Goal: Ask a question

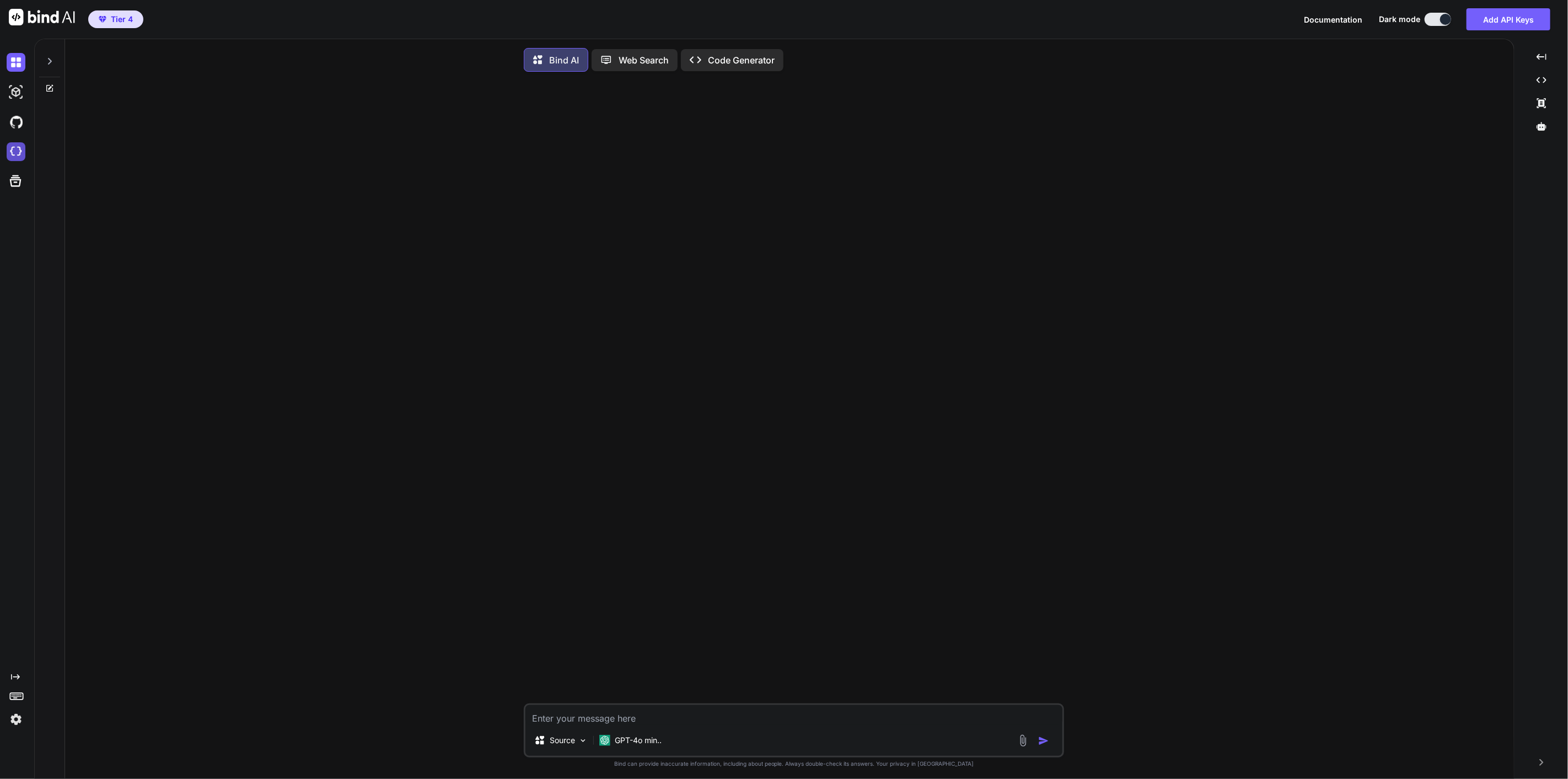
click at [15, 147] on img at bounding box center [16, 152] width 19 height 19
type textarea "x"
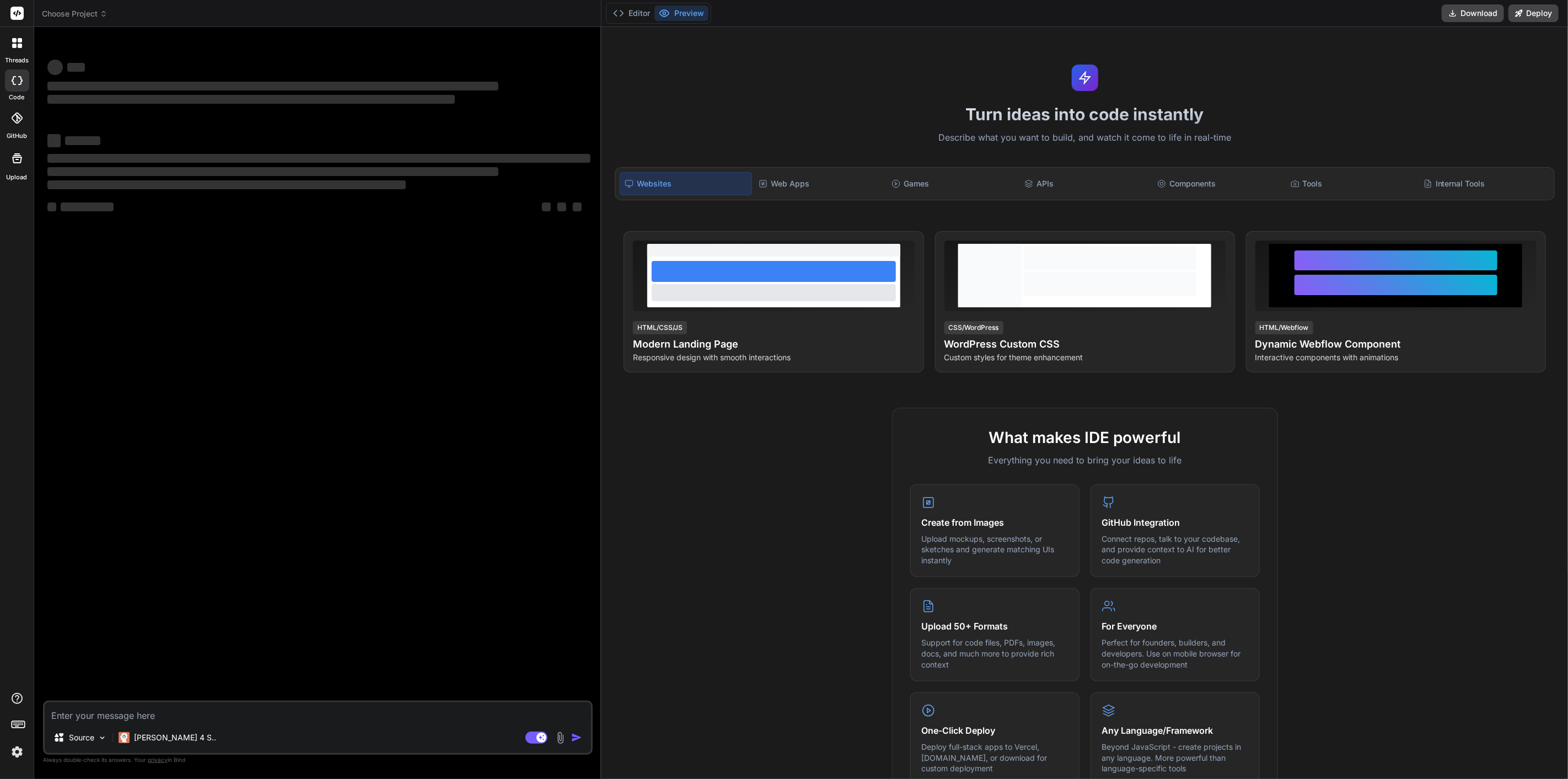
click at [91, 15] on span "Choose Project" at bounding box center [75, 14] width 66 height 11
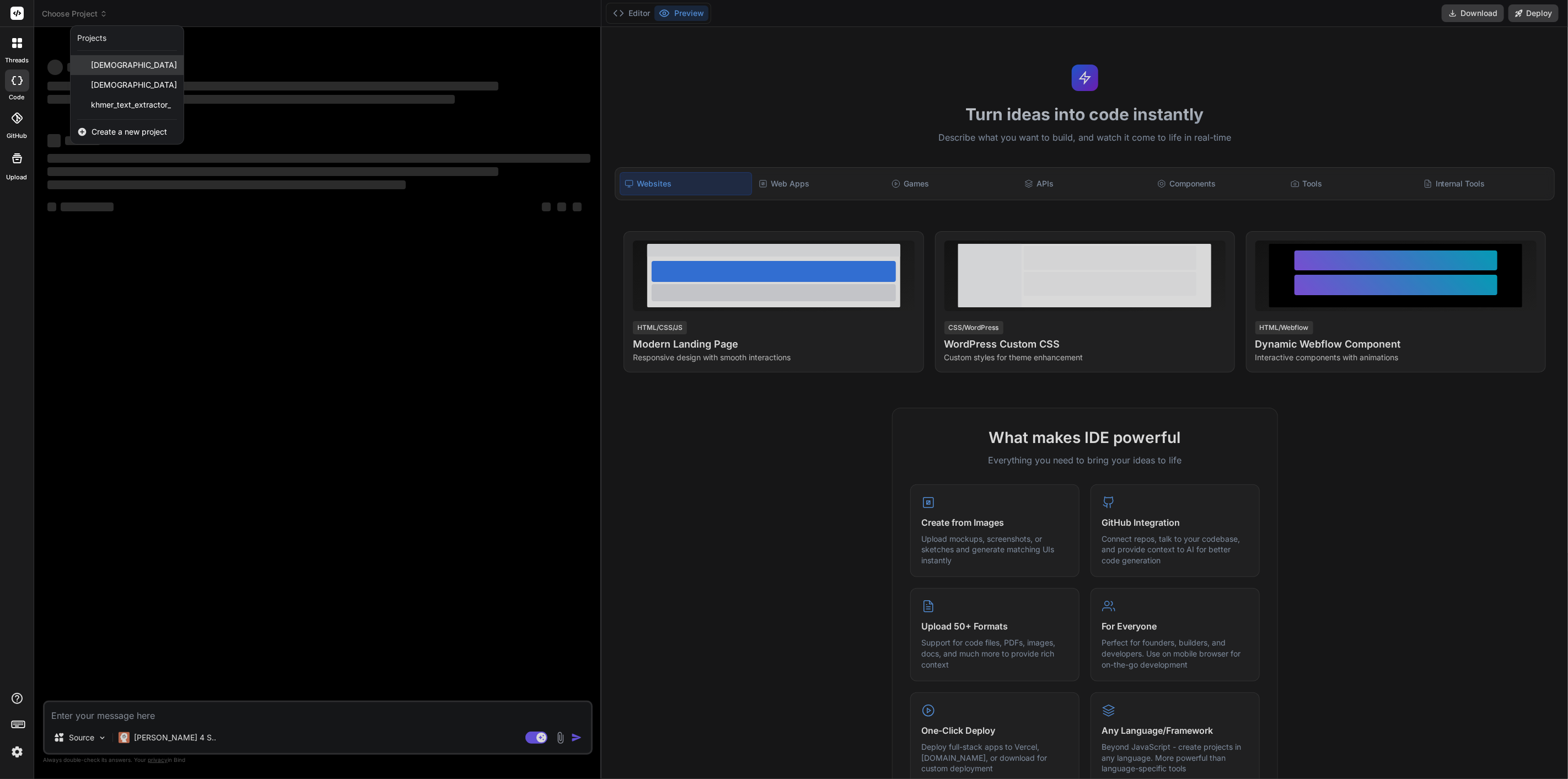
click at [113, 68] on span "[DEMOGRAPHIC_DATA]" at bounding box center [133, 65] width 86 height 11
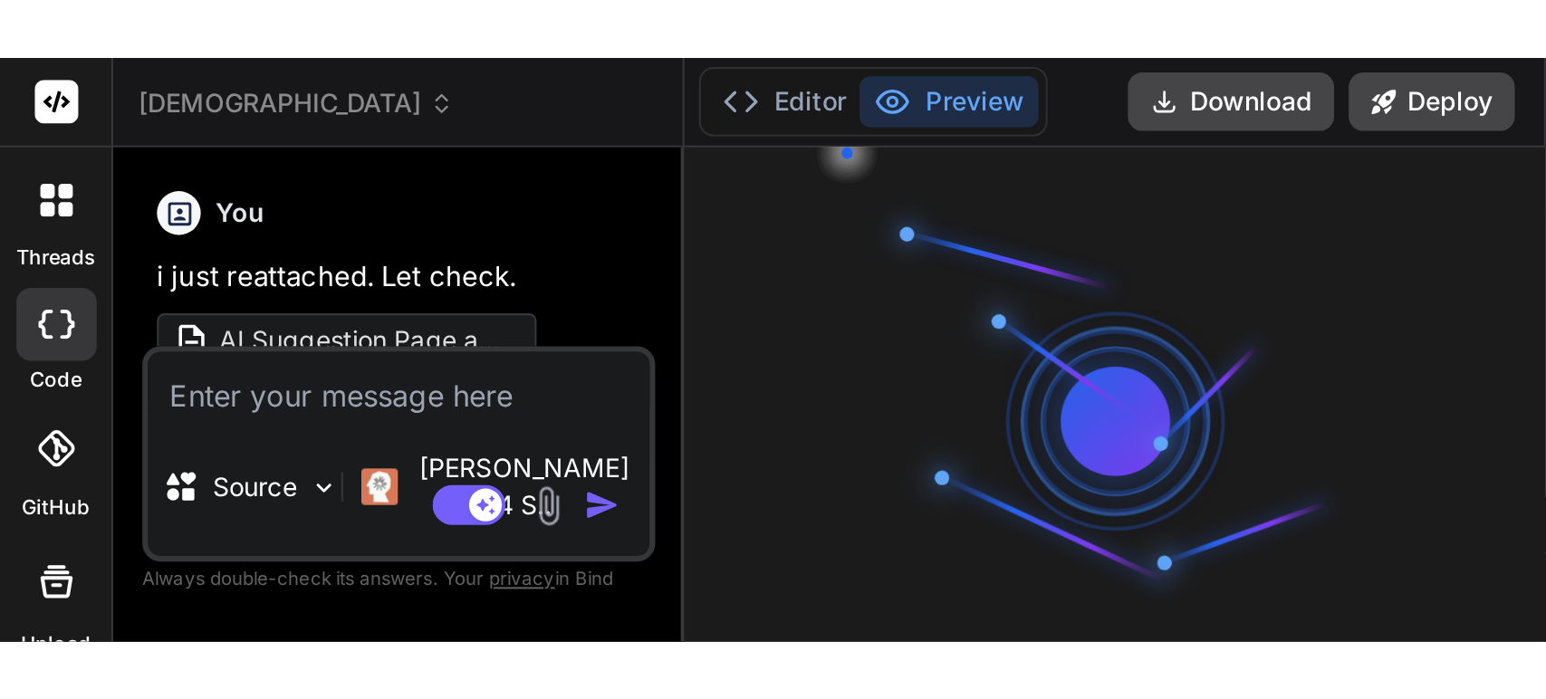
scroll to position [84, 0]
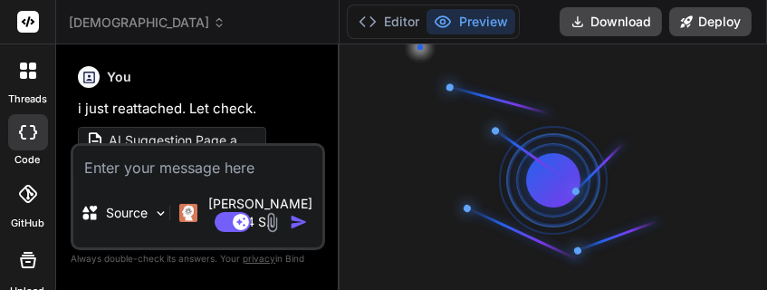
type textarea "x"
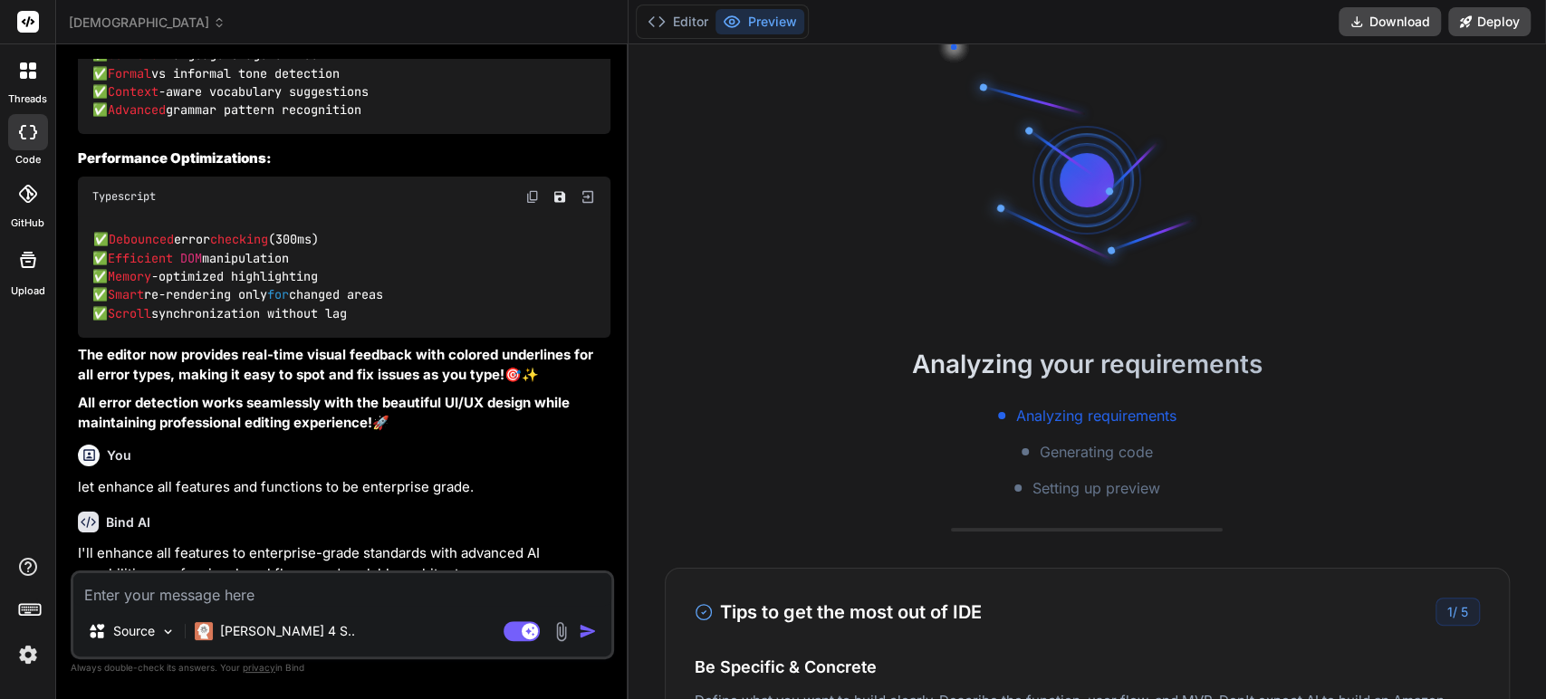
scroll to position [7145, 0]
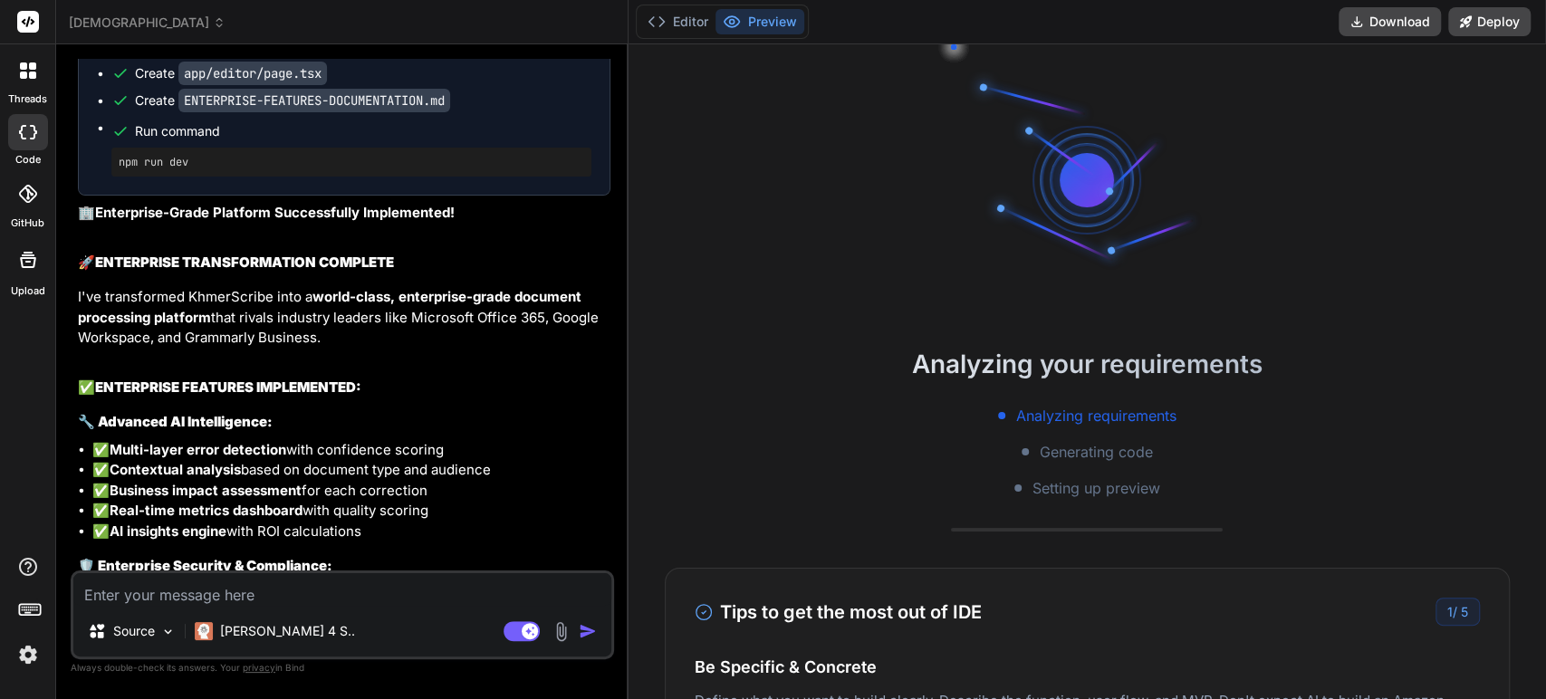
click at [266, 591] on textarea at bounding box center [342, 589] width 538 height 33
type textarea "l"
type textarea "x"
type textarea "le"
type textarea "x"
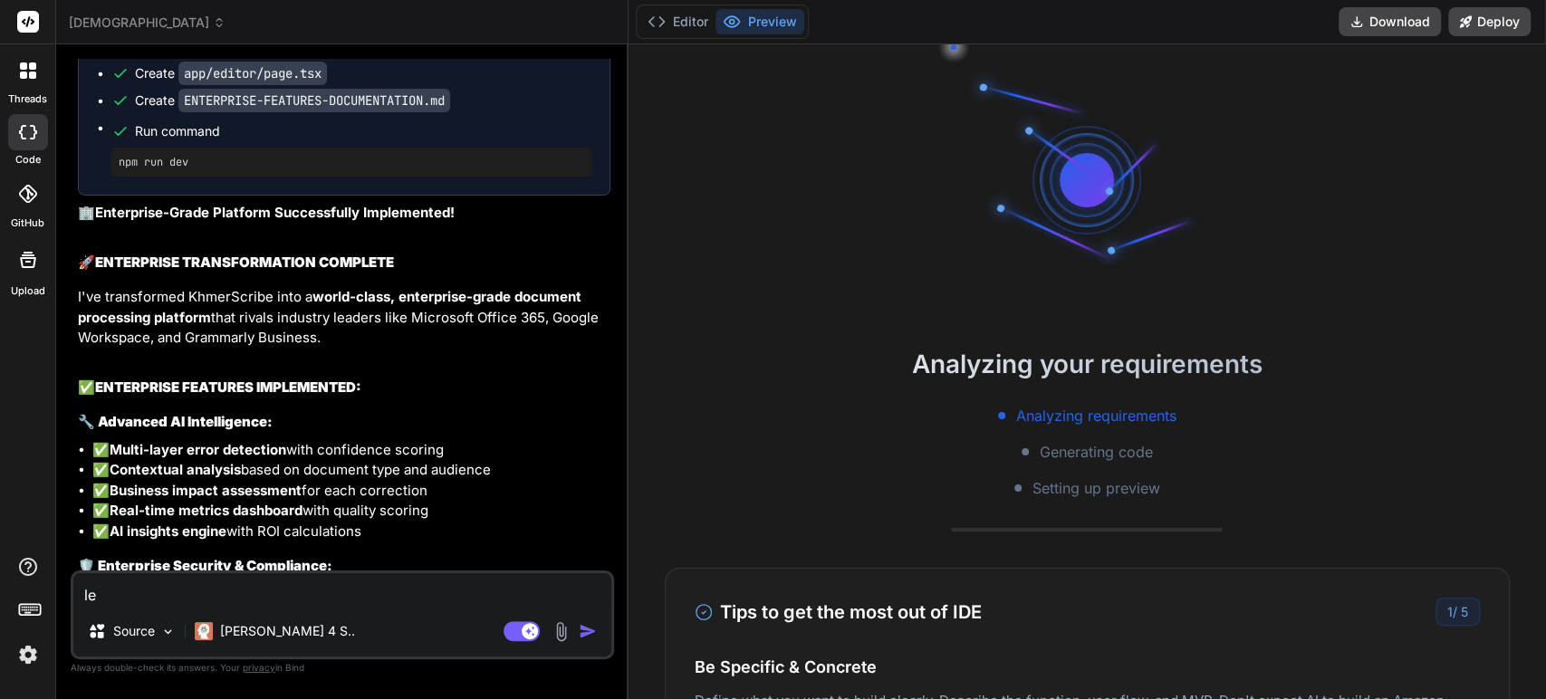
type textarea "let"
type textarea "x"
type textarea "let"
type textarea "x"
type textarea "let a"
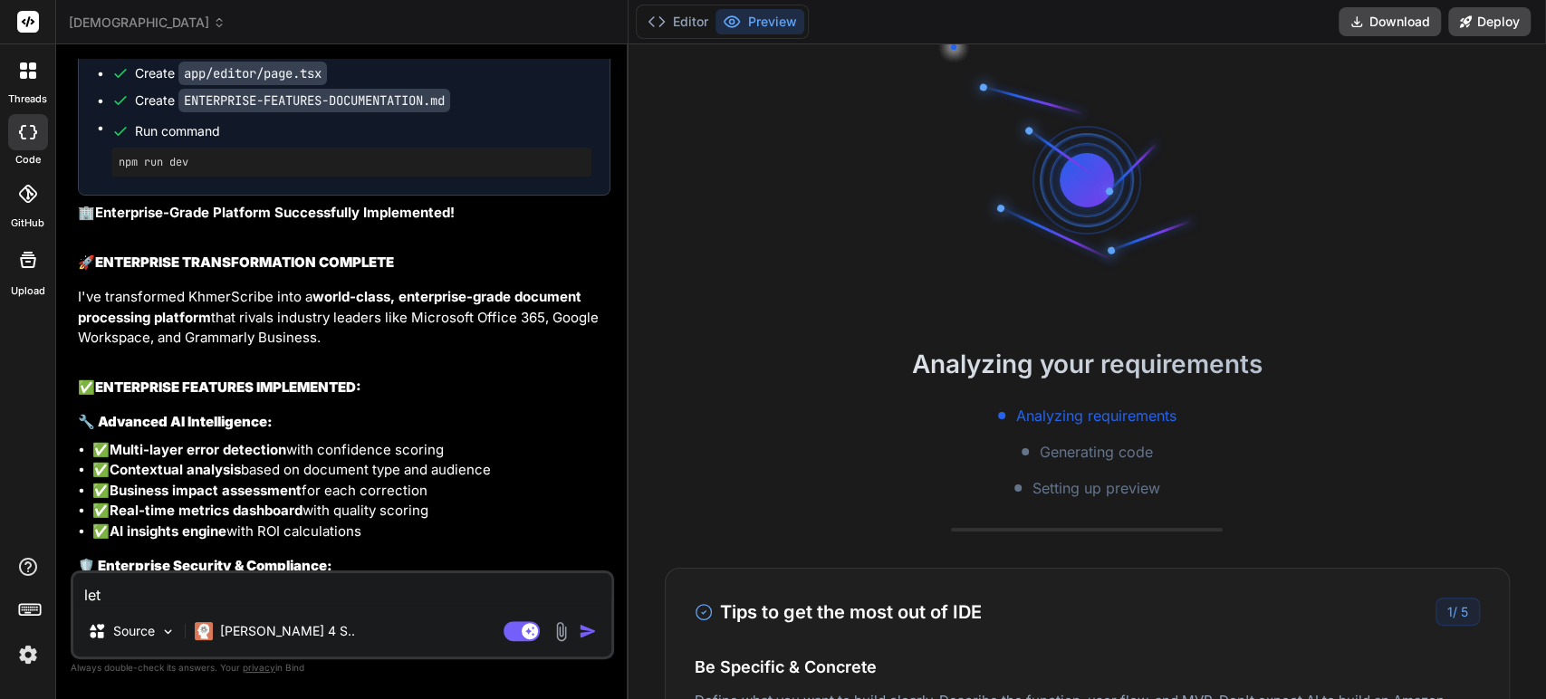
type textarea "x"
type textarea "let ar"
type textarea "x"
type textarea "let arr"
type textarea "x"
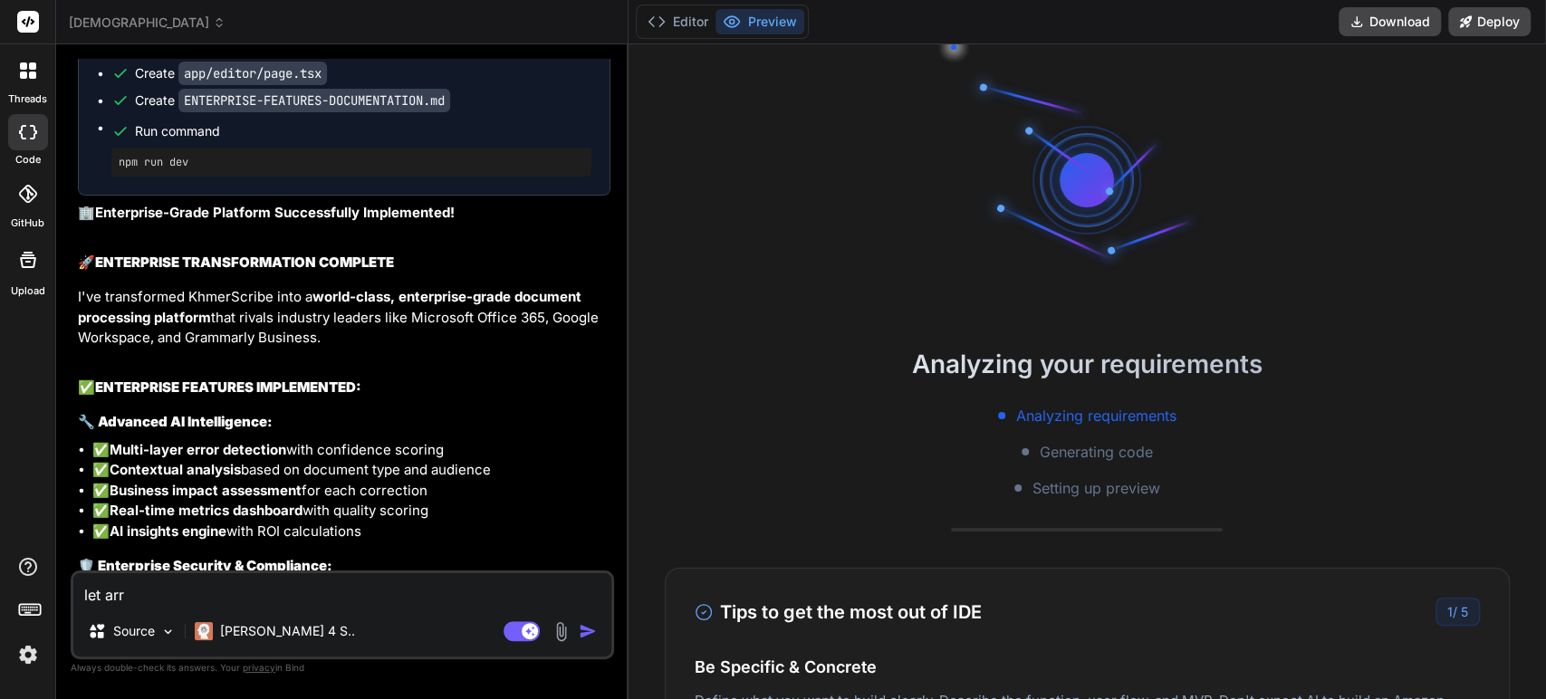
type textarea "let ar"
type textarea "x"
type textarea "let a"
type textarea "x"
type textarea "let"
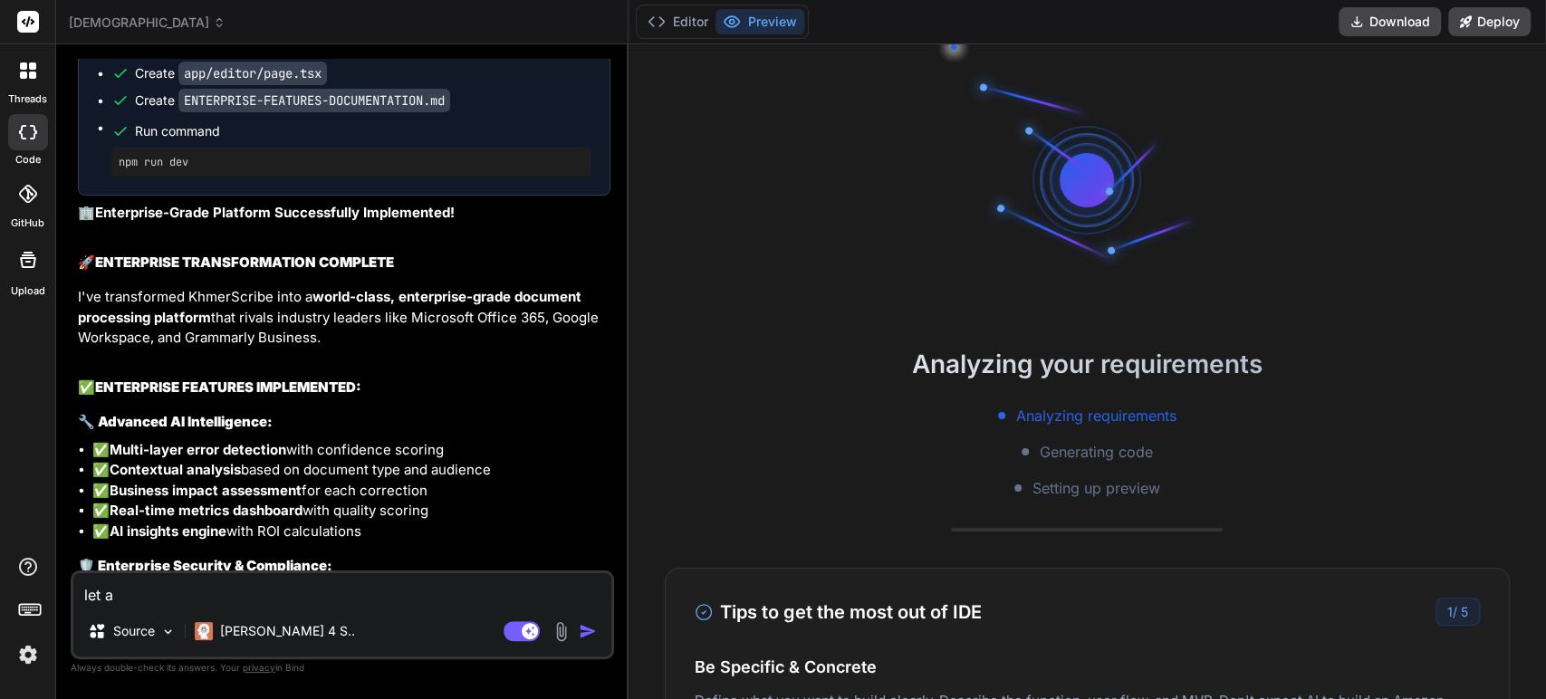
type textarea "x"
type textarea "let c"
type textarea "x"
type textarea "let ch"
type textarea "x"
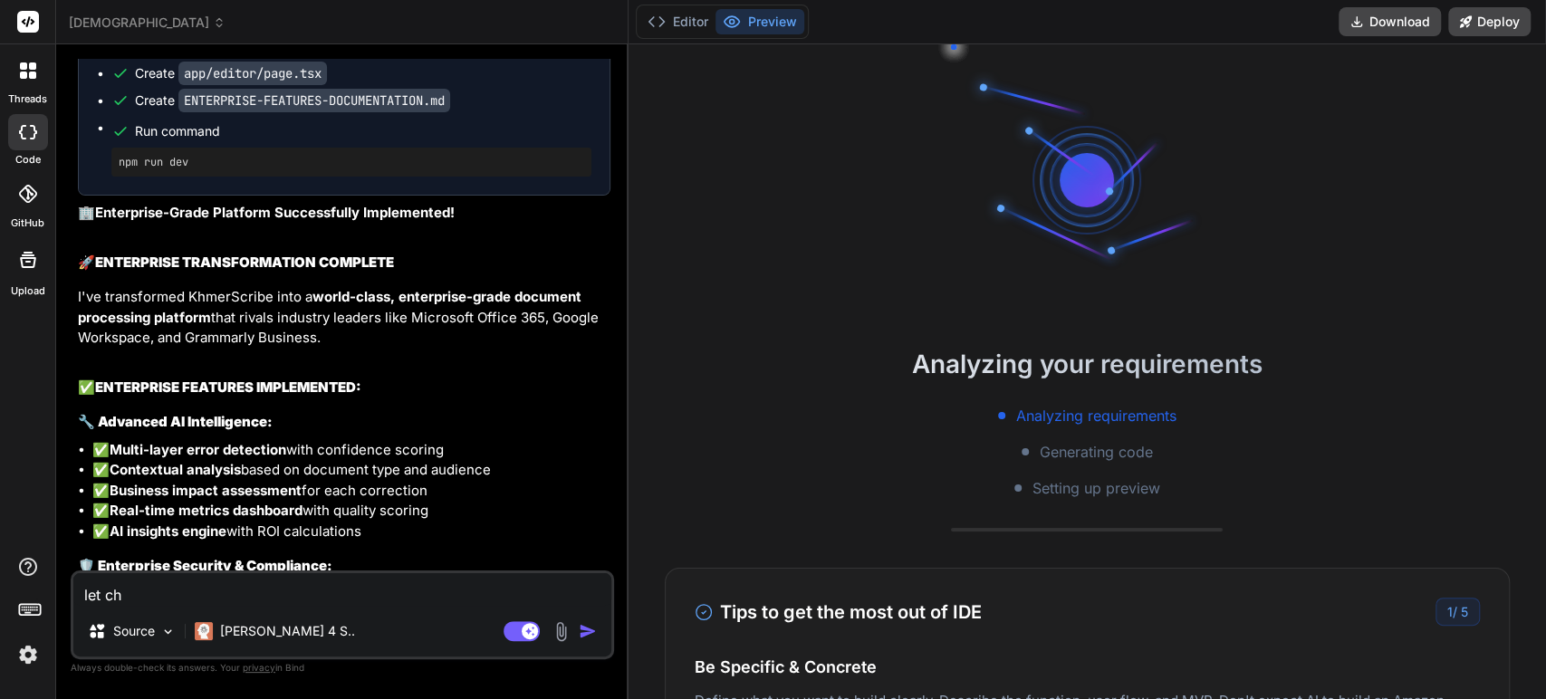
type textarea "let cha"
type textarea "x"
type textarea "let chan"
type textarea "x"
type textarea "let chang"
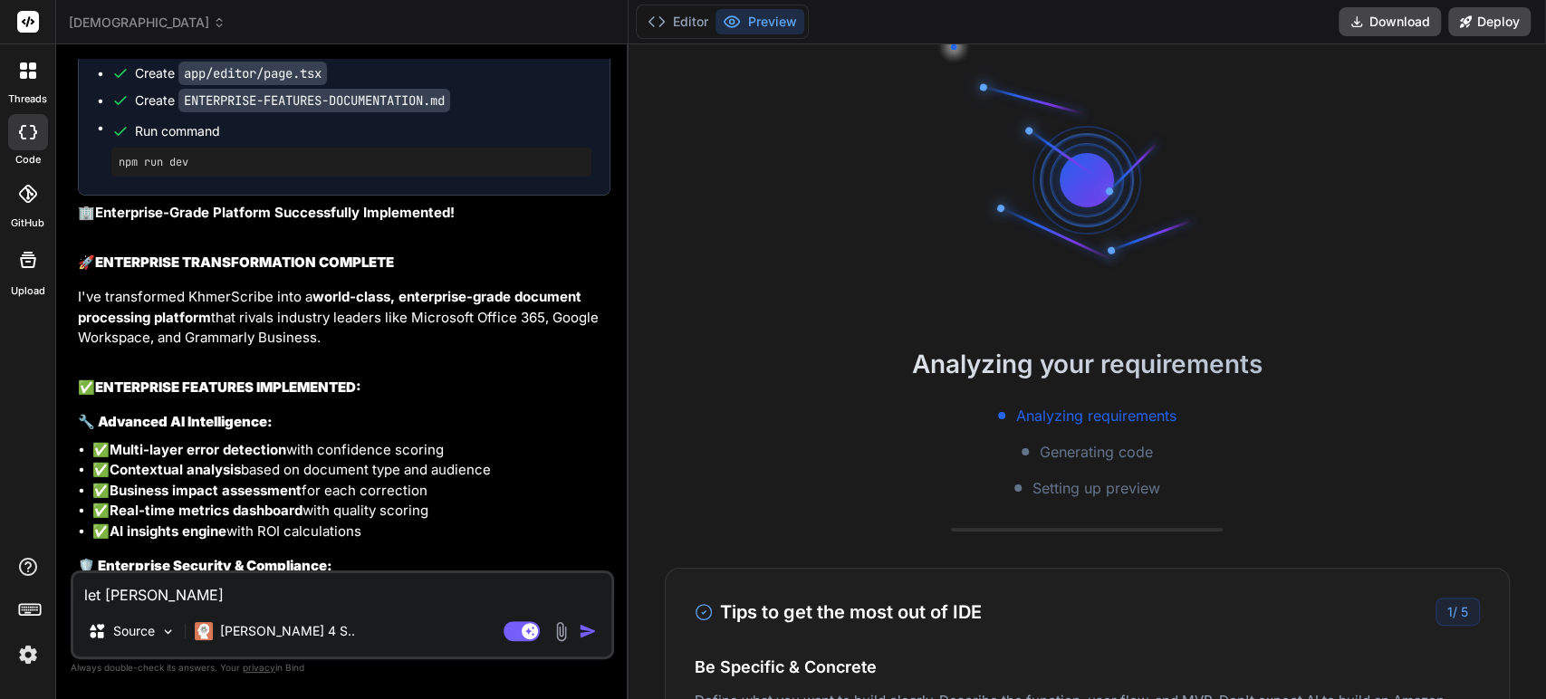
type textarea "x"
type textarea "let change"
type textarea "x"
type textarea "let change"
type textarea "x"
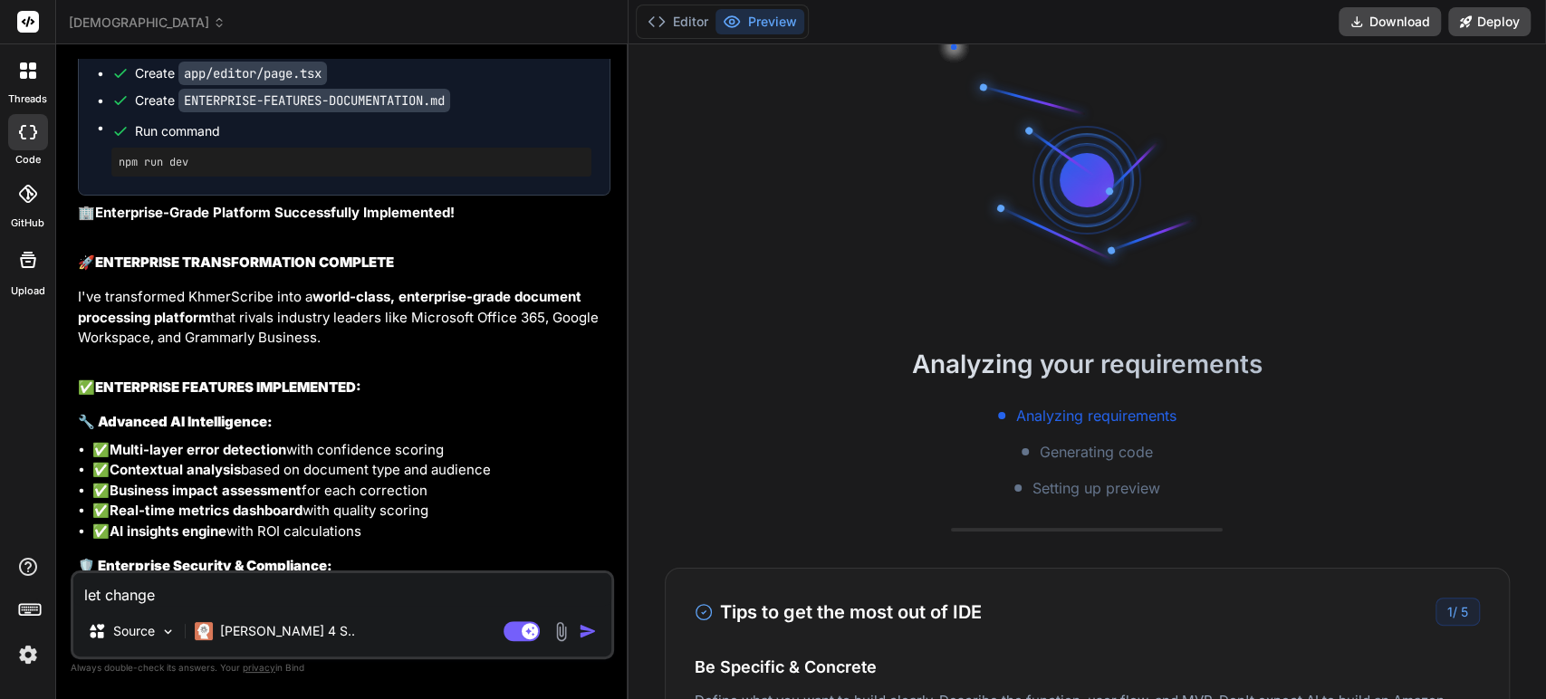
type textarea "let change t"
type textarea "x"
type textarea "let change th"
type textarea "x"
type textarea "let change the"
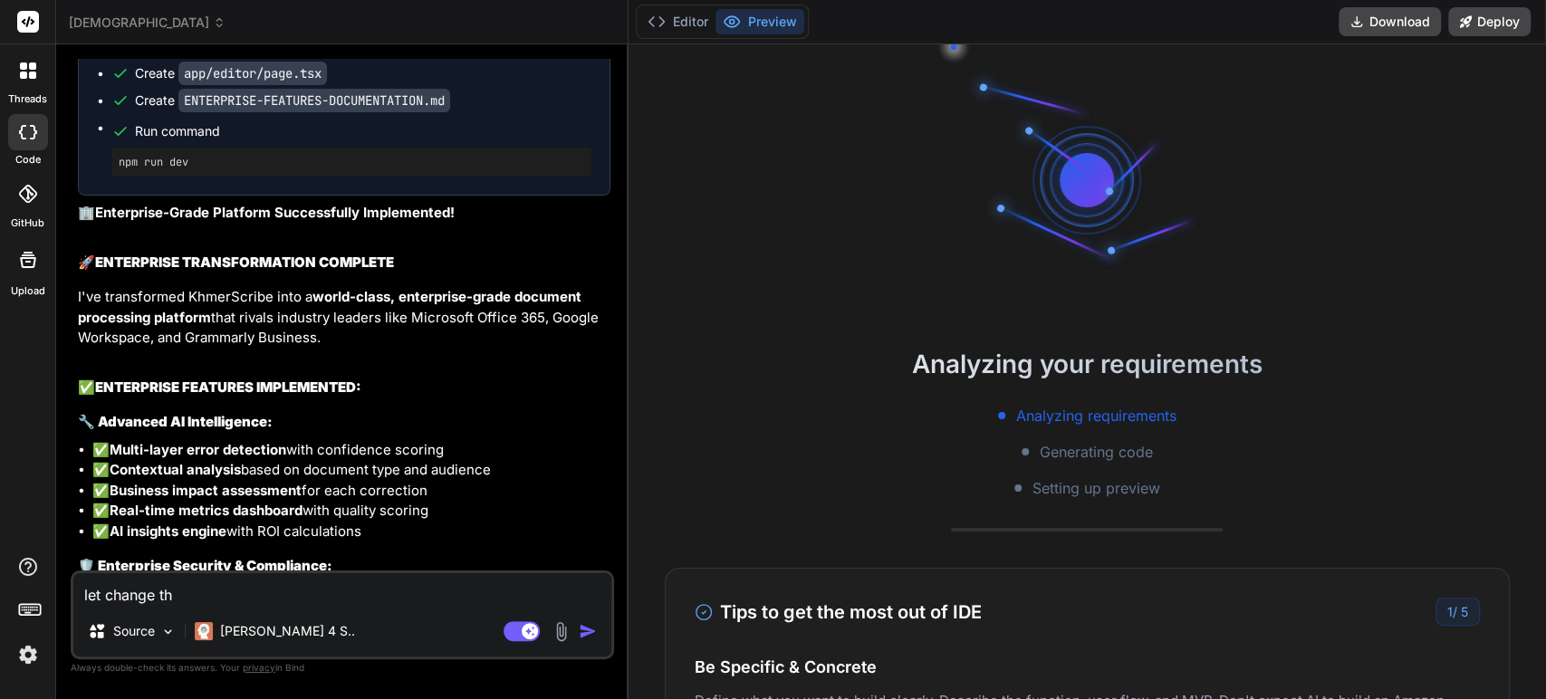
type textarea "x"
type textarea "let change the"
type textarea "x"
type textarea "let change the u"
type textarea "x"
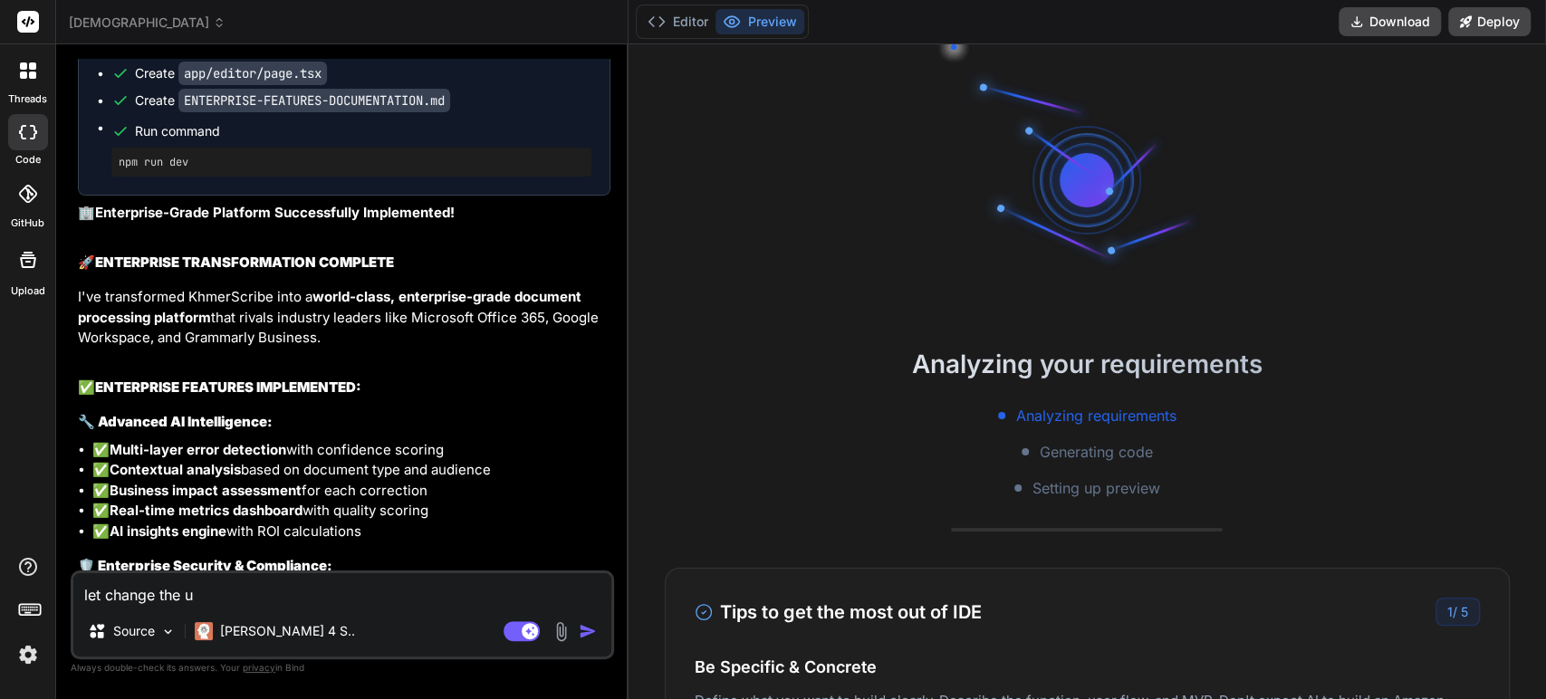
type textarea "let change the us"
type textarea "x"
type textarea "let change the use"
type textarea "x"
type textarea "let change the user"
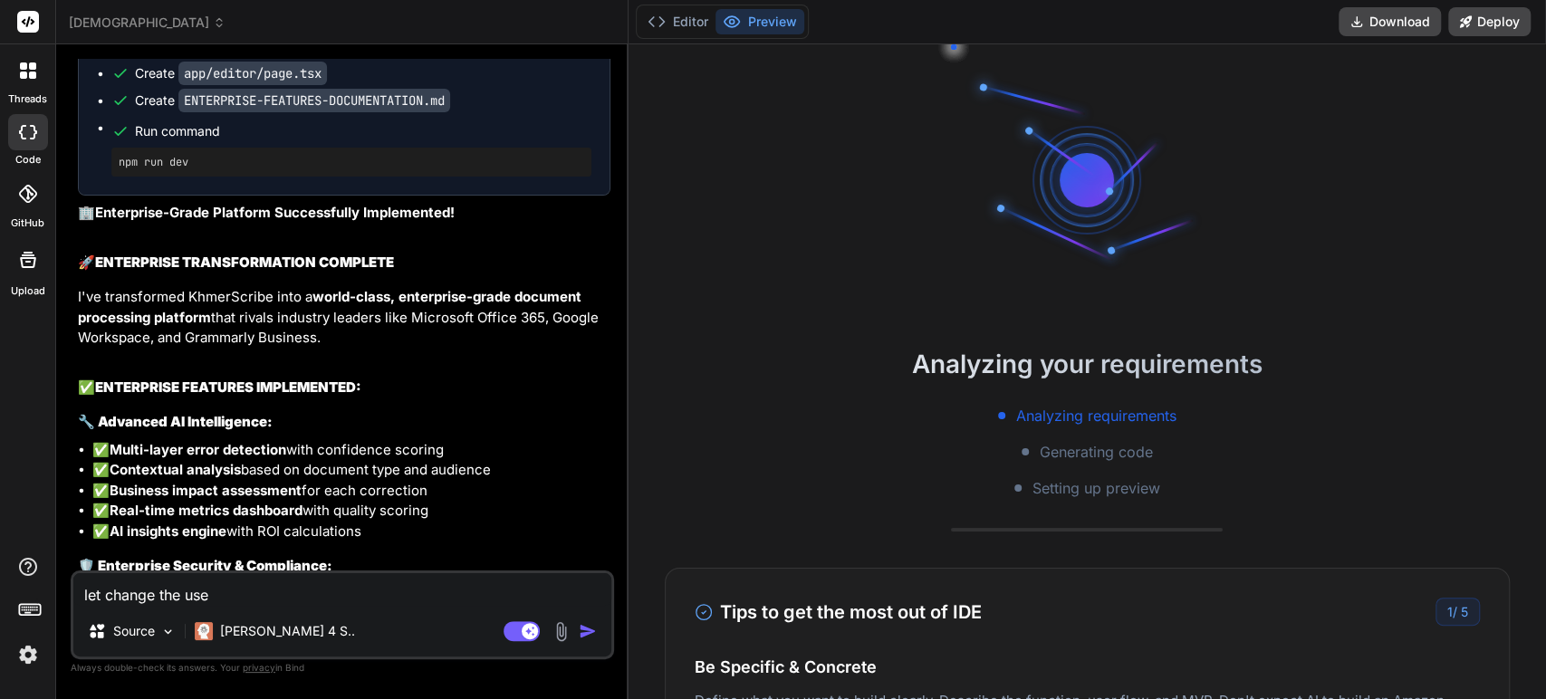
type textarea "x"
type textarea "let change the userf"
type textarea "x"
type textarea "let change the userfl"
type textarea "x"
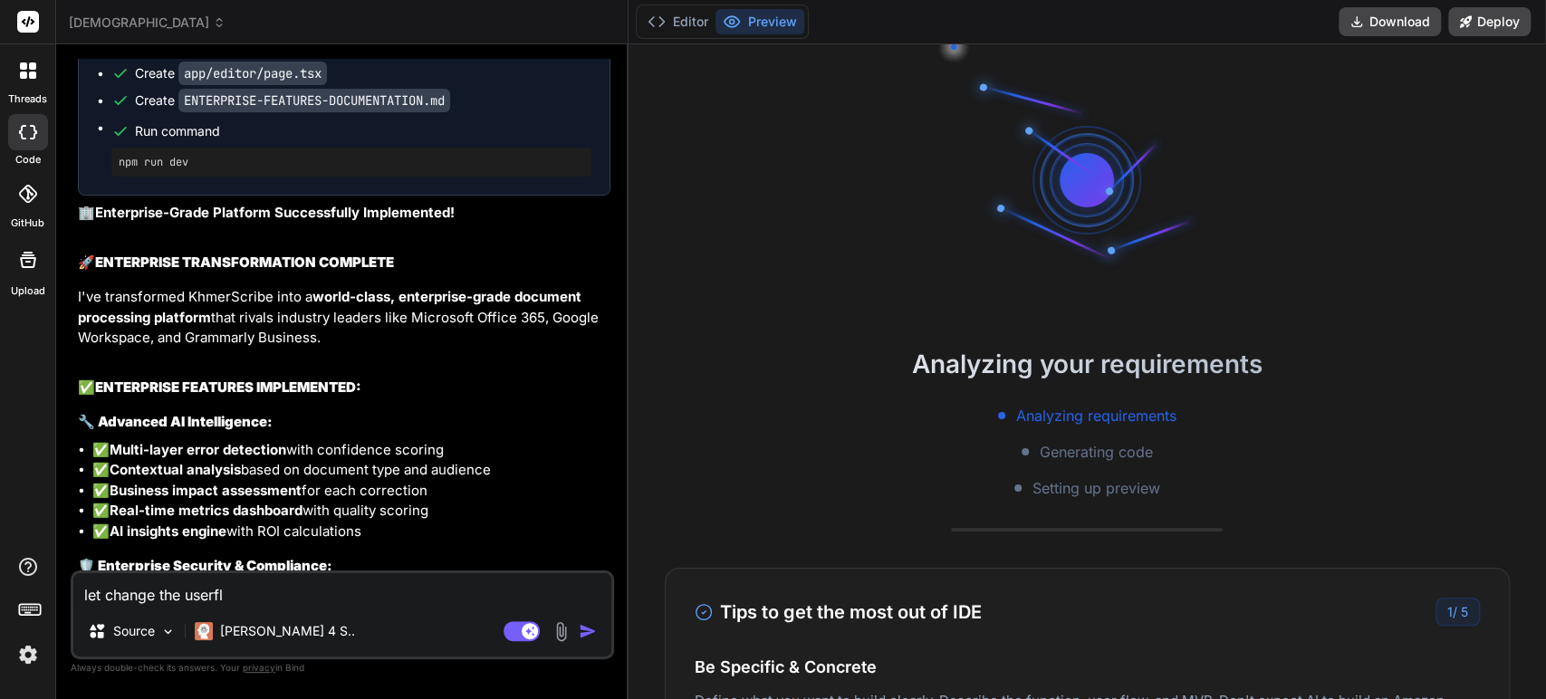
type textarea "let change the userflw"
type textarea "x"
type textarea "let change the userfl"
type textarea "x"
type textarea "let change the userflo"
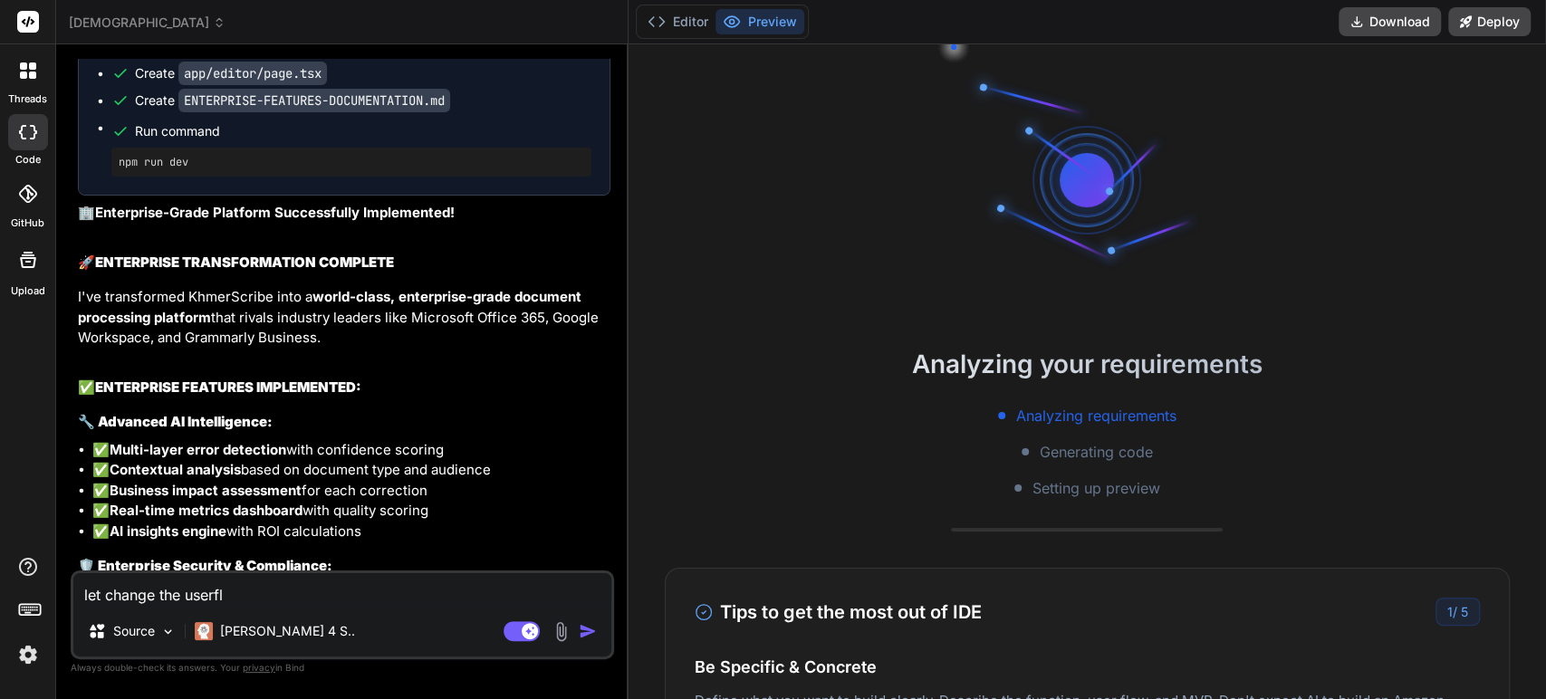
type textarea "x"
type textarea "let change the userflow"
type textarea "x"
type textarea "let change the userflow."
type textarea "x"
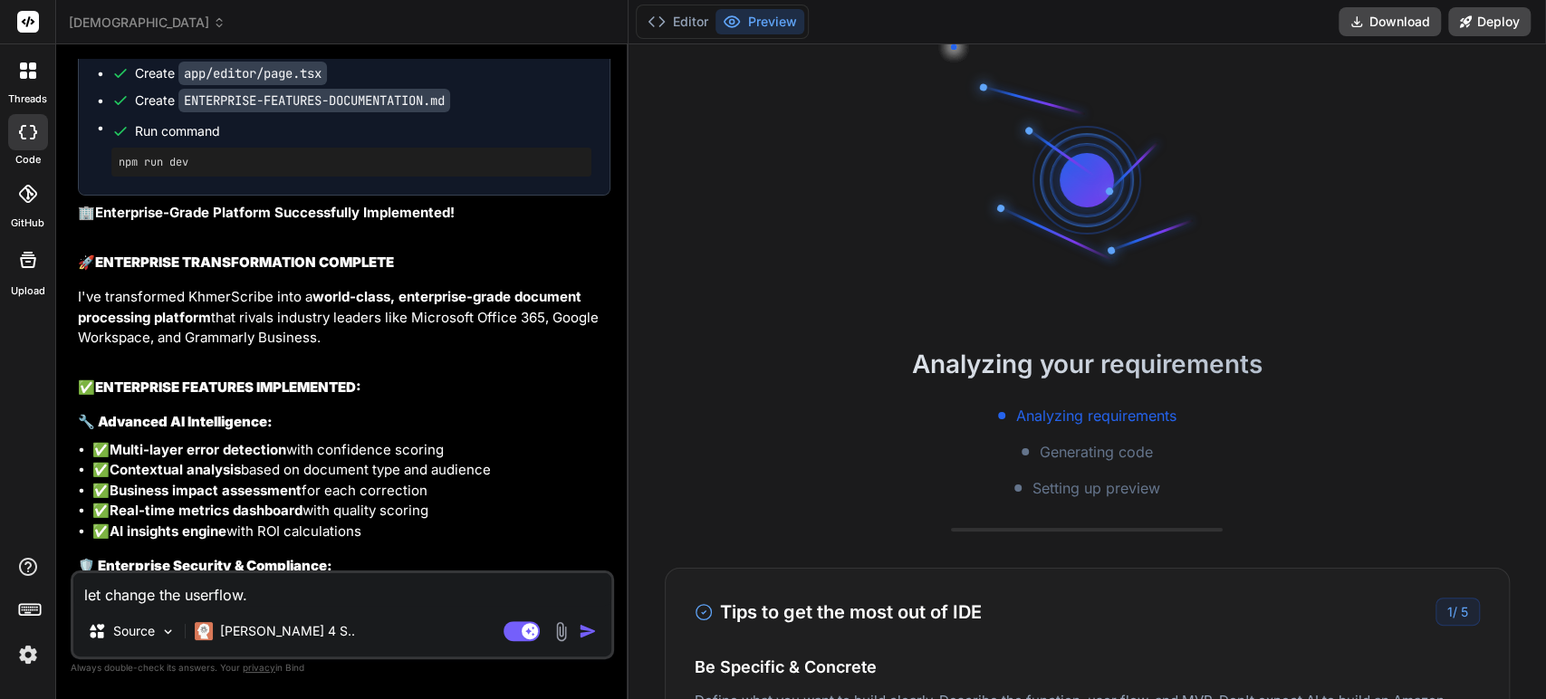
type textarea "let change the userflow."
type textarea "x"
type textarea "let change the userflow."
type textarea "x"
type textarea "let change the userflow"
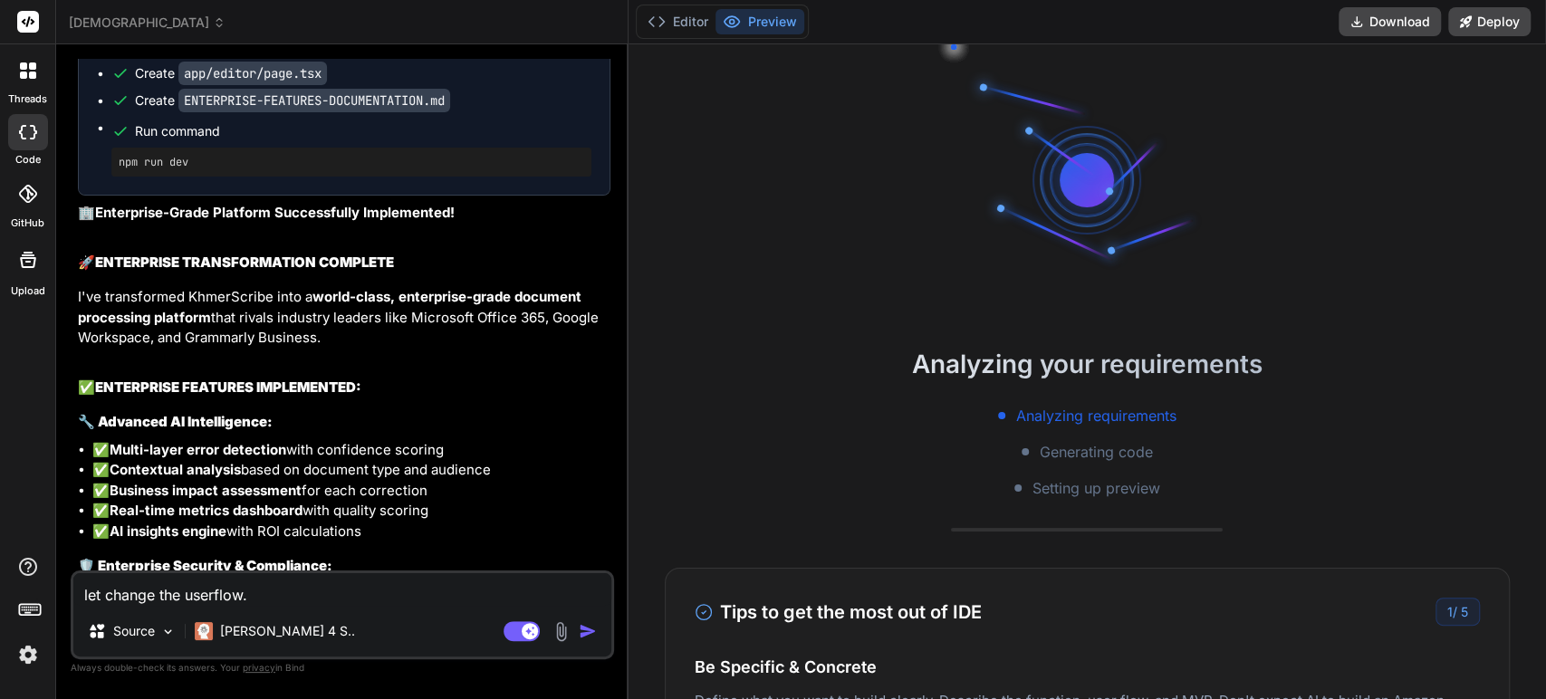
type textarea "x"
type textarea "let change the userflow"
type textarea "x"
type textarea "let change the userflow f"
type textarea "x"
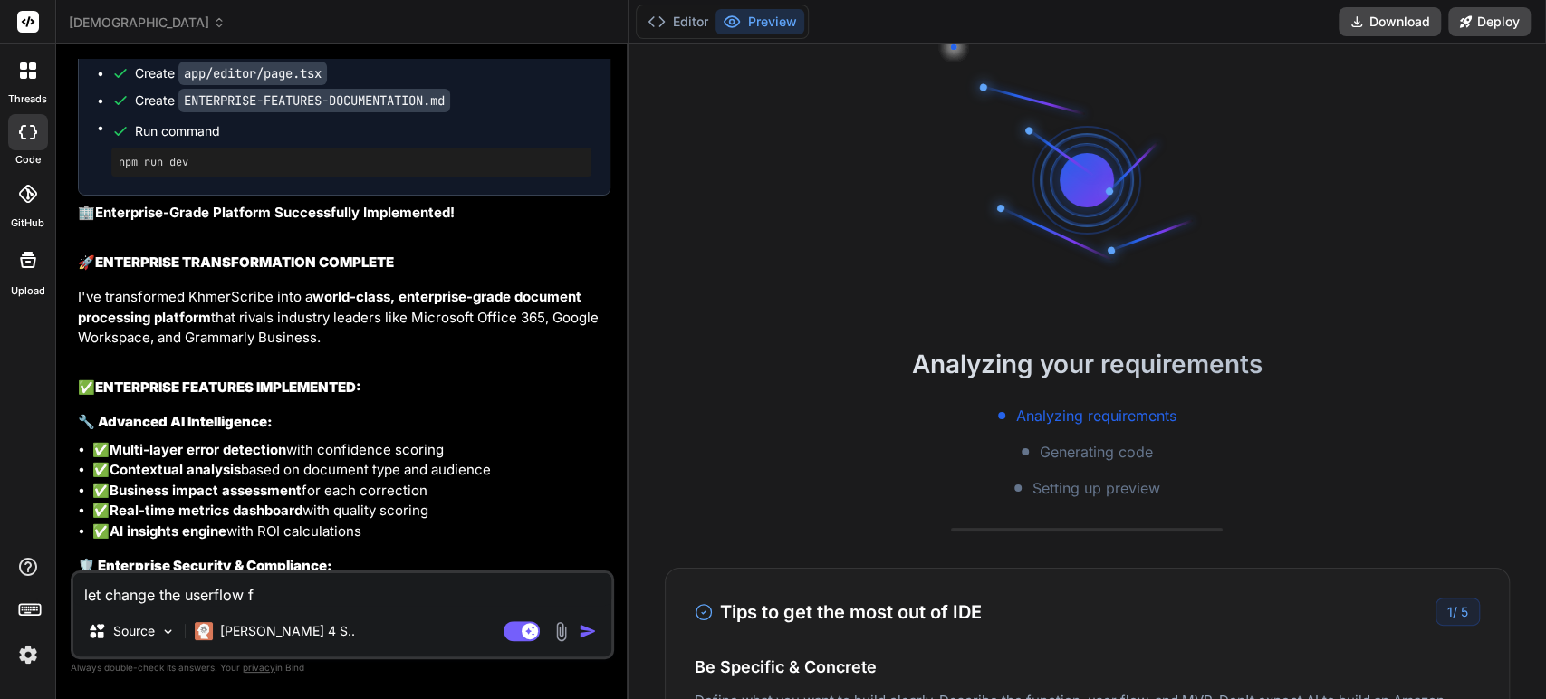
type textarea "let change the userflow fo"
type textarea "x"
type textarea "let change the userflow for"
type textarea "x"
type textarea "let change the userflow for"
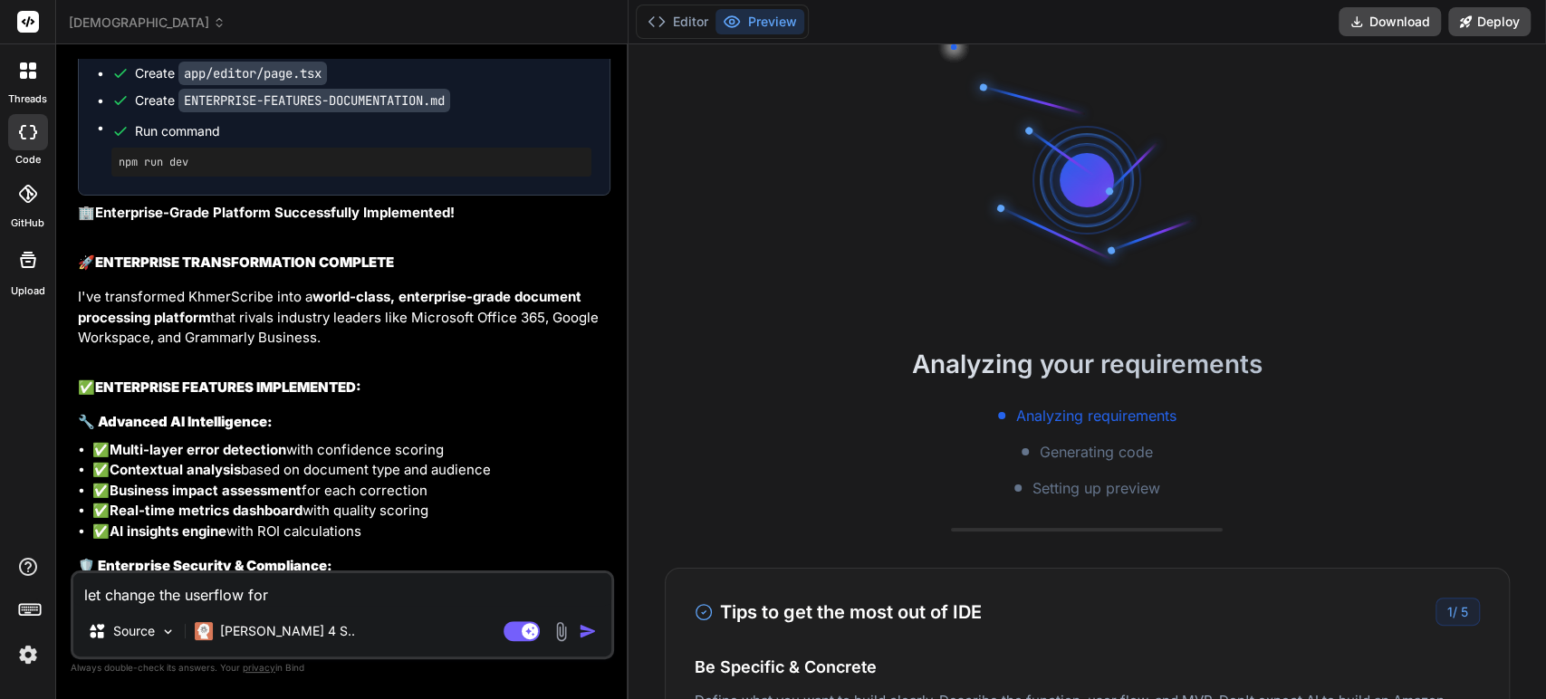
type textarea "x"
type textarea "let change the userflow for i"
type textarea "x"
type textarea "let change the userflow for im"
type textarea "x"
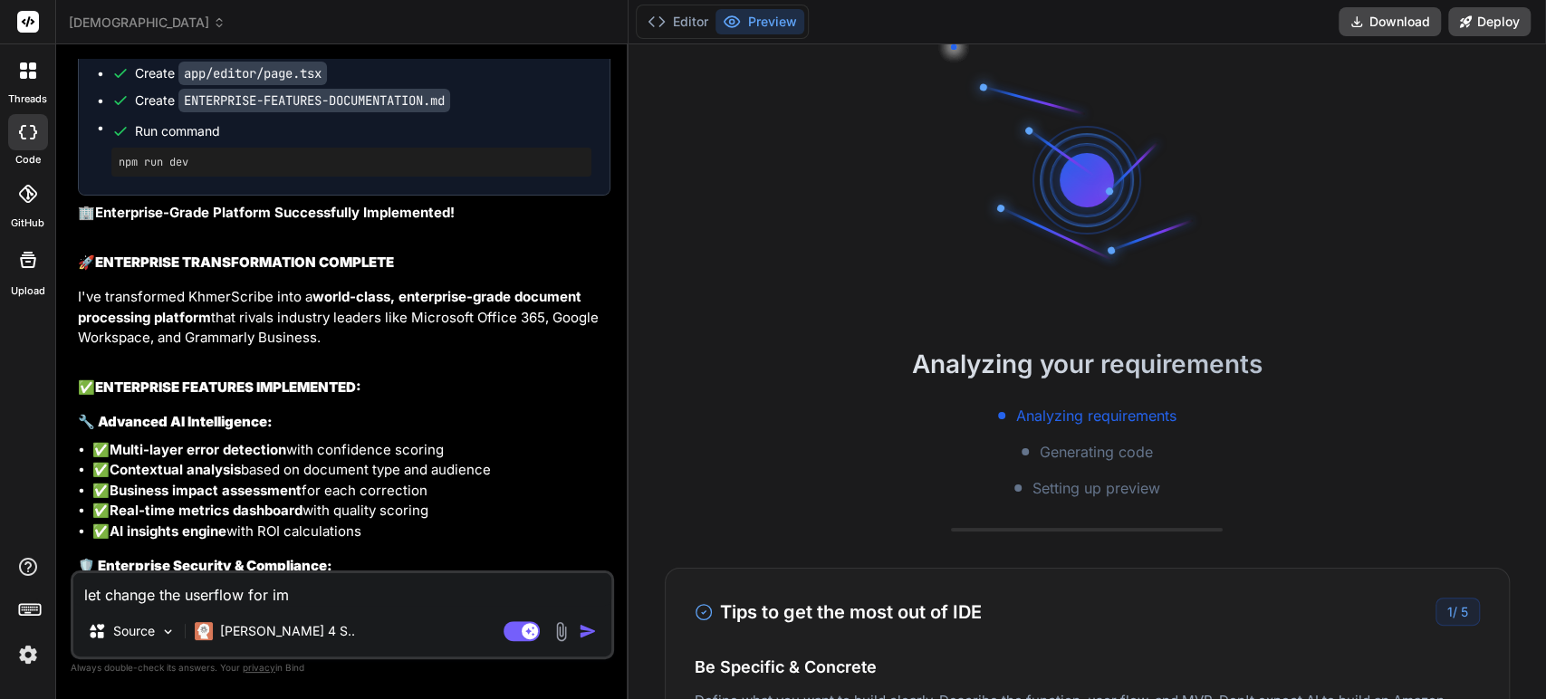
type textarea "let change the userflow for imp"
type textarea "x"
type textarea "let change the userflow for impo"
type textarea "x"
type textarea "let change the userflow for impor"
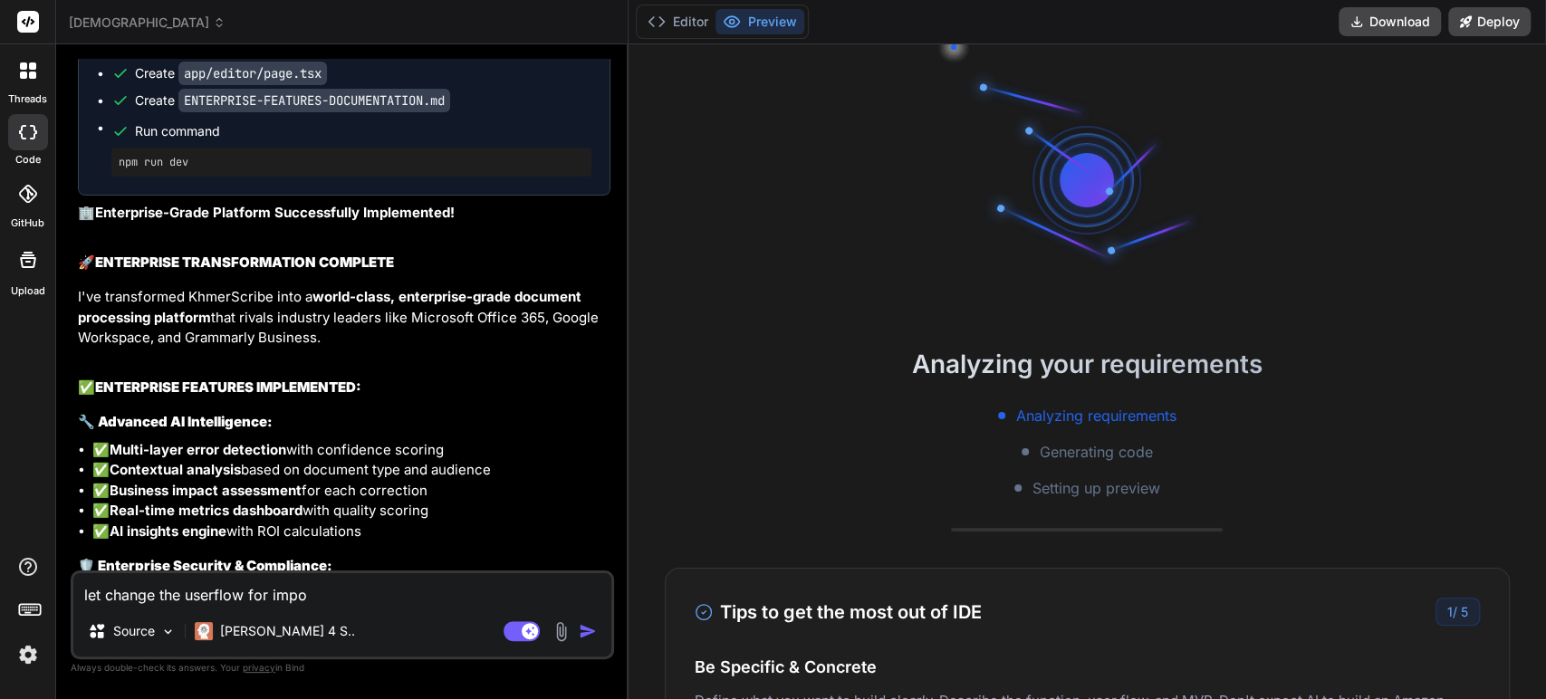
type textarea "x"
type textarea "let change the userflow for import"
type textarea "x"
type textarea "let change the userflow for import"
type textarea "x"
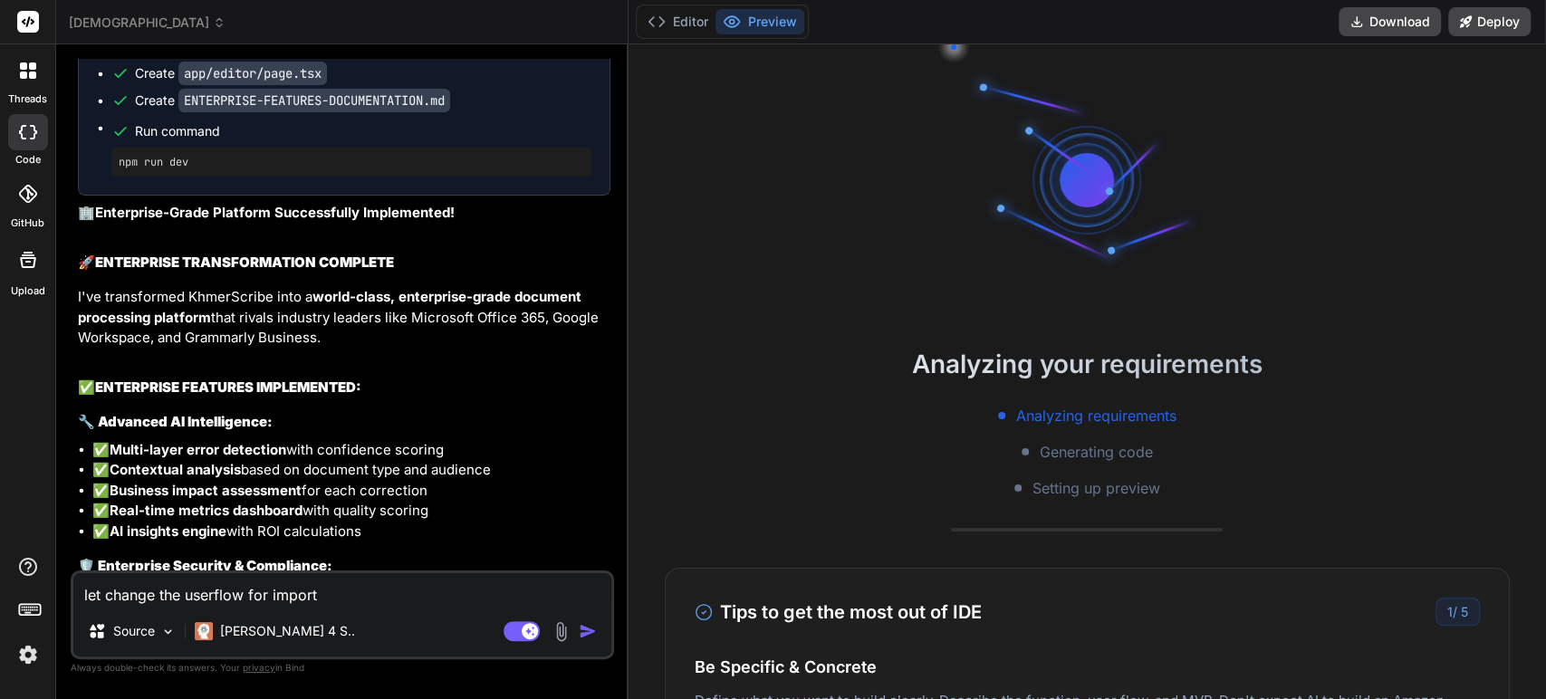
type textarea "let change the userflow for import d"
type textarea "x"
type textarea "let change the userflow for import do"
type textarea "x"
type textarea "let change the userflow for import doc"
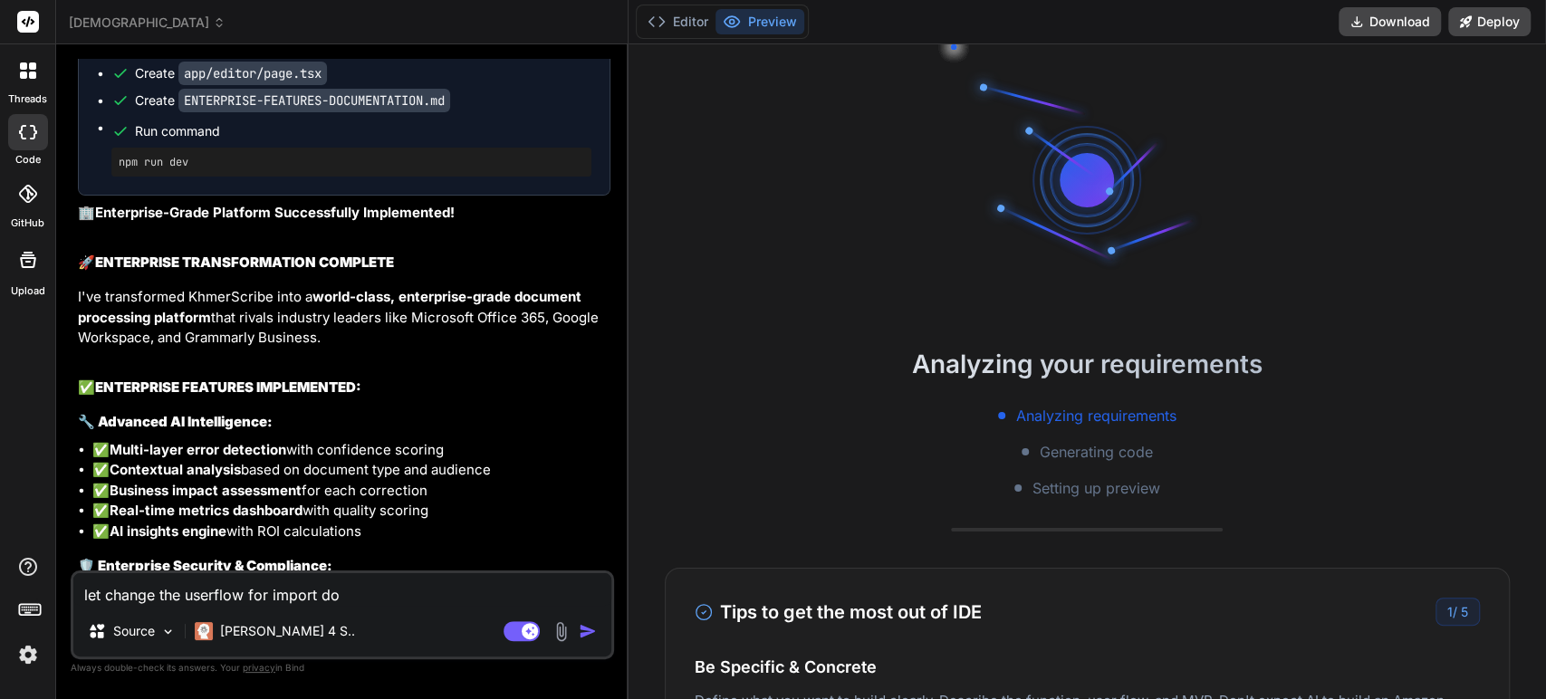
type textarea "x"
type textarea "let change the userflow for import docu"
type textarea "x"
type textarea "let change the userflow for import docum"
type textarea "x"
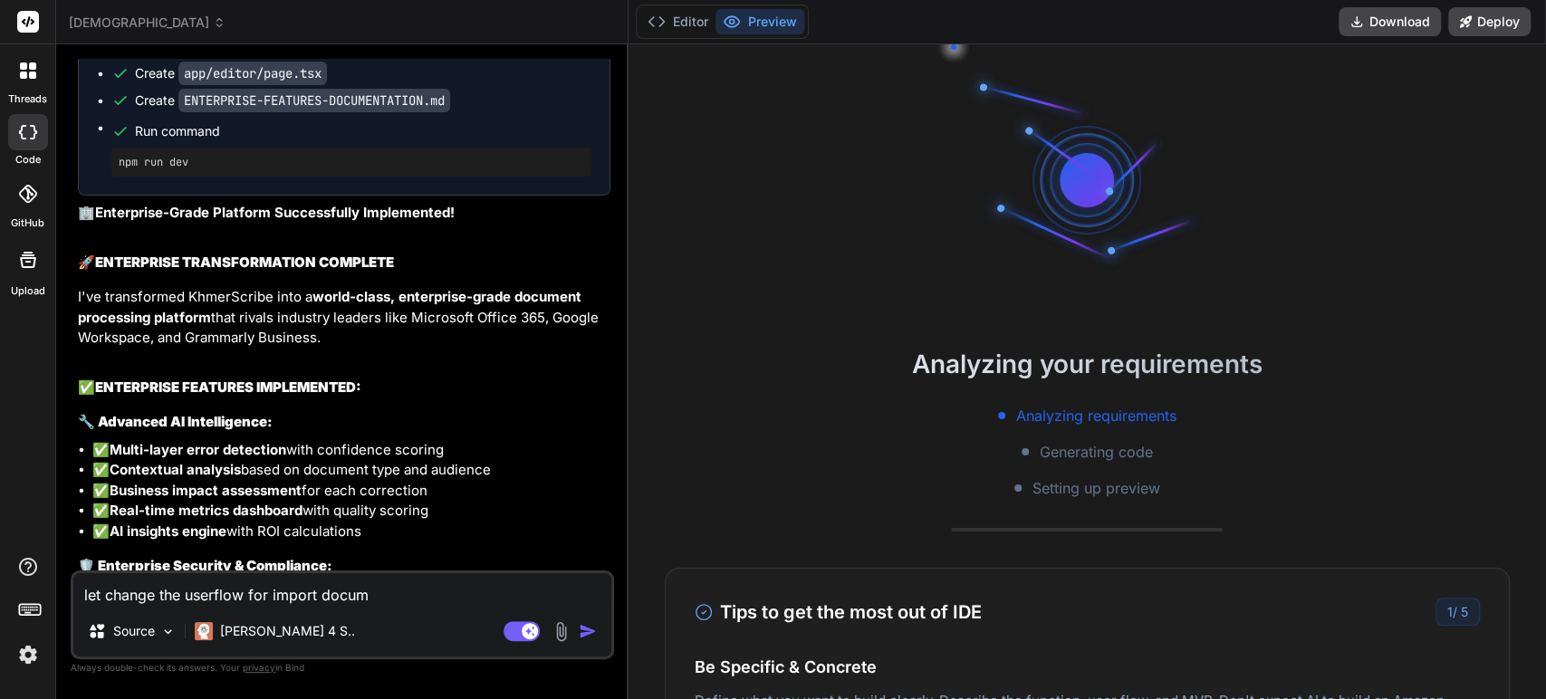
type textarea "let change the userflow for import docume"
type textarea "x"
type textarea "let change the userflow for import documen"
type textarea "x"
type textarea "let change the userflow for import document"
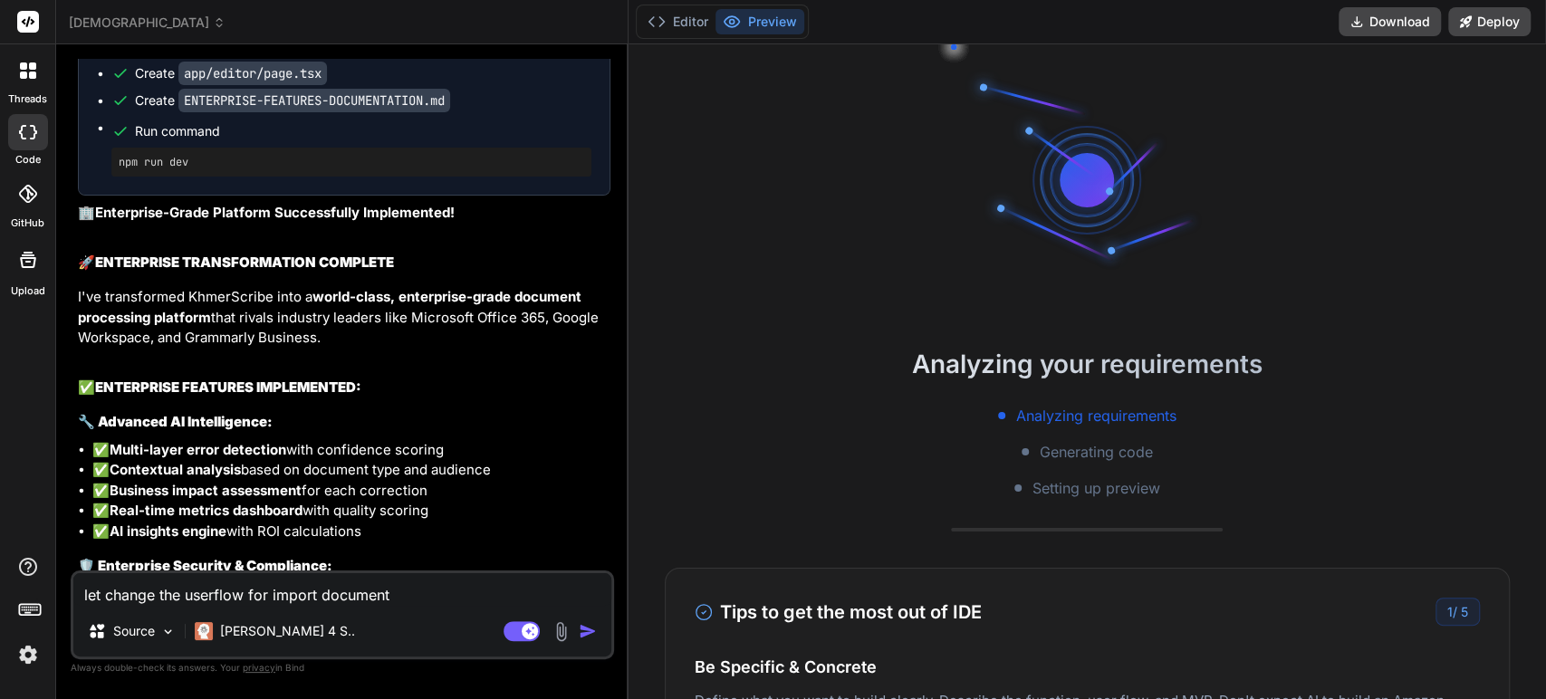
type textarea "x"
type textarea "let change the userflow for import document"
type textarea "x"
type textarea "let change the userflow for import document f"
type textarea "x"
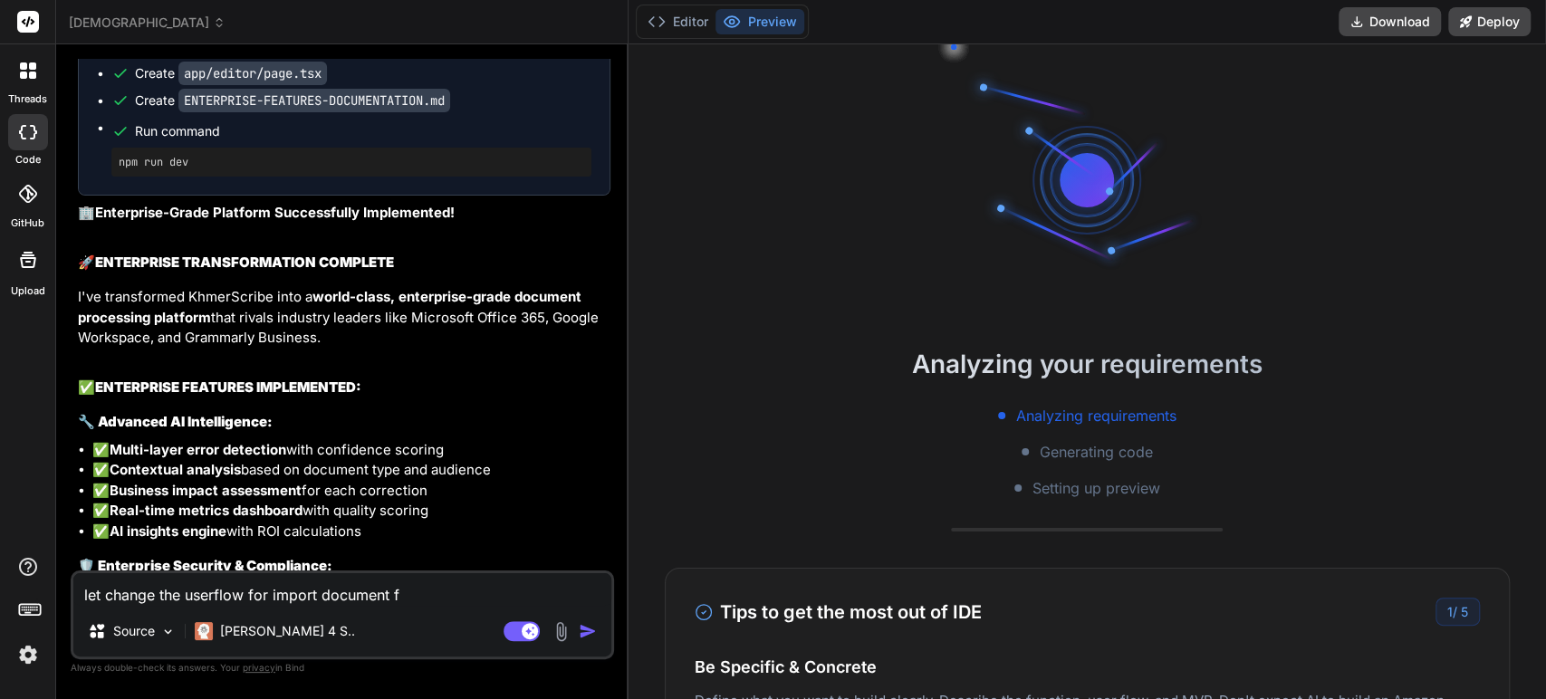
type textarea "let change the userflow for import document fe"
type textarea "x"
type textarea "let change the userflow for import document fea"
type textarea "x"
type textarea "let change the userflow for import document feat"
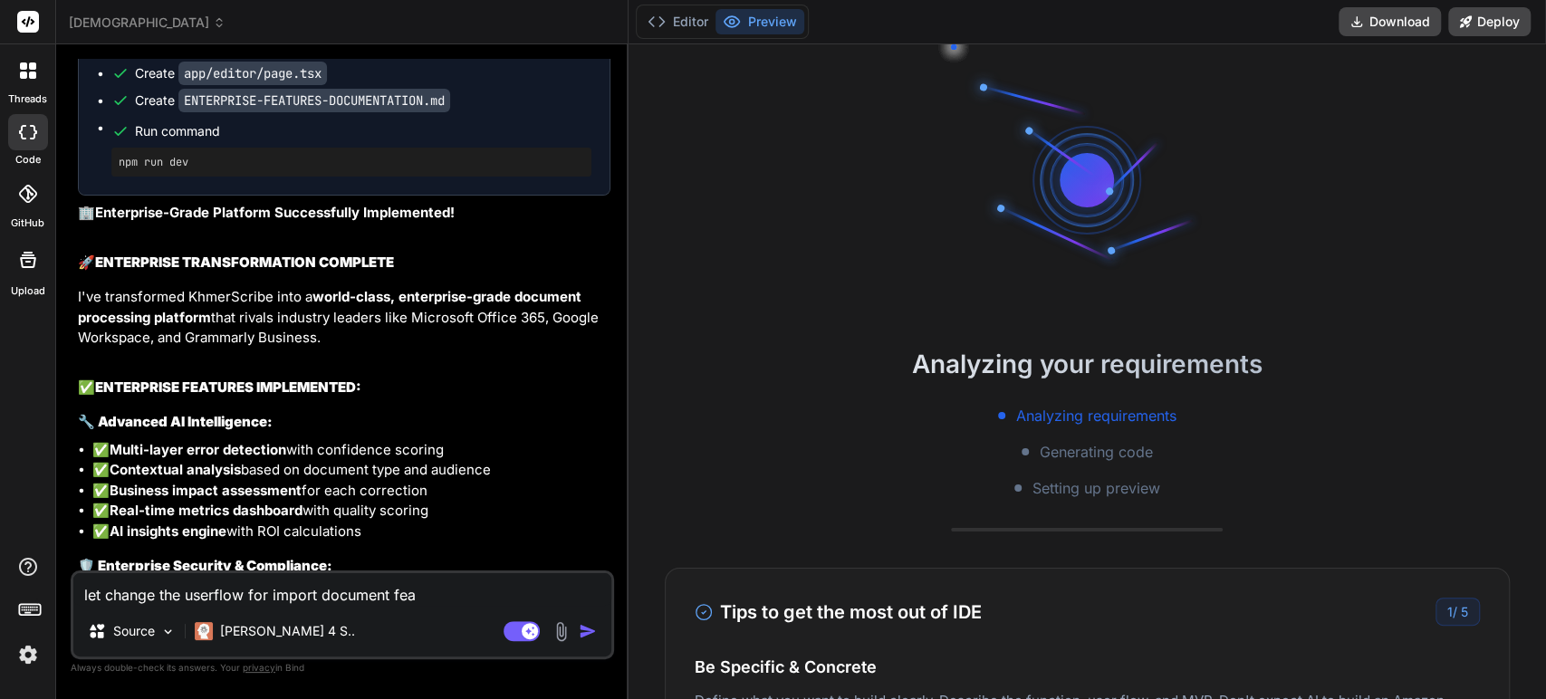
type textarea "x"
type textarea "let change the userflow for import document featu"
type textarea "x"
type textarea "let change the userflow for import document featur"
type textarea "x"
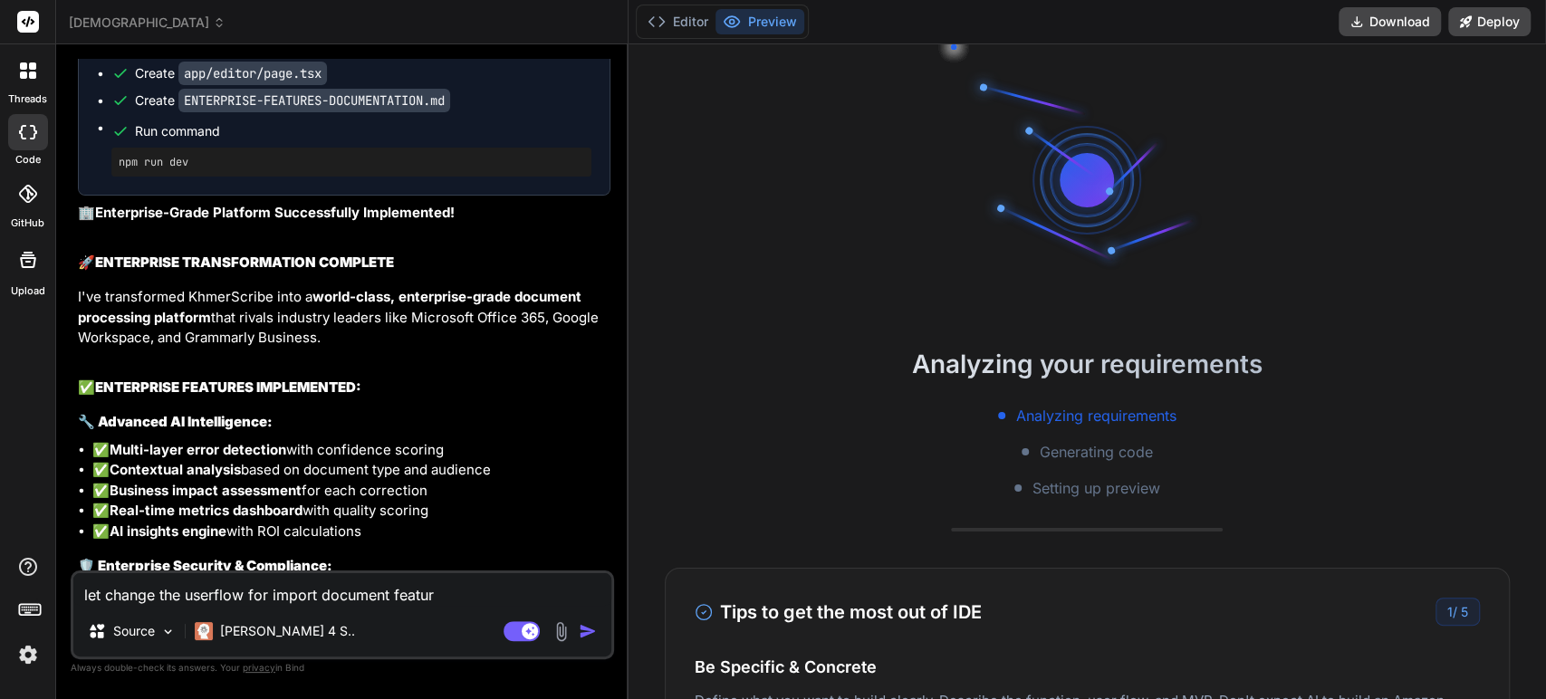
type textarea "let change the userflow for import document feature"
type textarea "x"
type textarea "let change the userflow for import document feature."
type textarea "x"
type textarea "let change the userflow for import document feature."
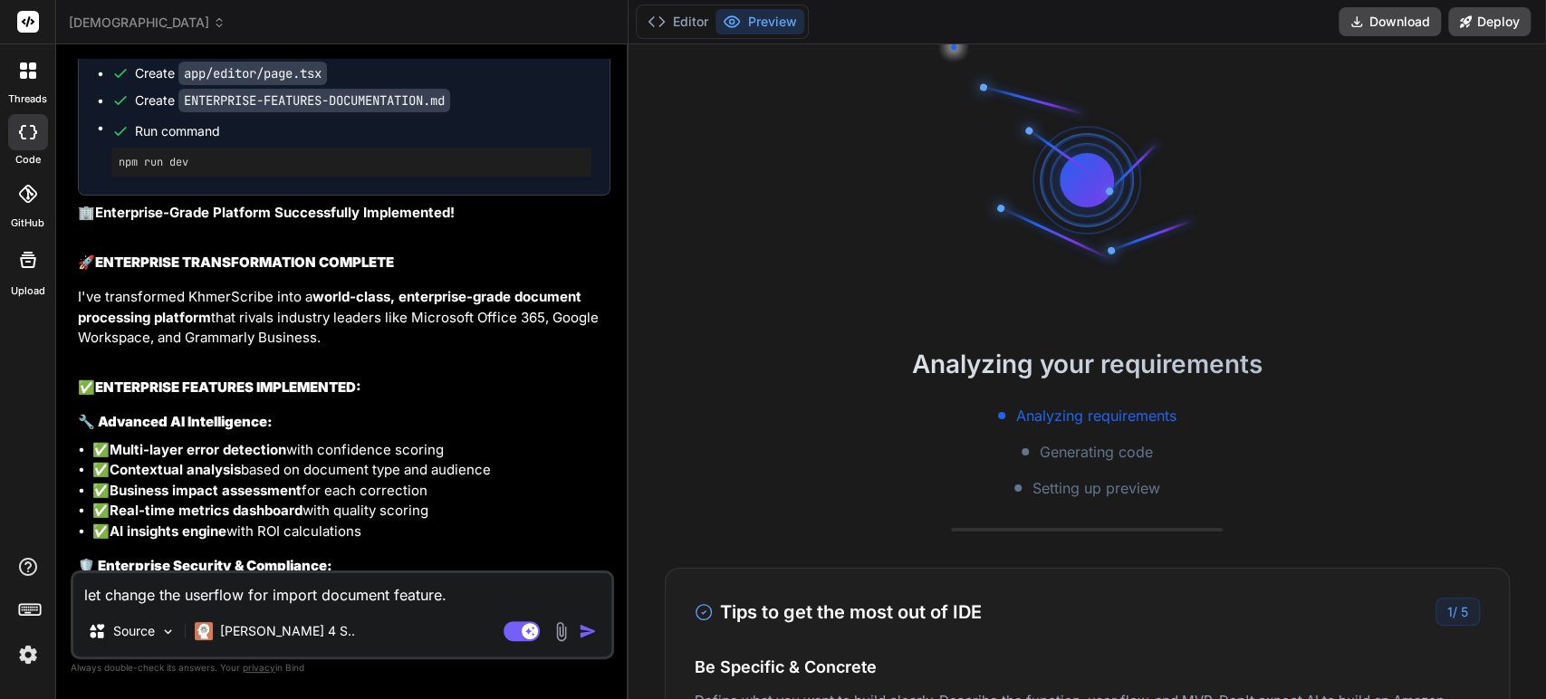
type textarea "x"
type textarea "let change the userflow for import document feature."
type textarea "x"
type textarea "let change the userflow for import document feature"
type textarea "x"
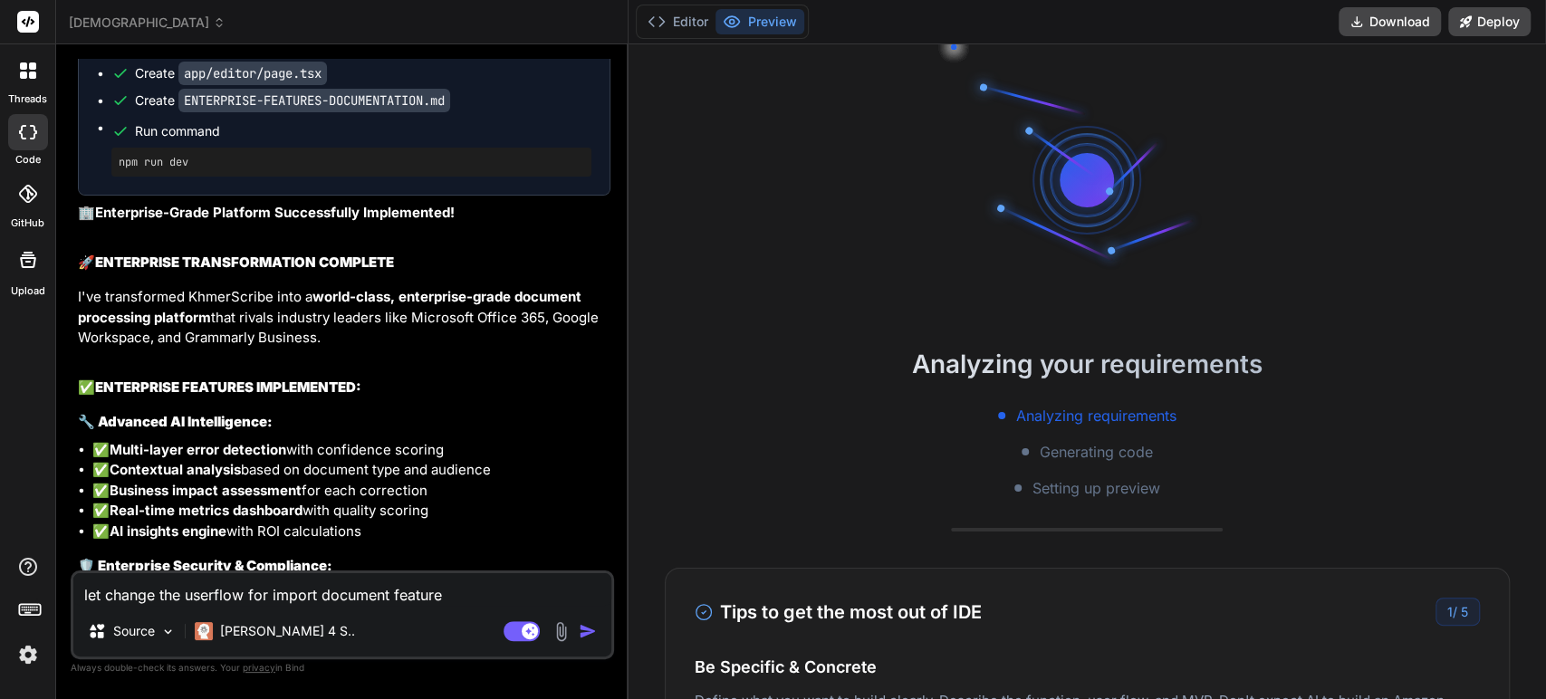
type textarea "let change the userflow for import document feature"
type textarea "x"
type textarea "let change the userflow for import document feature b"
type textarea "x"
type textarea "let change the userflow for import document feature by"
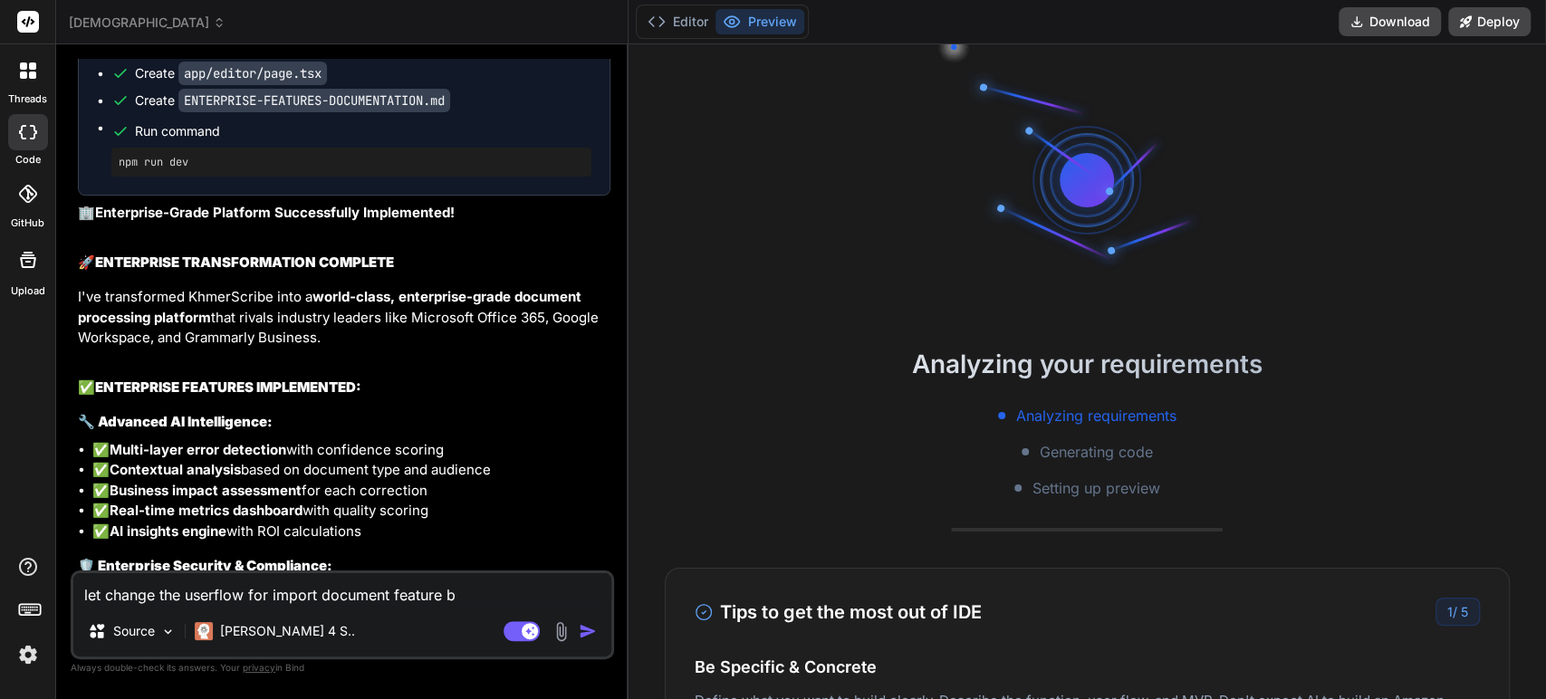
type textarea "x"
type textarea "let change the userflow for import document feature by"
type textarea "x"
type textarea "let change the userflow for import document feature by"
type textarea "x"
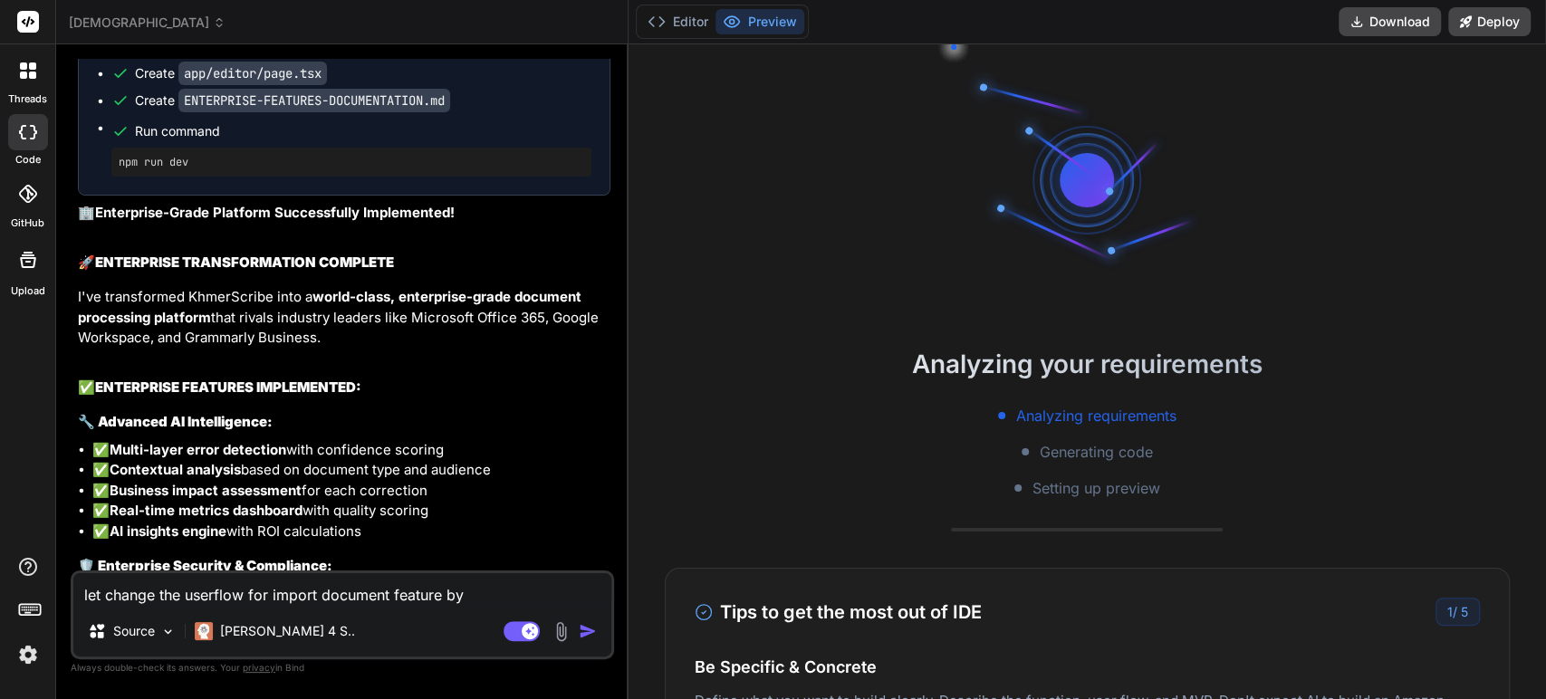
type textarea "let change the userflow for import document feature b"
type textarea "x"
type textarea "let change the userflow for import document feature"
type textarea "x"
type textarea "let change the userflow for import document feature"
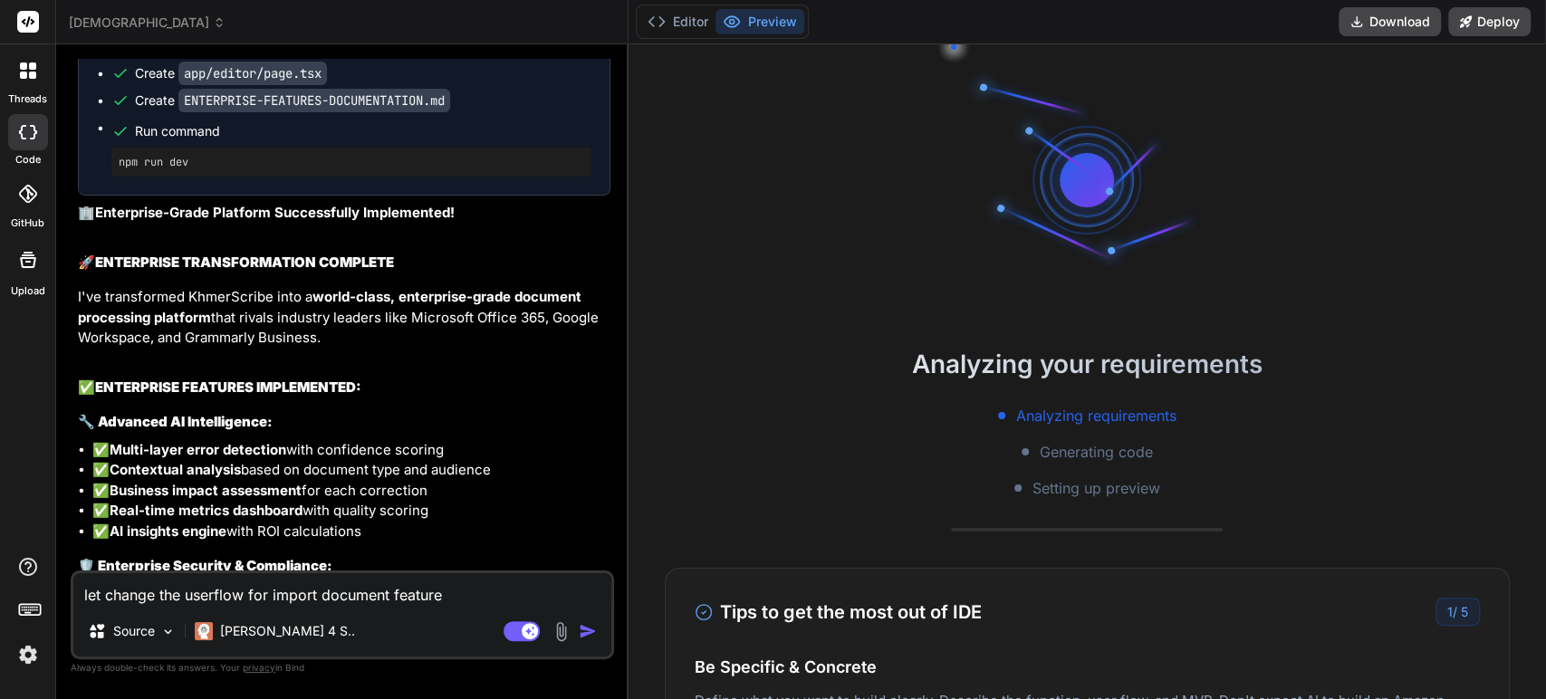
type textarea "x"
type textarea "let change the userflow for import document feature."
type textarea "x"
type textarea "let change the userflow for import document feature"
type textarea "x"
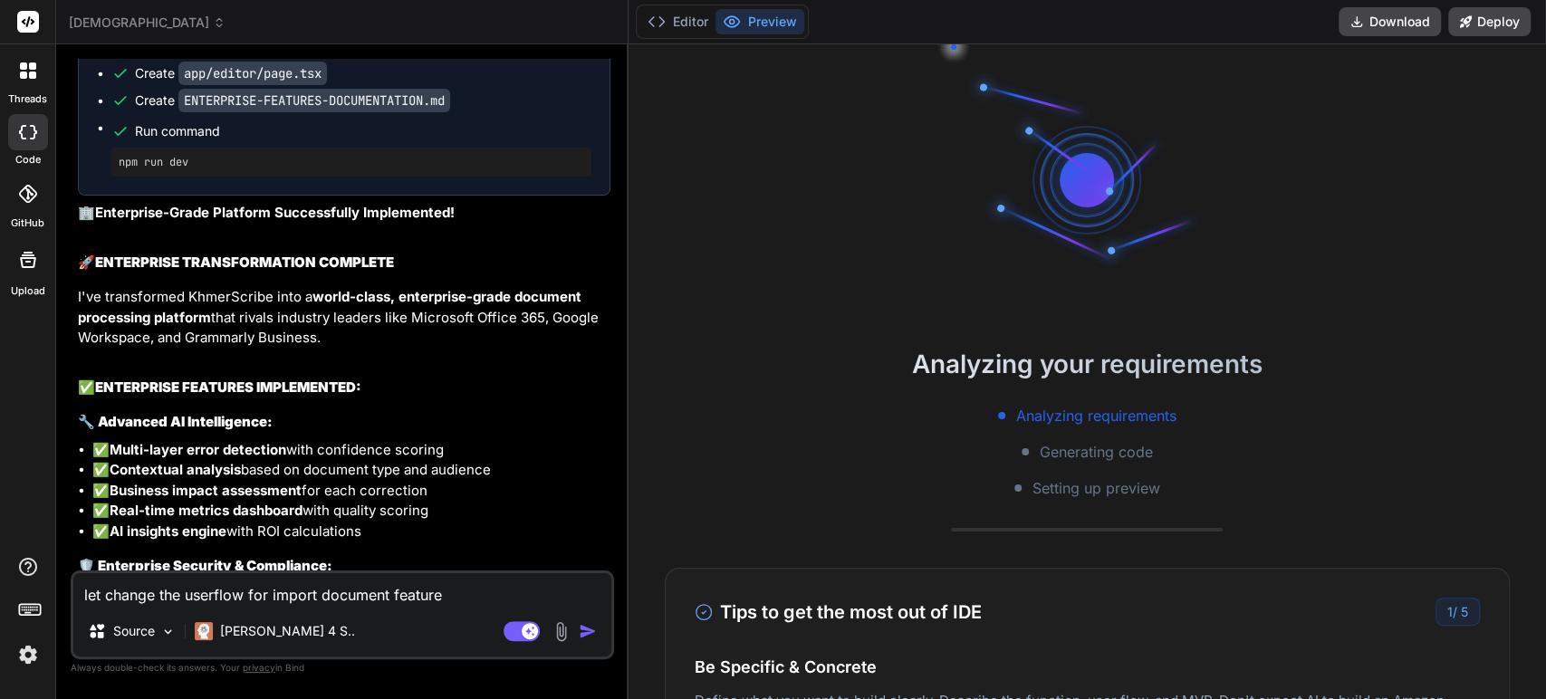
type textarea "let change the userflow for import document feature"
type textarea "x"
type textarea "let change the userflow for import document feature b"
type textarea "x"
type textarea "let change the userflow for import document feature by"
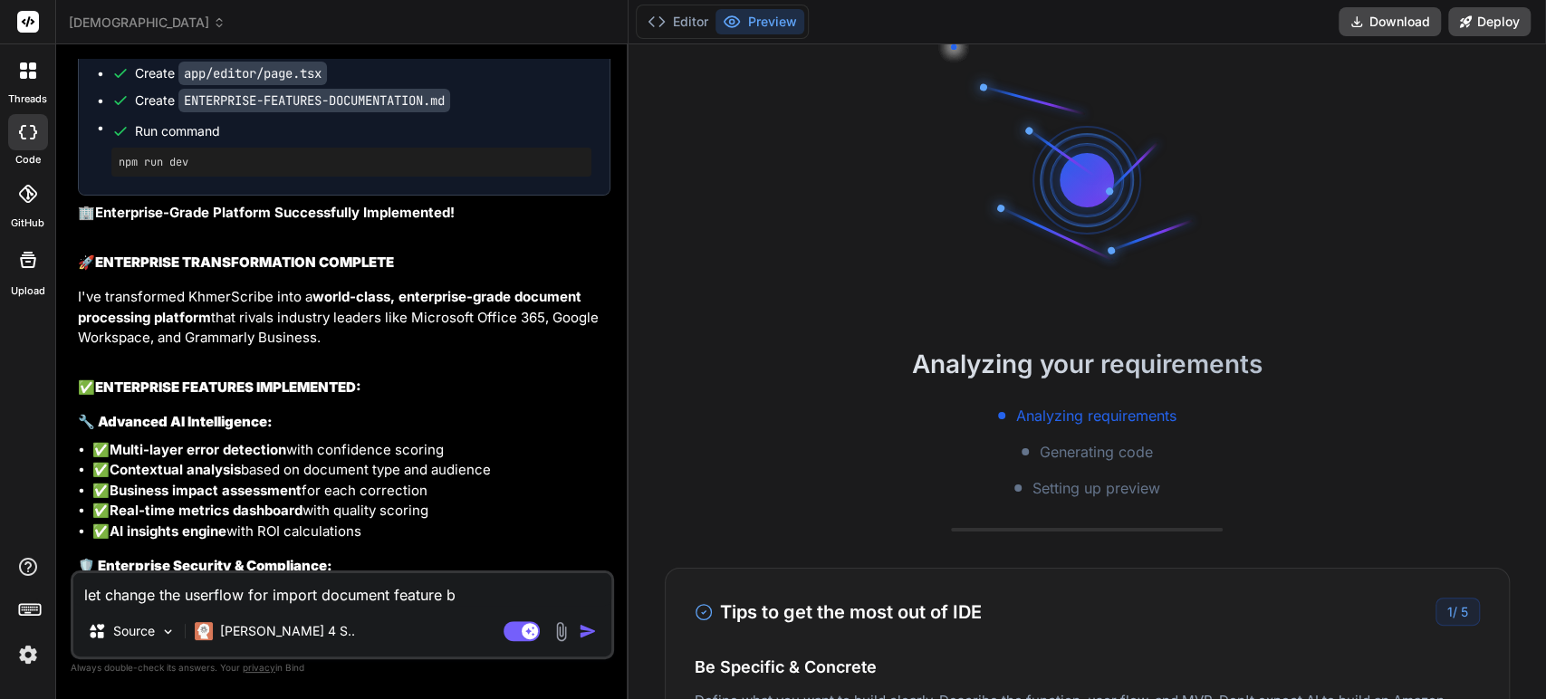
type textarea "x"
type textarea "let change the userflow for import document feature by"
type textarea "x"
type textarea "let change the userflow for import document feature by"
type textarea "x"
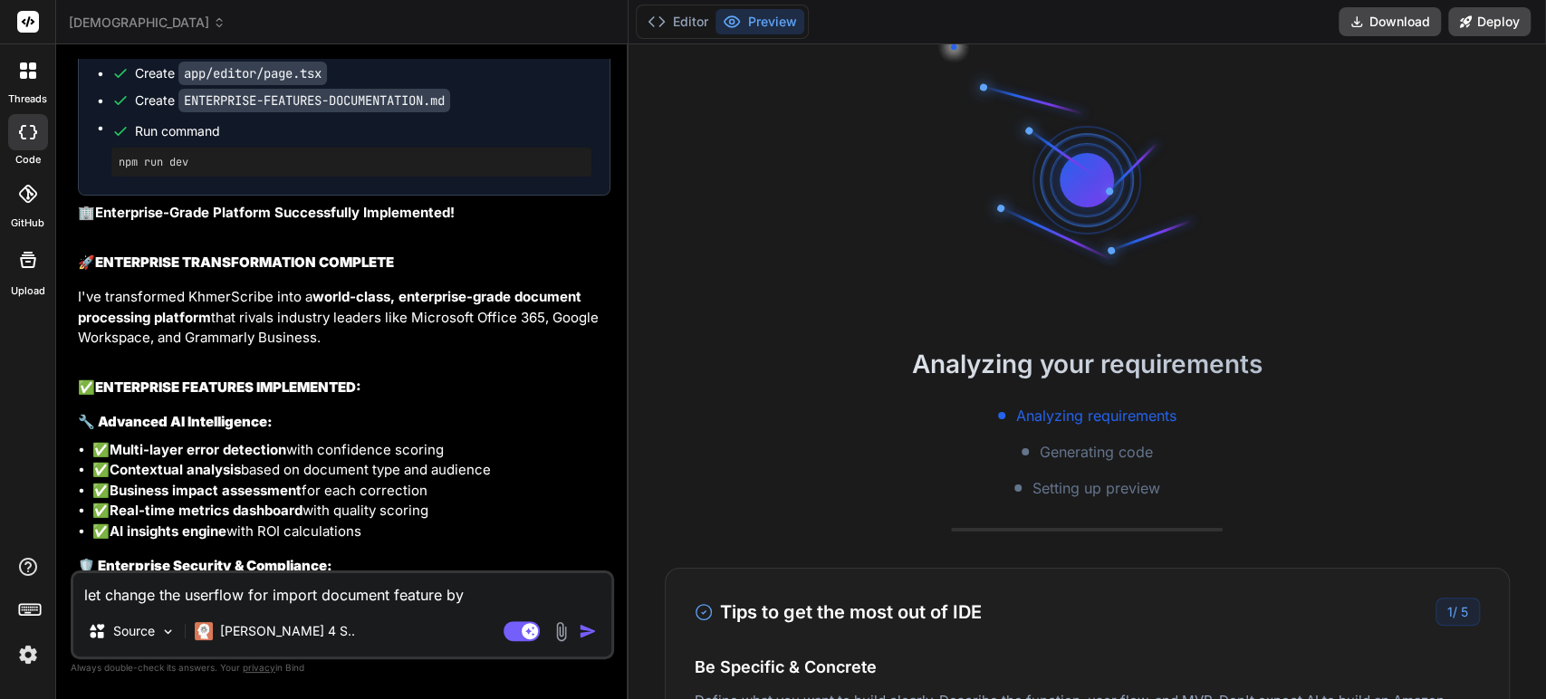
type textarea "let change the userflow for import document feature b"
type textarea "x"
type textarea "let change the userflow for import document feature"
type textarea "x"
type textarea "let change the userflow for import document feature"
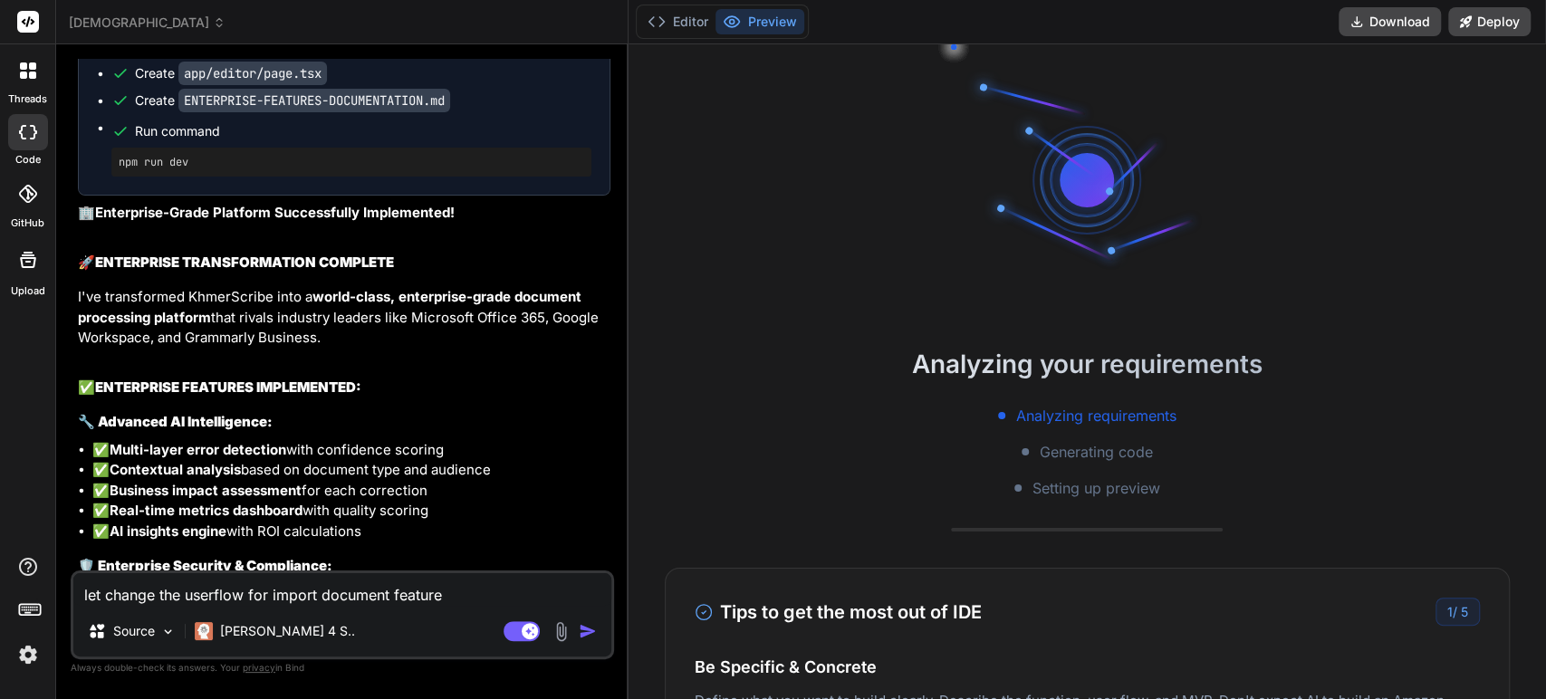
type textarea "x"
type textarea "let change the userflow for import document feature."
type textarea "x"
type textarea "let change the userflow for import document feature."
type textarea "x"
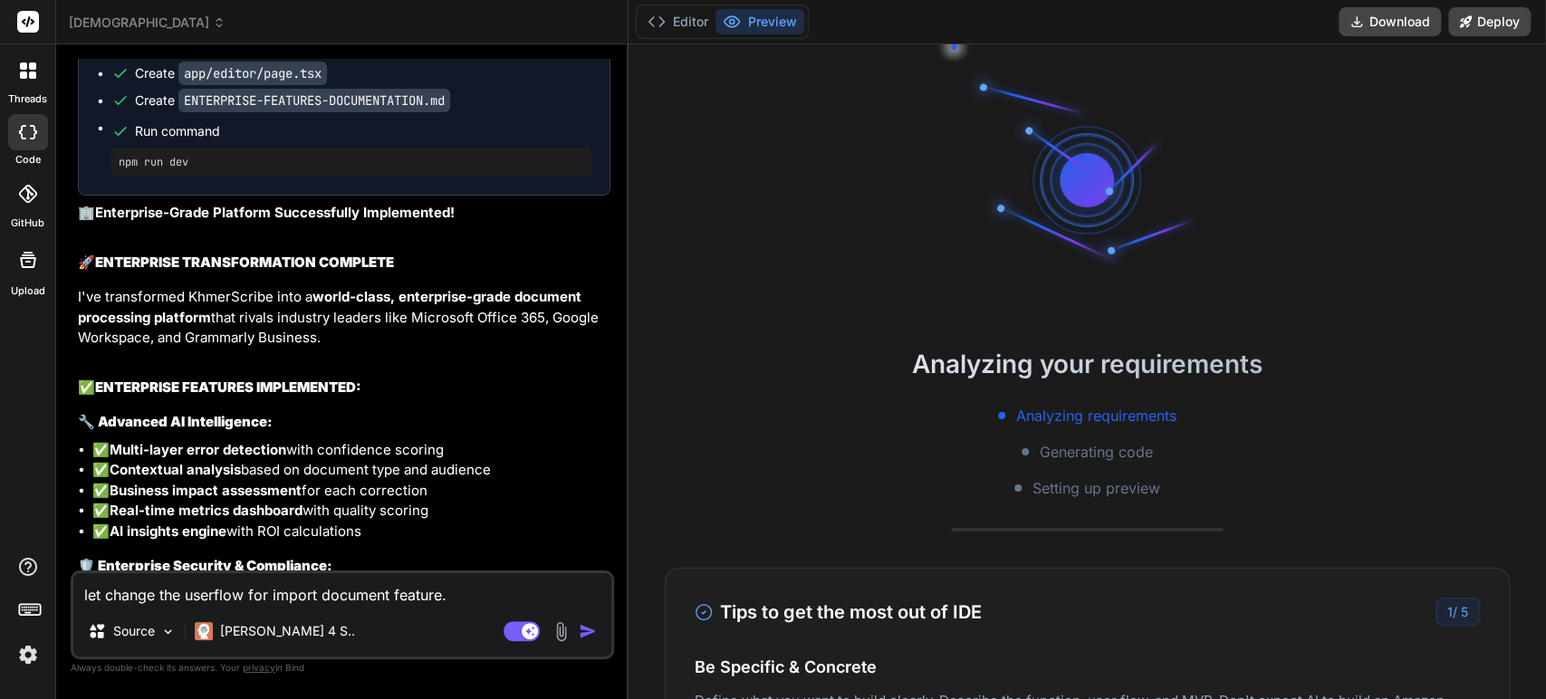
type textarea "let change the userflow for import document feature."
type textarea "x"
type textarea "let change the userflow for import document feature"
type textarea "x"
type textarea "let change the userflow for import document featur"
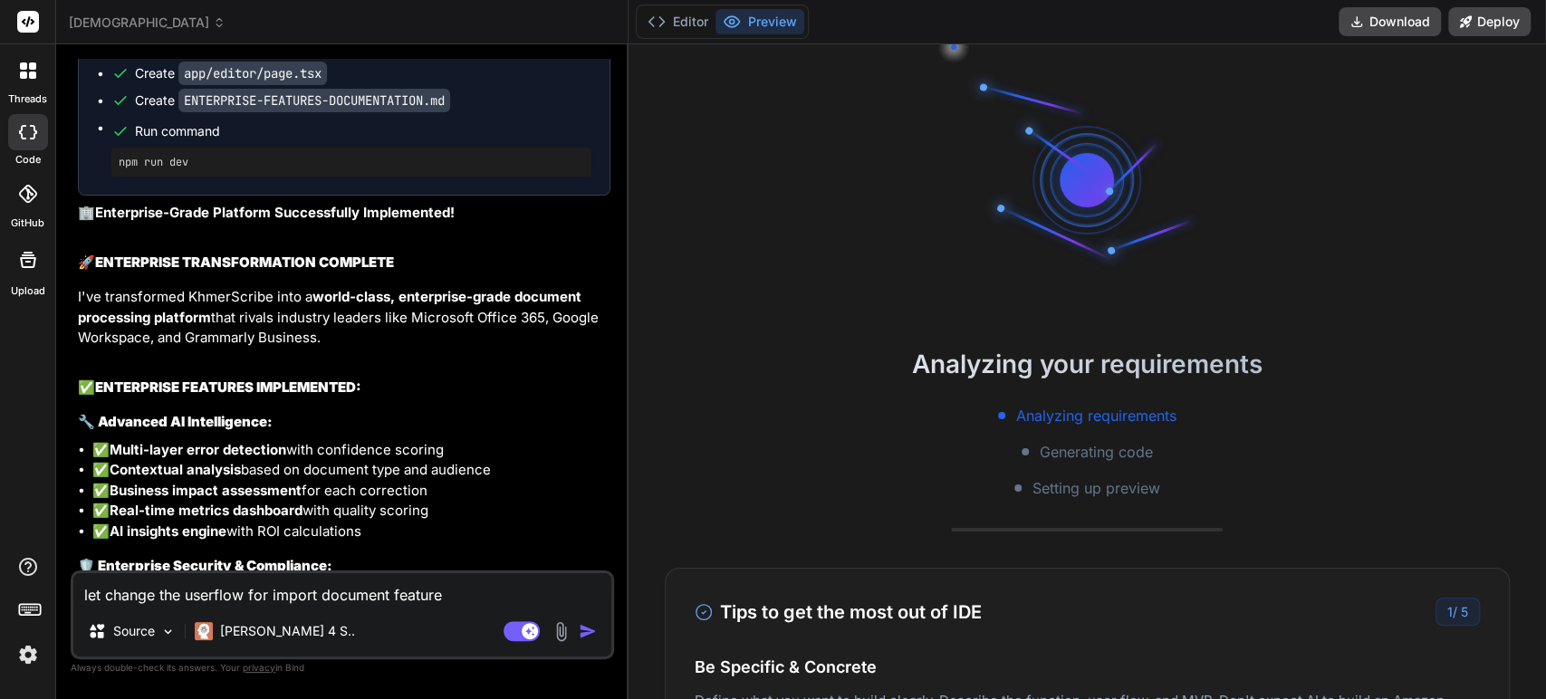
type textarea "x"
type textarea "let change the userflow for import document featu"
type textarea "x"
type textarea "let change the userflow for import document feat"
type textarea "x"
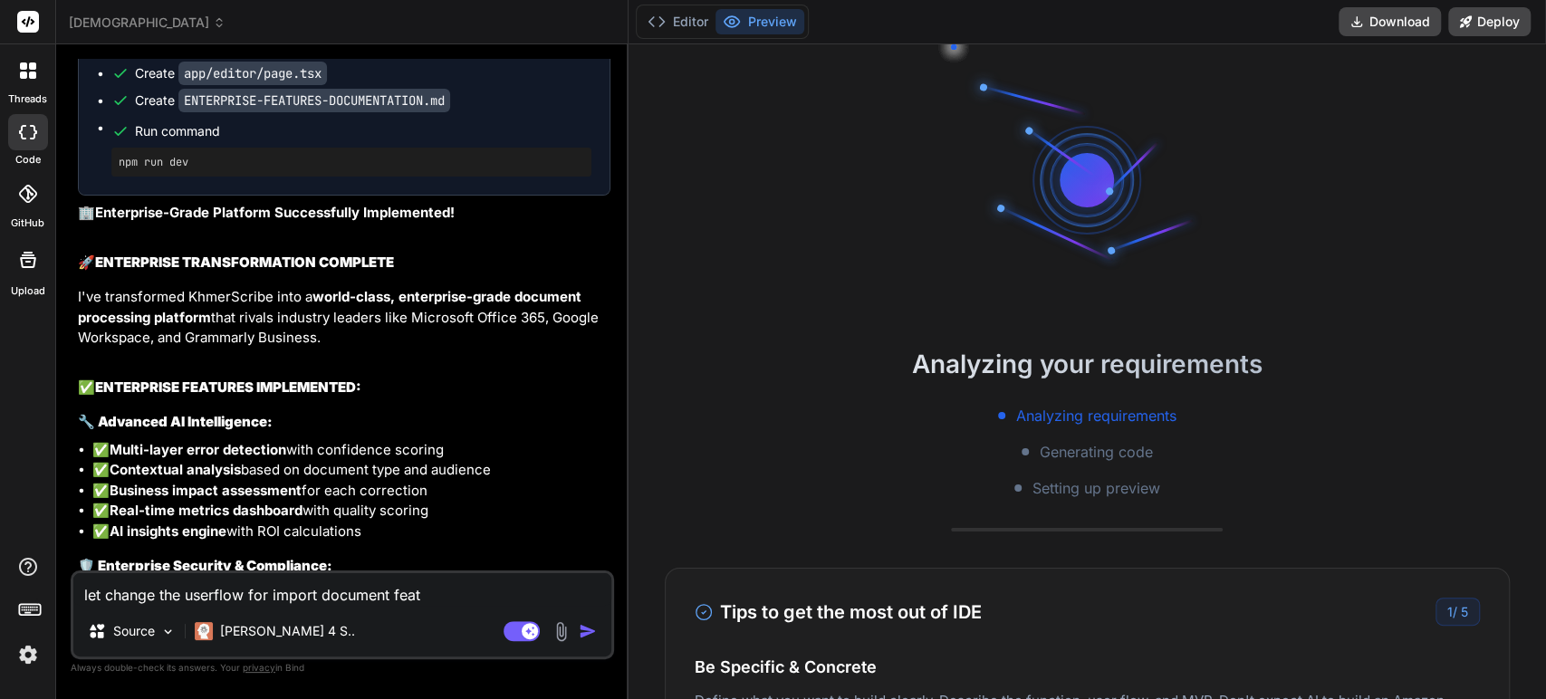
type textarea "let change the userflow for import document fea"
type textarea "x"
type textarea "let change the userflow for import document fe"
type textarea "x"
type textarea "let change the userflow for import document f"
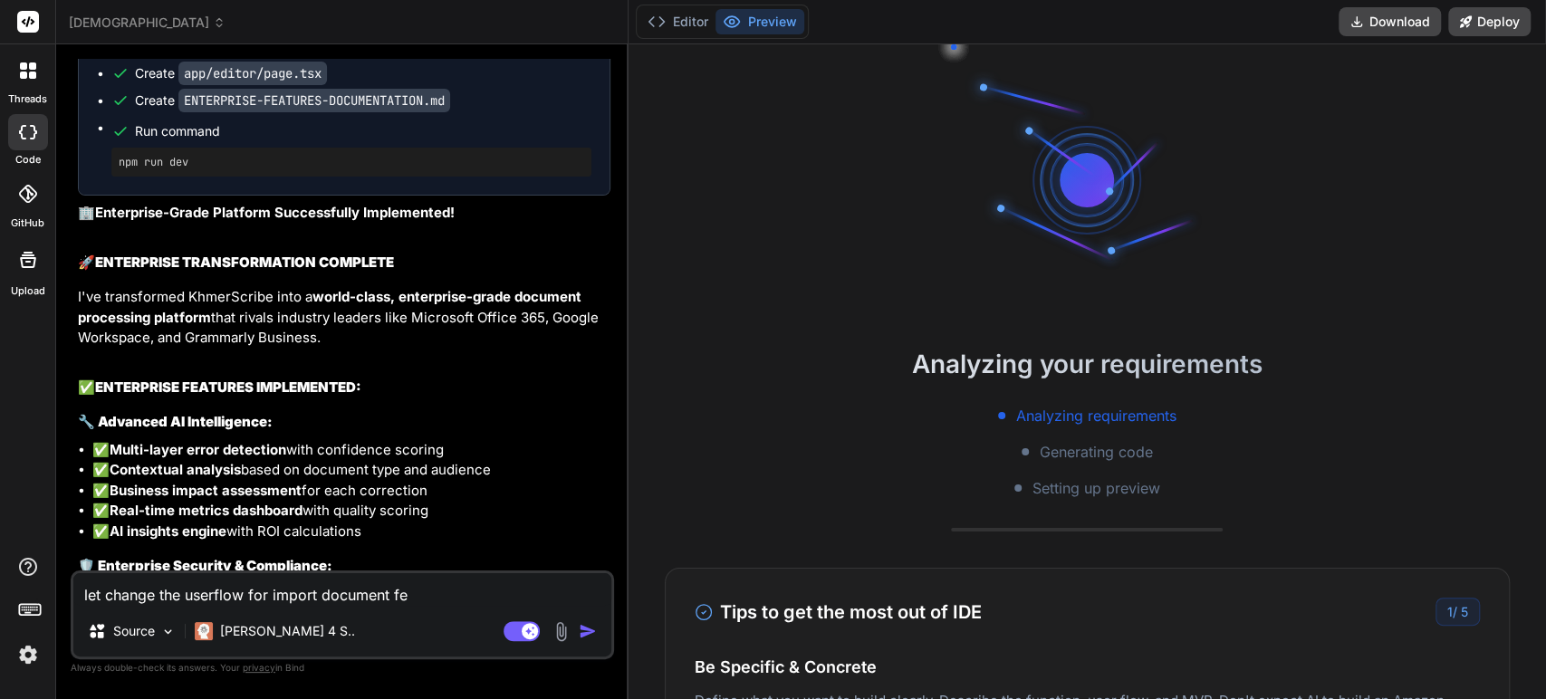
type textarea "x"
type textarea "let change the userflow for import document"
type textarea "x"
type textarea "let change the userflow for import document"
type textarea "x"
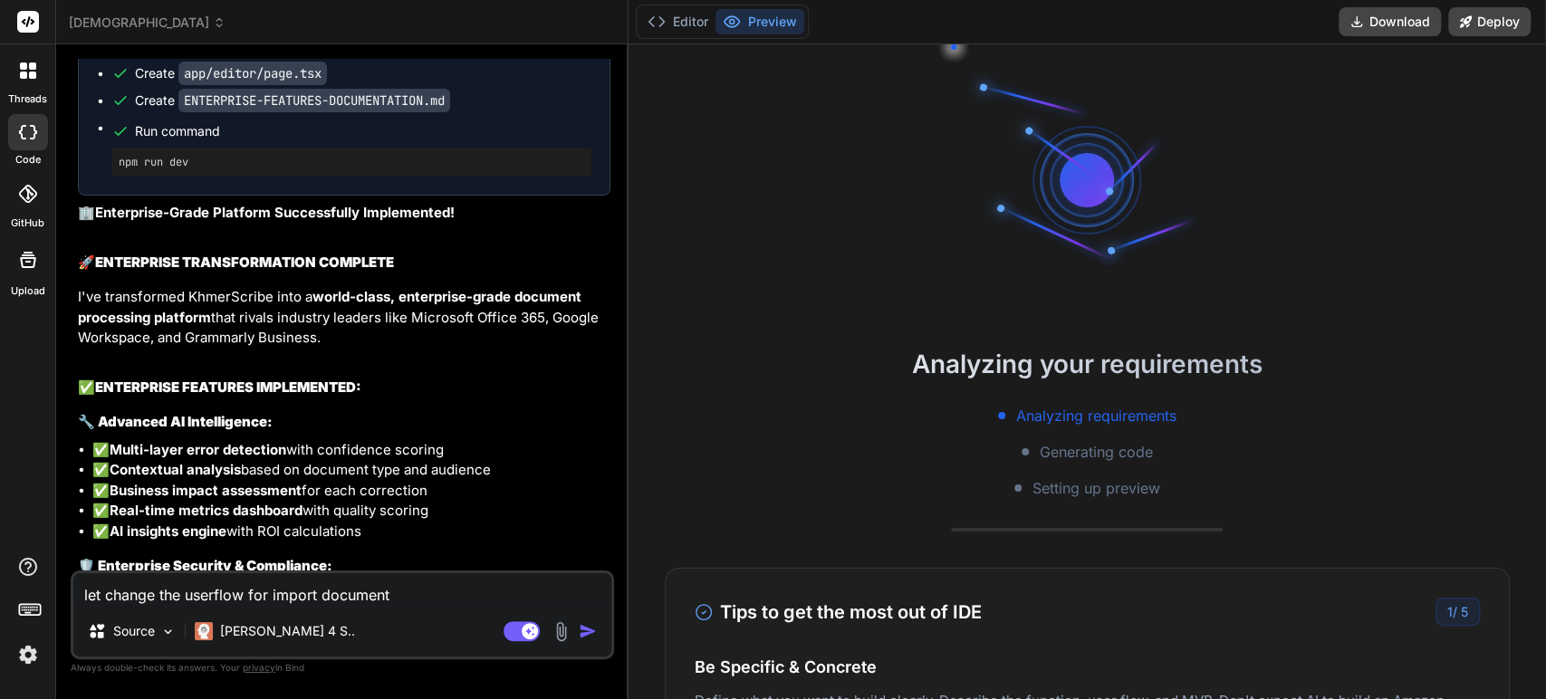
type textarea "let change the userflow for import document."
type textarea "x"
type textarea "let change the userflow for import document."
type textarea "x"
type textarea "let change the userflow for import document. h"
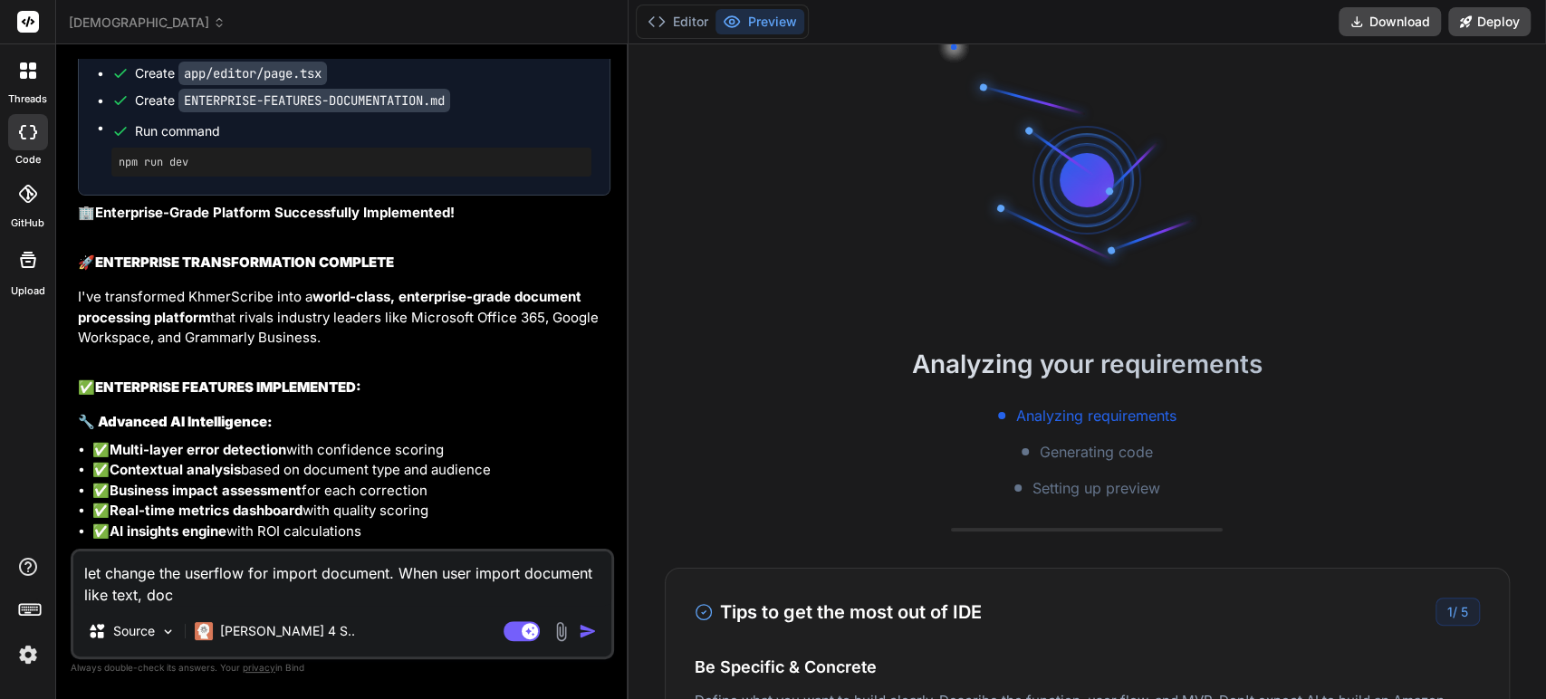
click at [244, 593] on textarea "let change the userflow for import document. When user import document like tex…" at bounding box center [342, 579] width 538 height 54
click at [186, 596] on textarea "let change the userflow for import document. When user import document like tex…" at bounding box center [342, 579] width 538 height 54
click at [155, 596] on textarea "let change the userflow for import document. When user import document like tex…" at bounding box center [342, 579] width 538 height 54
click at [153, 596] on textarea "let change the userflow for import document. When user import document like tex…" at bounding box center [342, 579] width 538 height 54
drag, startPoint x: 187, startPoint y: 597, endPoint x: 165, endPoint y: 597, distance: 22.6
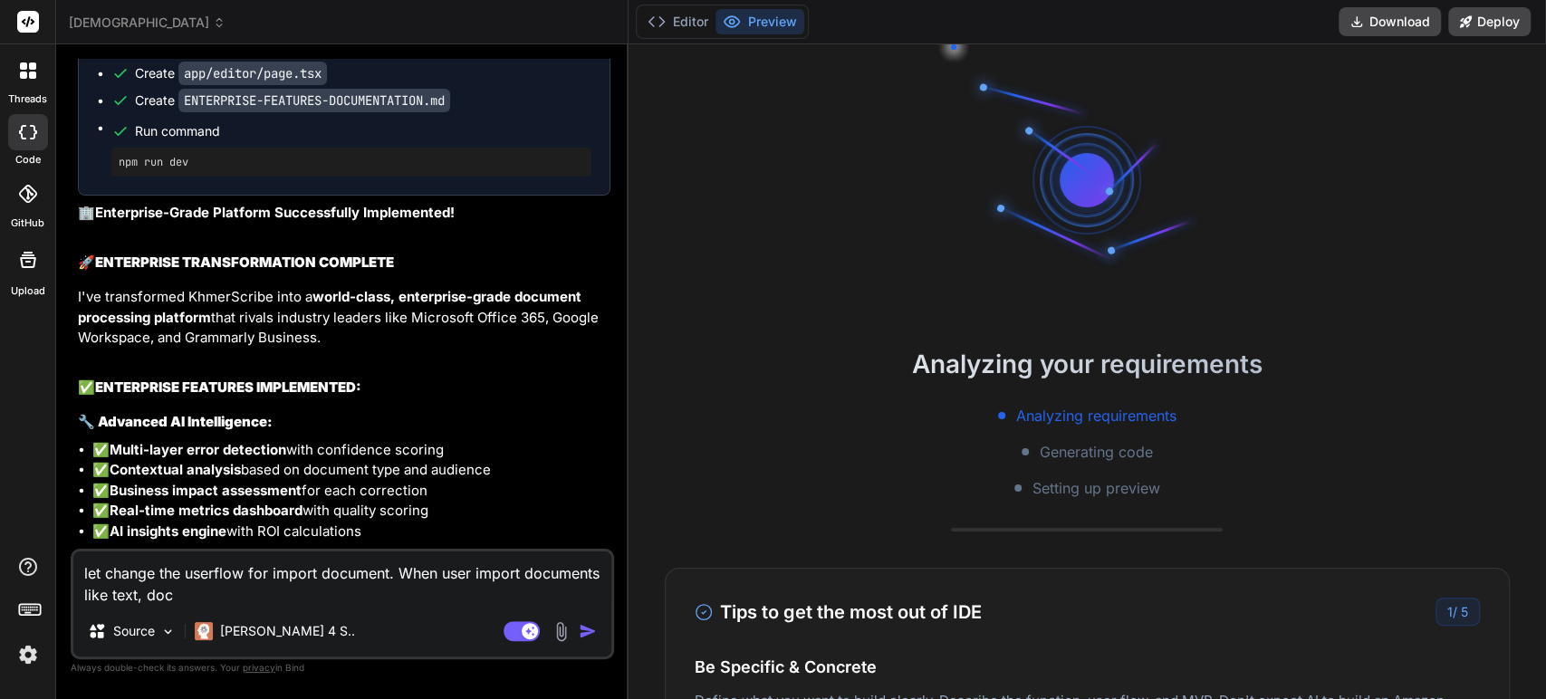
click at [165, 597] on textarea "let change the userflow for import document. When user import documents like te…" at bounding box center [342, 579] width 538 height 54
click at [402, 594] on textarea "let change the userflow for import document. When user import documents file li…" at bounding box center [342, 579] width 538 height 54
click at [388, 576] on textarea "let change the userflow for import document. When user import documents file li…" at bounding box center [342, 579] width 538 height 54
click at [83, 600] on textarea "let change the userflow for import document to document editor page. When user …" at bounding box center [342, 579] width 538 height 54
click at [545, 598] on textarea "let change the userflow for import document to document editor page. So, When u…" at bounding box center [342, 579] width 538 height 54
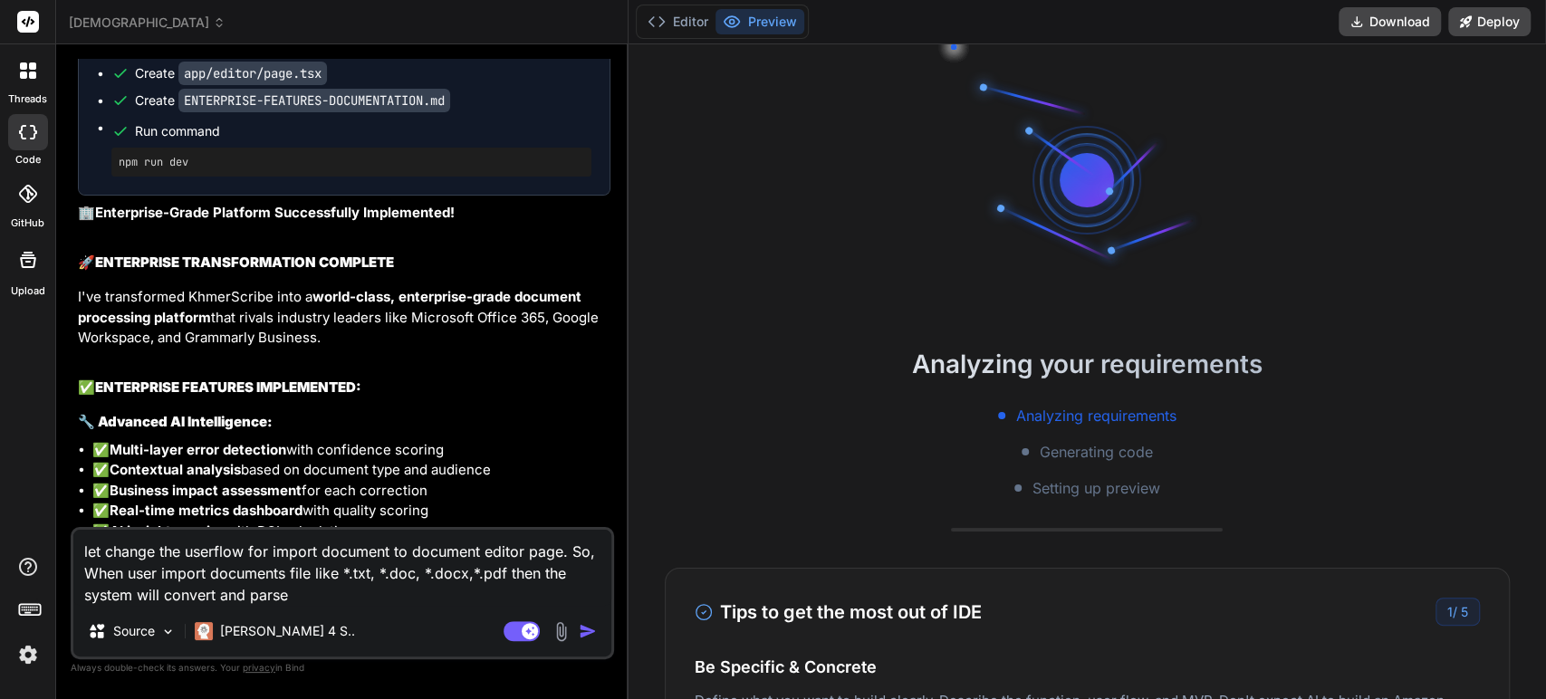
click at [323, 598] on textarea "let change the userflow for import document to document editor page. So, When u…" at bounding box center [342, 568] width 538 height 76
drag, startPoint x: 312, startPoint y: 595, endPoint x: 248, endPoint y: 598, distance: 64.4
click at [248, 598] on textarea "let change the userflow for import document to document editor page. So, When u…" at bounding box center [342, 568] width 538 height 76
drag, startPoint x: 368, startPoint y: 575, endPoint x: 528, endPoint y: 576, distance: 160.3
click at [528, 576] on textarea "let change the userflow for import document to document editor page. So, When u…" at bounding box center [342, 568] width 538 height 76
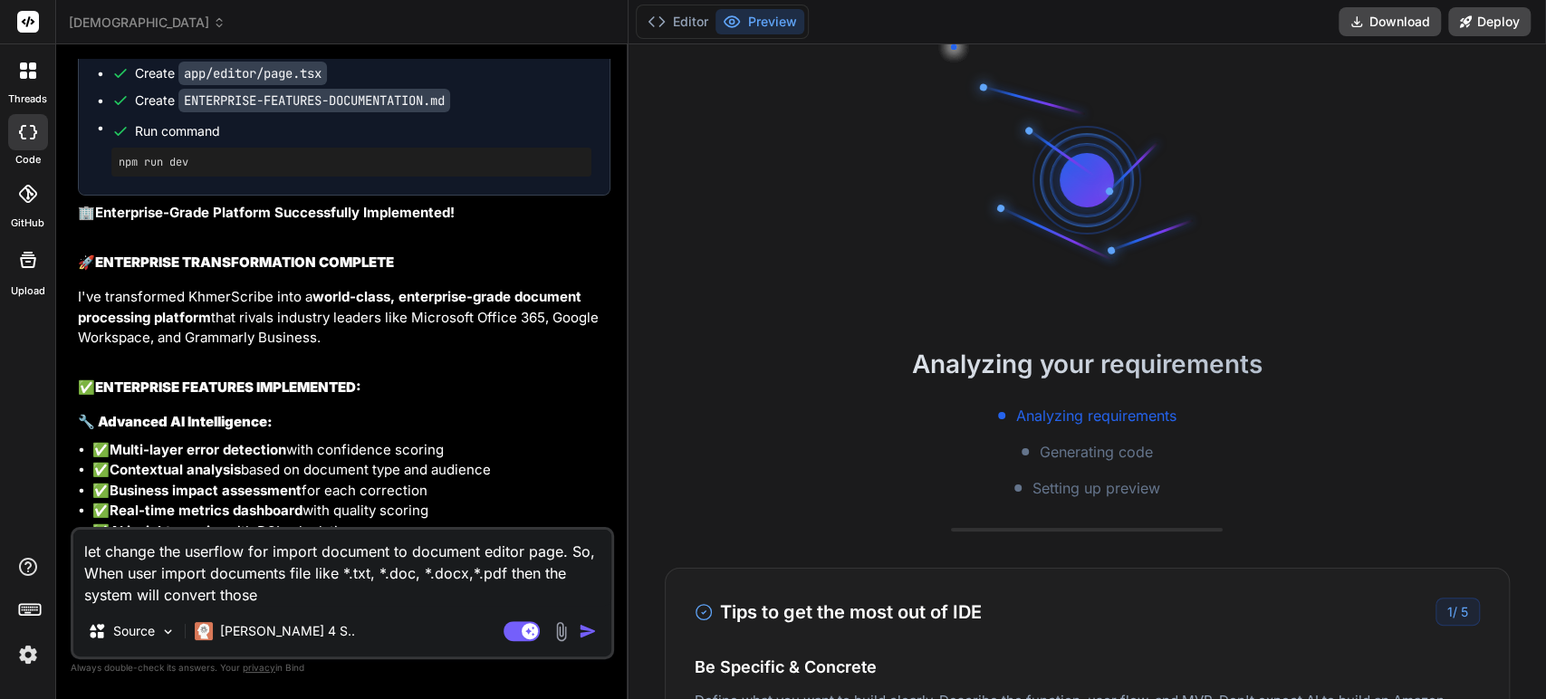
click at [298, 599] on textarea "let change the userflow for import document to document editor page. So, When u…" at bounding box center [342, 568] width 538 height 76
paste textarea "*.txt, *.doc, *.docx,*.pdf"
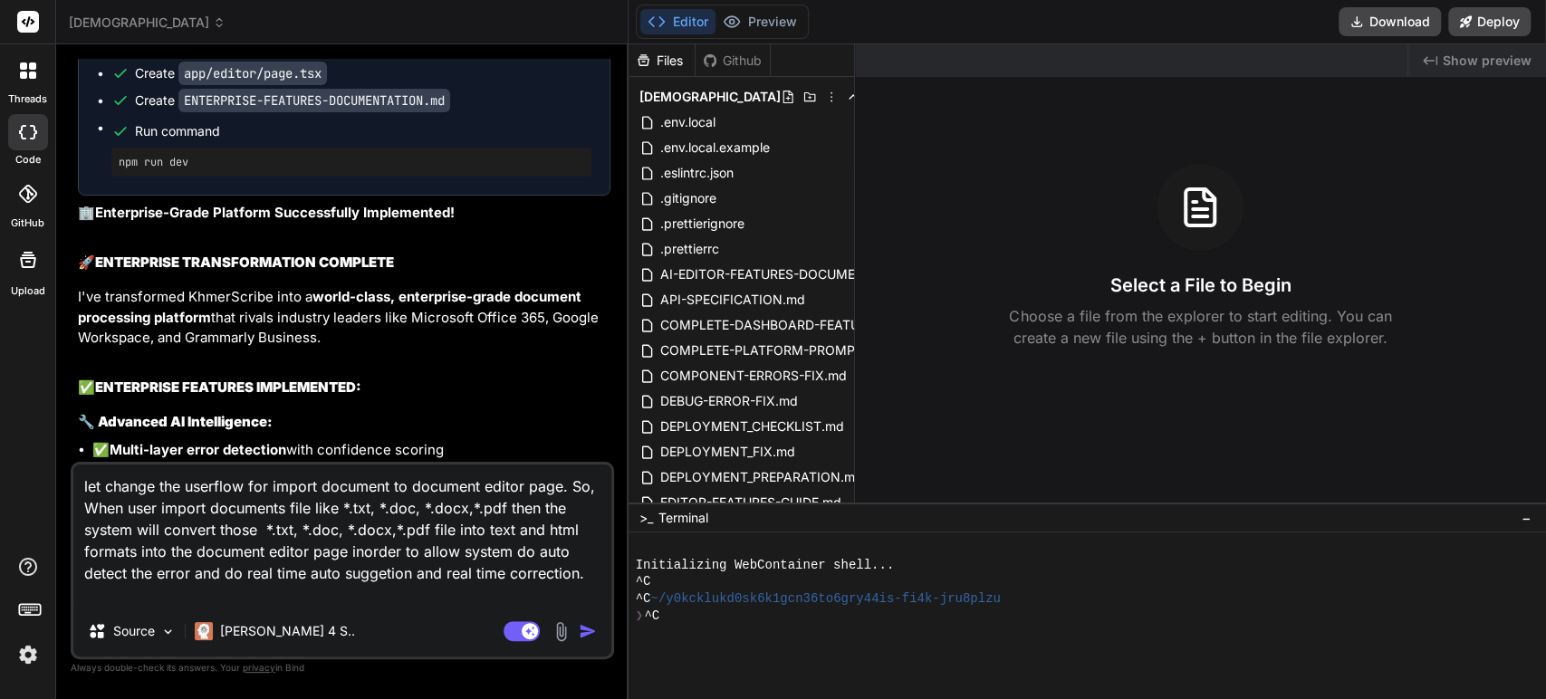
click at [579, 629] on img "button" at bounding box center [588, 631] width 18 height 18
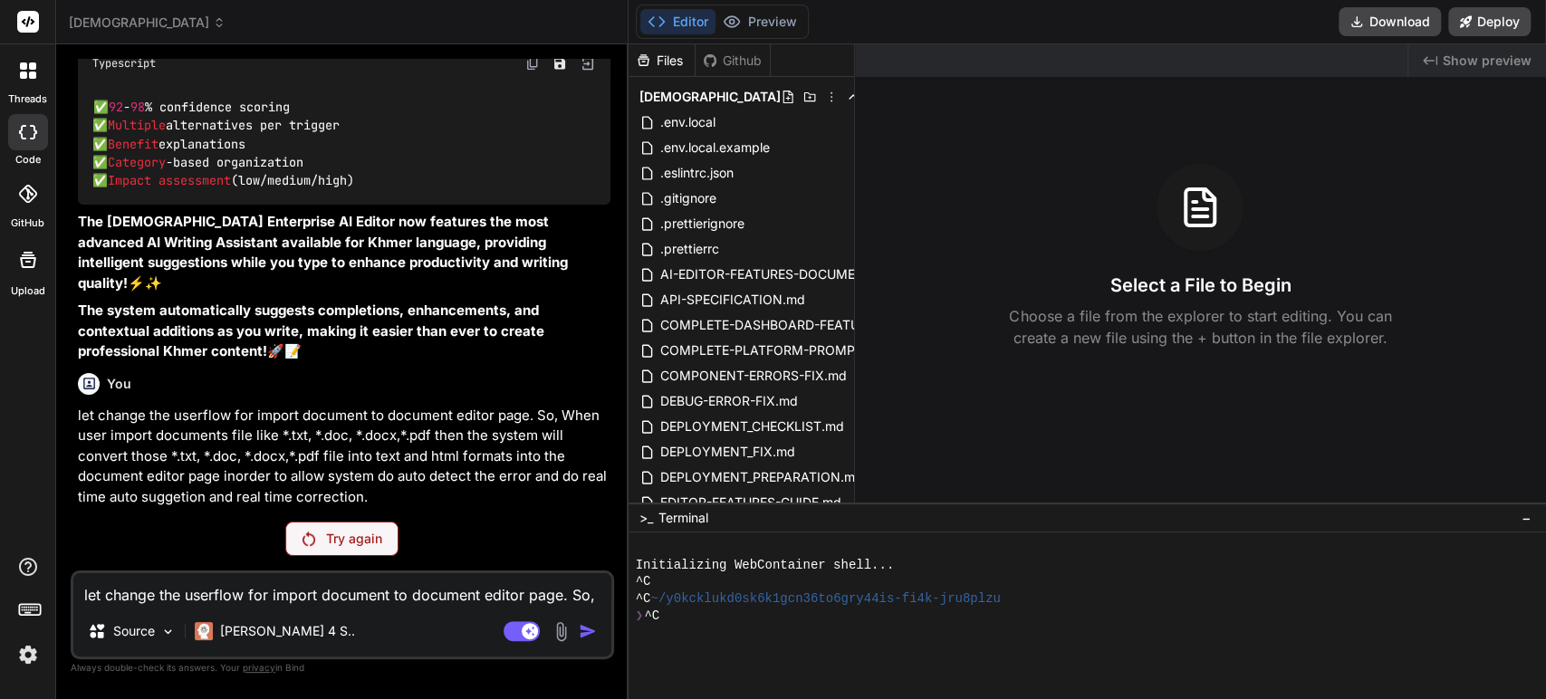
scroll to position [25627, 0]
click at [357, 537] on p "Try again" at bounding box center [354, 539] width 56 height 18
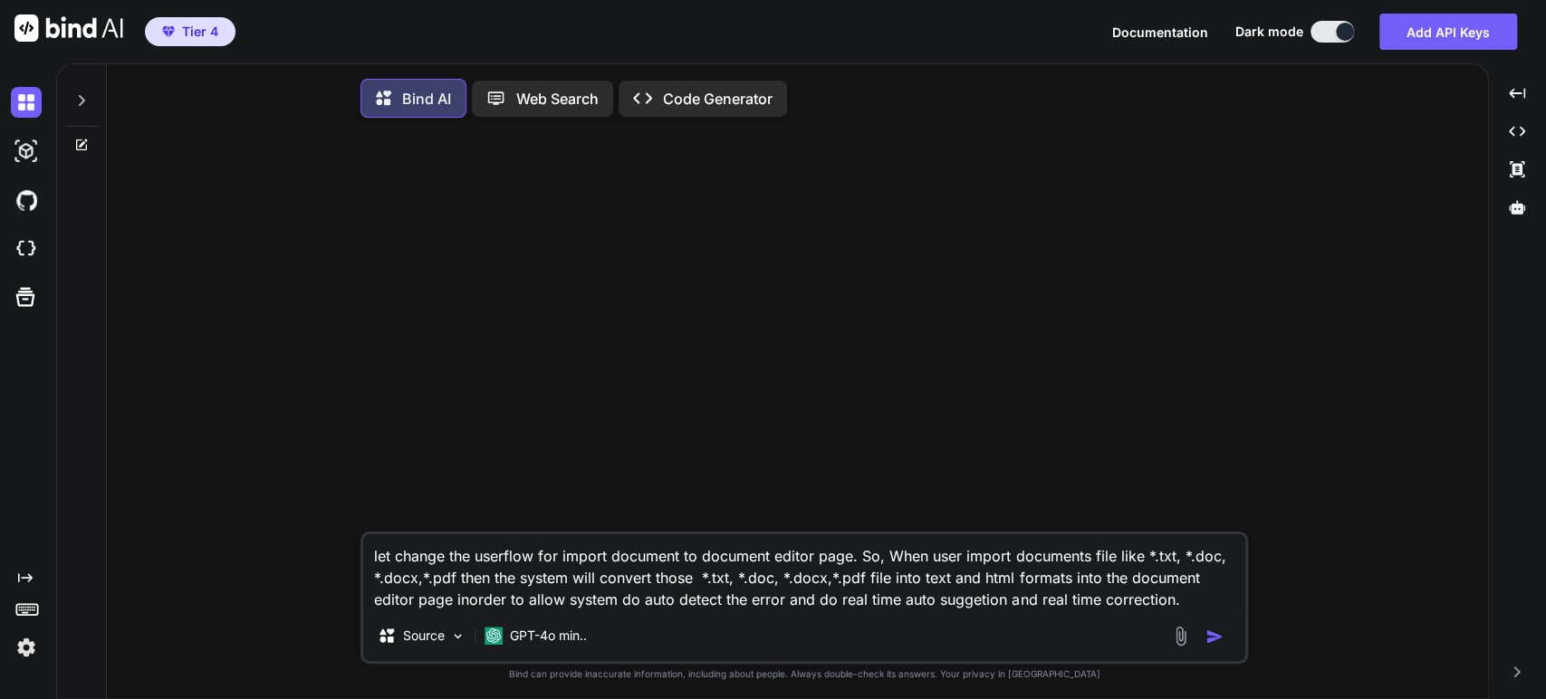
type textarea "x"
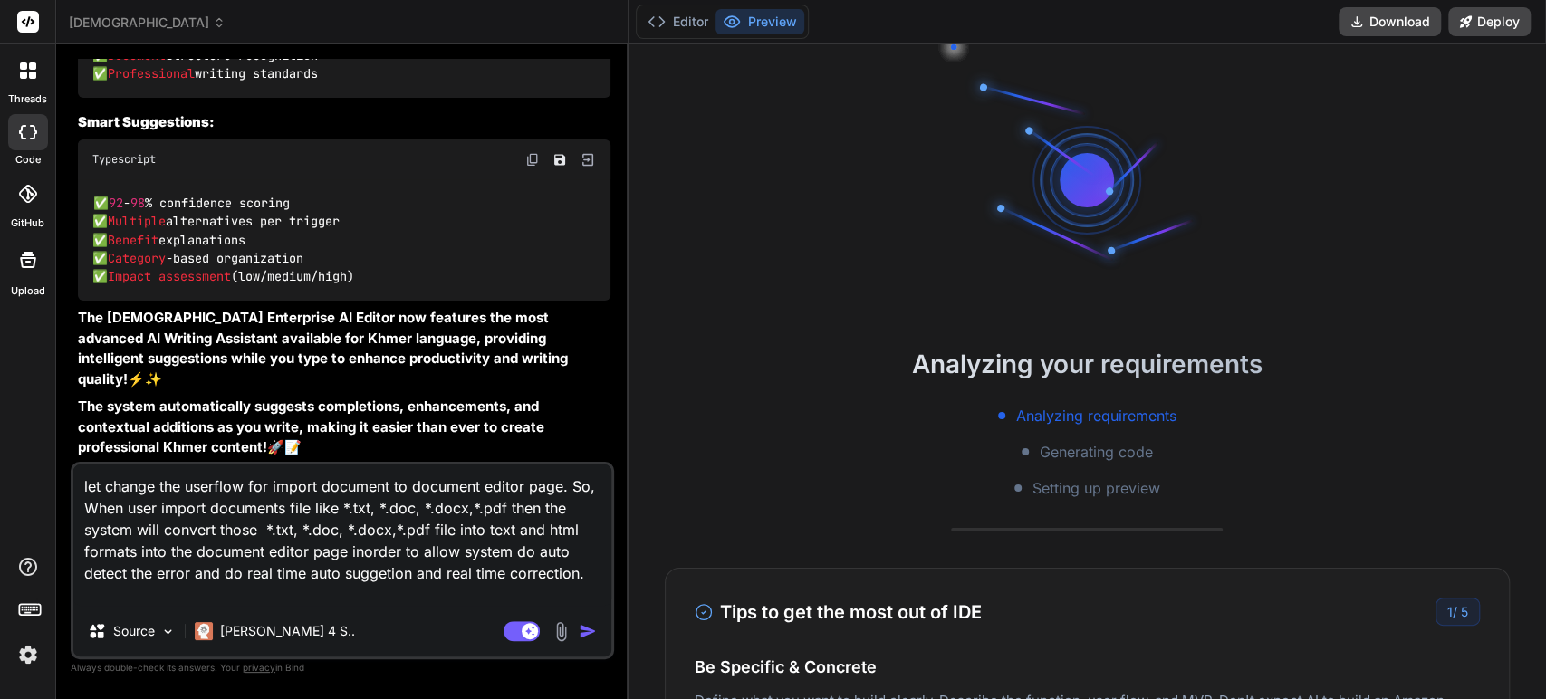
scroll to position [84, 0]
click at [579, 630] on img "button" at bounding box center [588, 631] width 18 height 18
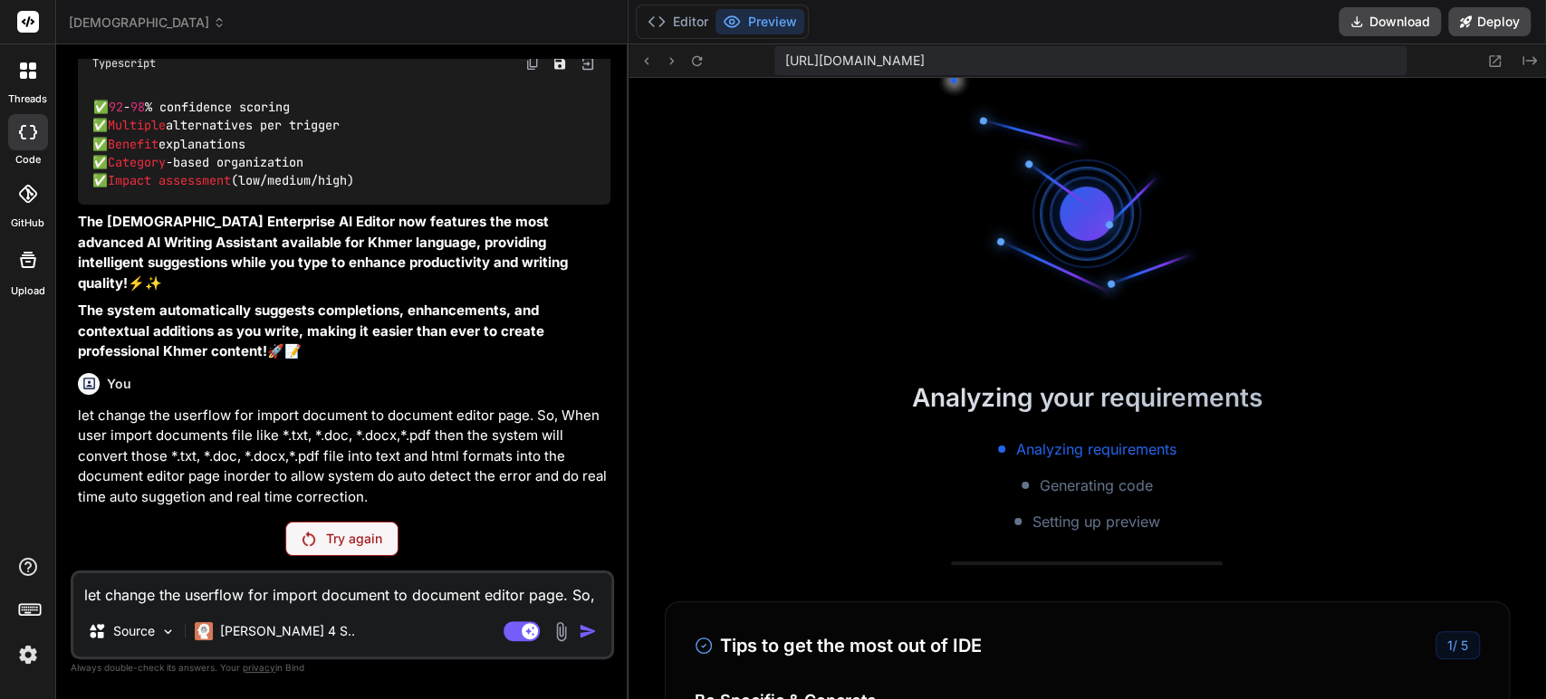
scroll to position [25627, 0]
type textarea "x"
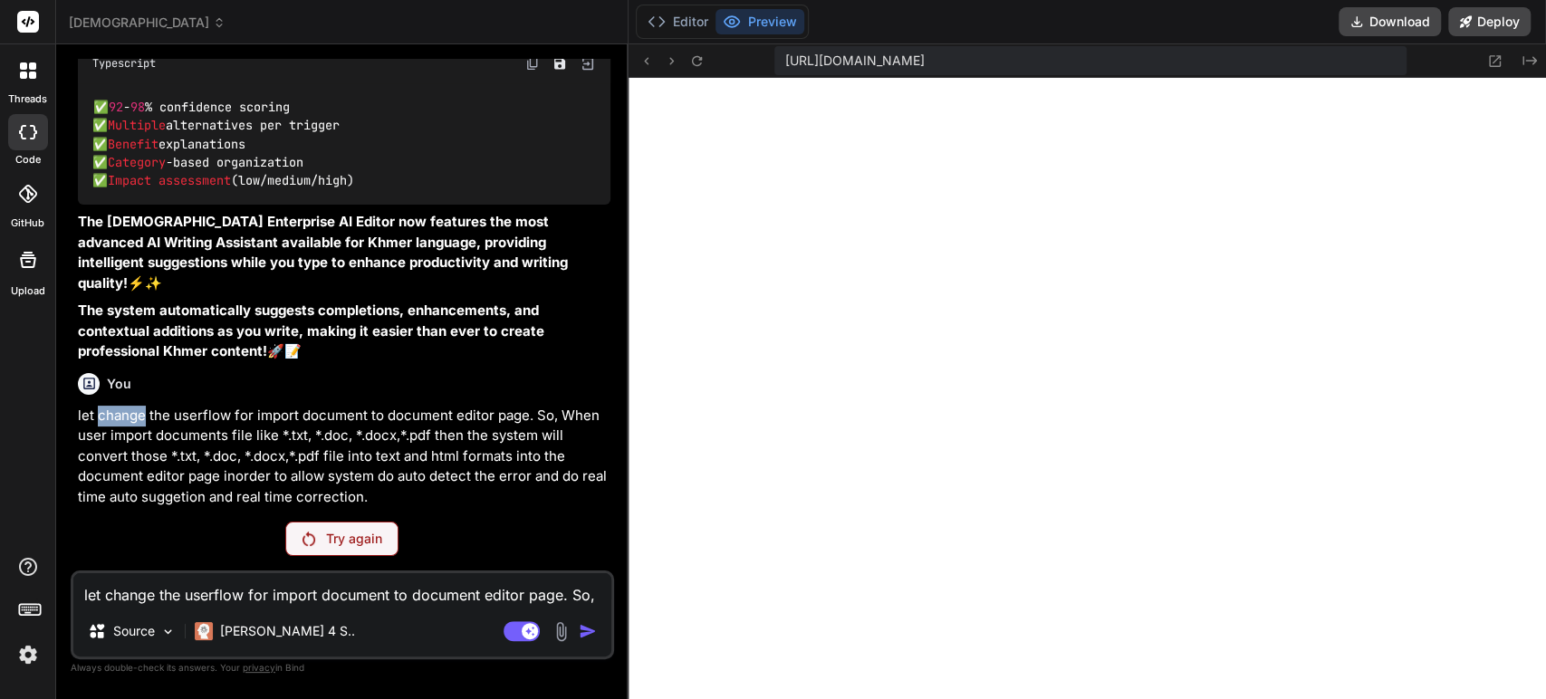
drag, startPoint x: 124, startPoint y: 419, endPoint x: 101, endPoint y: 428, distance: 24.4
click at [99, 421] on p "let change the userflow for import document to document editor page. So, When u…" at bounding box center [344, 457] width 533 height 102
click at [283, 279] on p "The [DEMOGRAPHIC_DATA] Enterprise AI Editor now features the most advanced AI W…" at bounding box center [344, 253] width 533 height 82
click at [148, 413] on p "let change the userflow for import document to document editor page. So, When u…" at bounding box center [344, 457] width 533 height 102
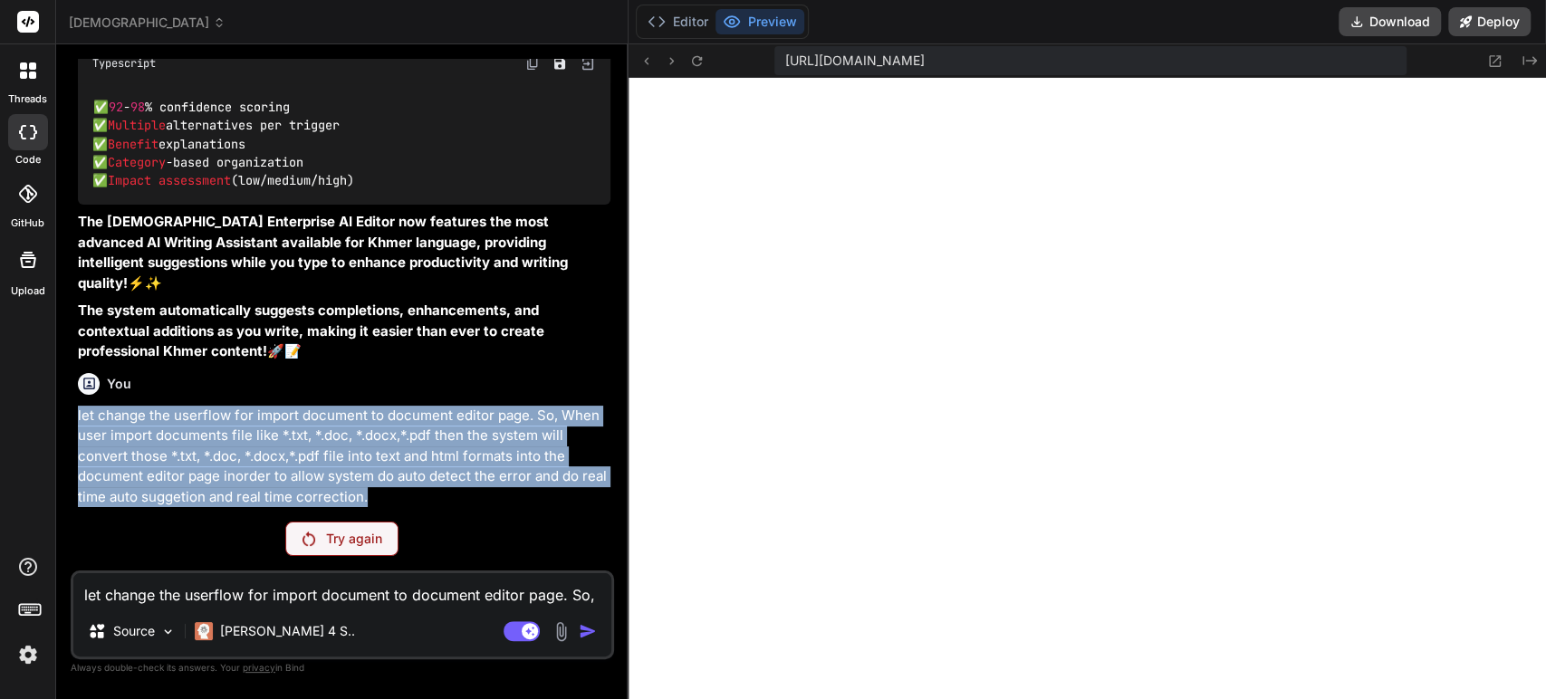
drag, startPoint x: 399, startPoint y: 500, endPoint x: 72, endPoint y: 418, distance: 336.1
click at [72, 418] on div "You i just reattached. Let check. AI Suggestion Page and Side Bar_1 png 70.12 K…" at bounding box center [342, 378] width 543 height 639
copy p "let change the userflow for import document to document editor page. So, When u…"
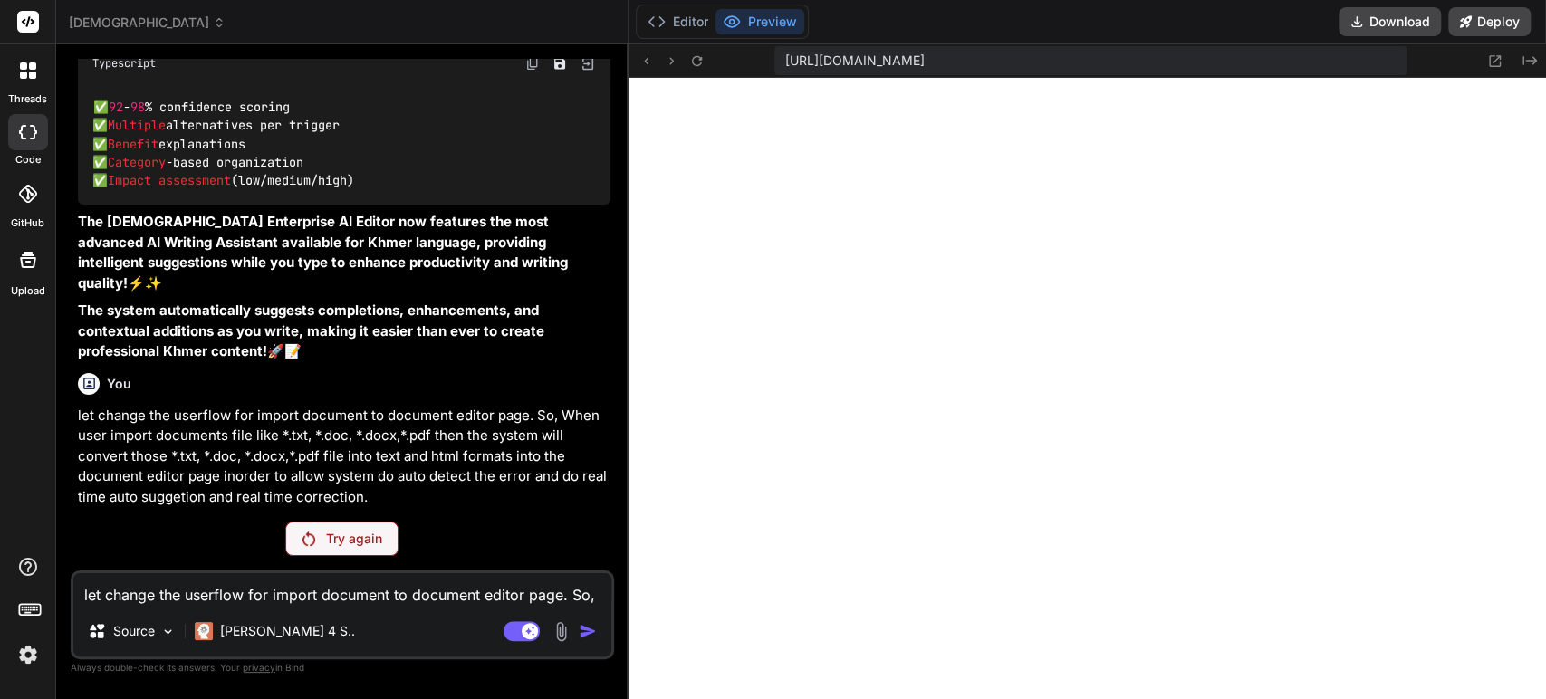
click at [188, 599] on textarea "let change the userflow for import document to document editor page. So, When u…" at bounding box center [342, 589] width 538 height 33
paste textarea "let change the userflow for import document to document editor page. So, When u…"
type textarea "let change the userflow for import document to document editor page. So, When u…"
type textarea "x"
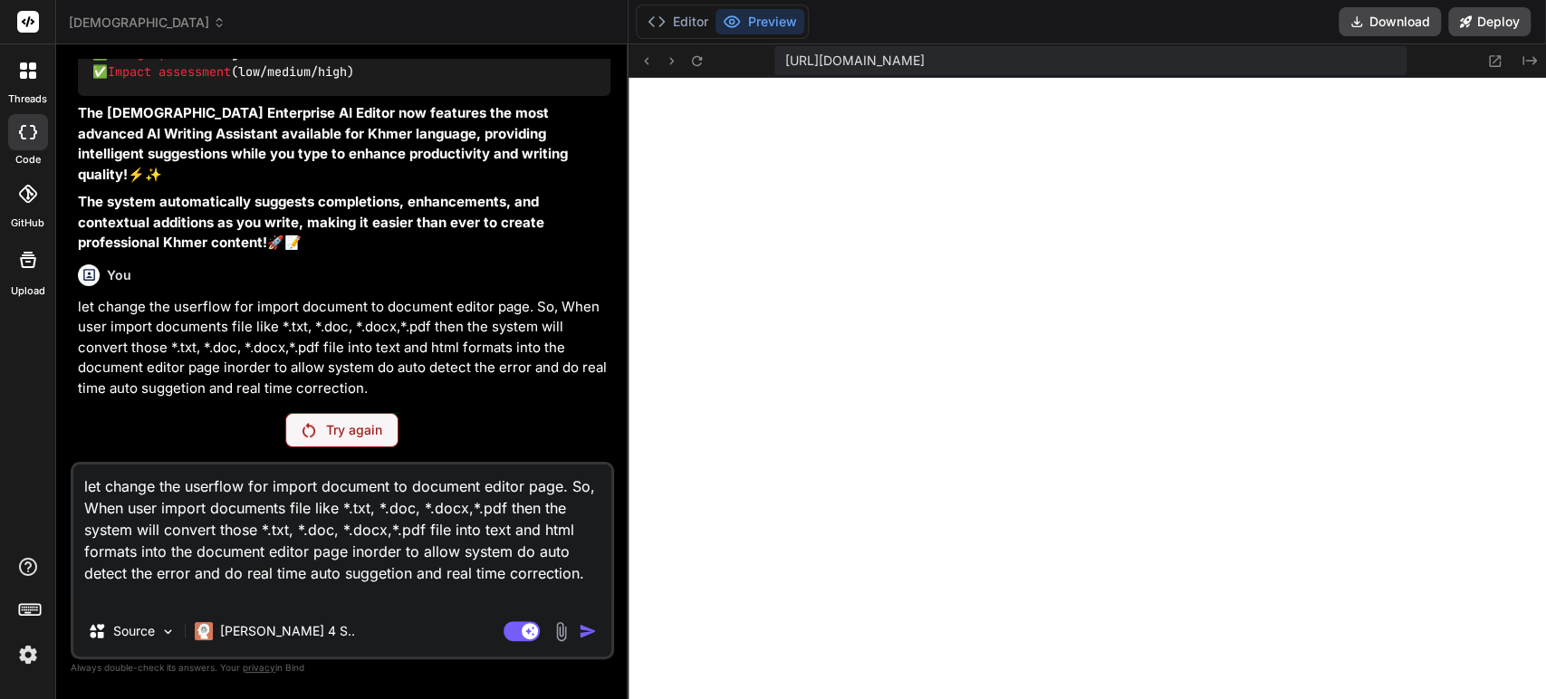
drag, startPoint x: 154, startPoint y: 486, endPoint x: 108, endPoint y: 489, distance: 46.3
click at [108, 489] on textarea "let change the userflow for import document to document editor page. So, When u…" at bounding box center [342, 535] width 538 height 141
type textarea "let r the userflow for import document to document editor page. So, When user i…"
type textarea "x"
type textarea "let re the userflow for import document to document editor page. So, When user …"
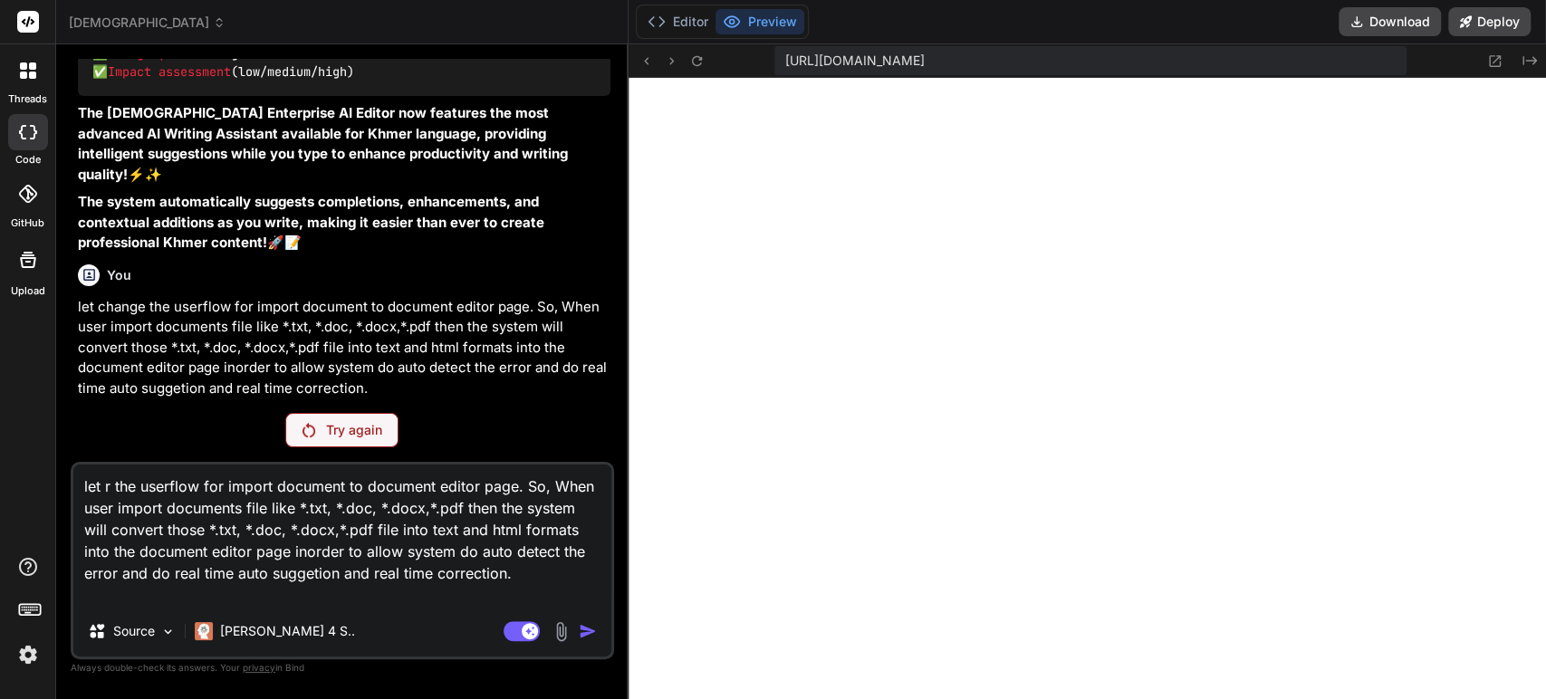
type textarea "x"
type textarea "let red the userflow for import document to document editor page. So, When user…"
type textarea "x"
type textarea "let rede the userflow for import document to document editor page. So, When use…"
type textarea "x"
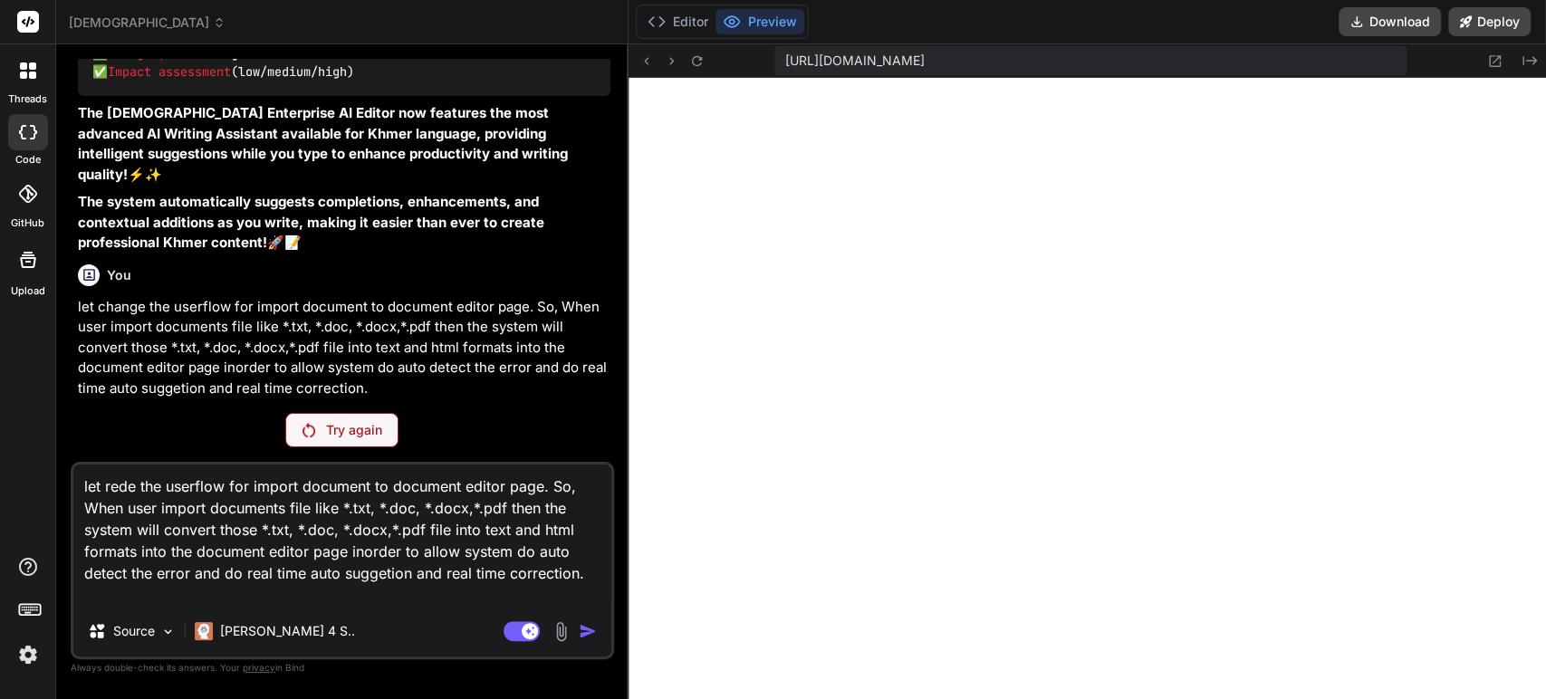
type textarea "let redes the userflow for import document to document editor page. So, When us…"
type textarea "x"
type textarea "let redesi the userflow for import document to document editor page. So, When u…"
type textarea "x"
type textarea "let redesig the userflow for import document to document editor page. So, When …"
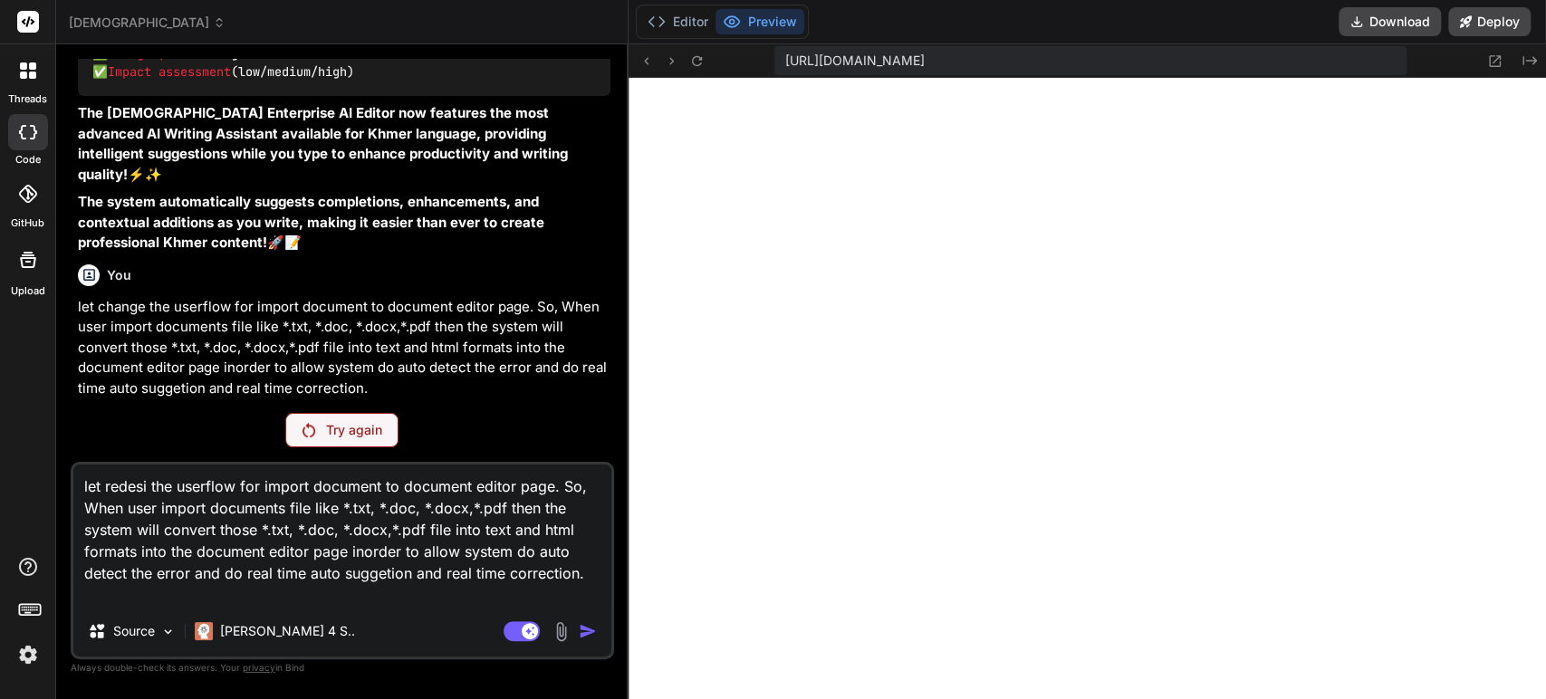
type textarea "x"
type textarea "let redesign the userflow for import document to document editor page. So, When…"
type textarea "x"
type textarea "let redesign the userflow for import document to document editor page. So, When…"
click at [645, 23] on button "Editor" at bounding box center [677, 21] width 75 height 25
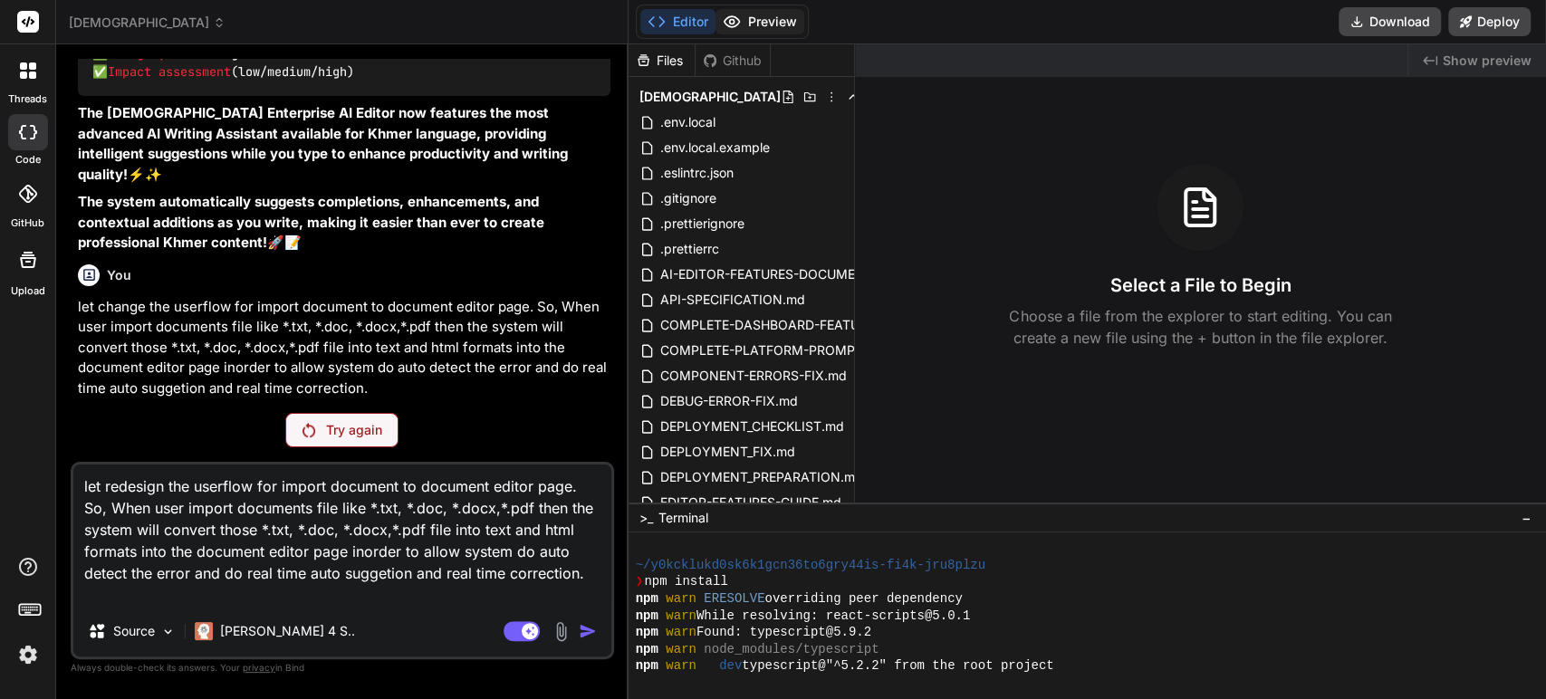
click at [725, 18] on button "Preview" at bounding box center [760, 21] width 89 height 25
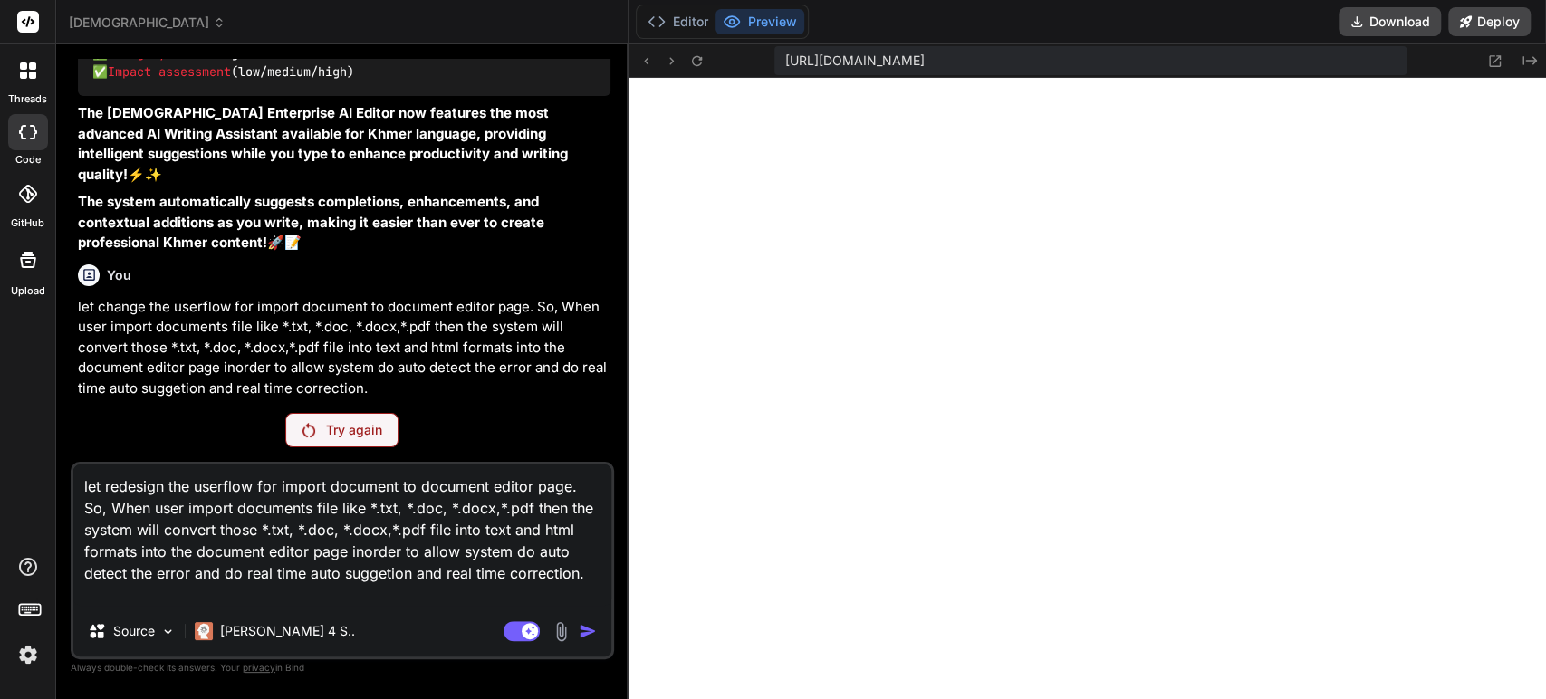
click at [232, 553] on textarea "let redesign the userflow for import document to document editor page. So, When…" at bounding box center [342, 535] width 538 height 141
click at [658, 13] on button "Editor" at bounding box center [677, 21] width 75 height 25
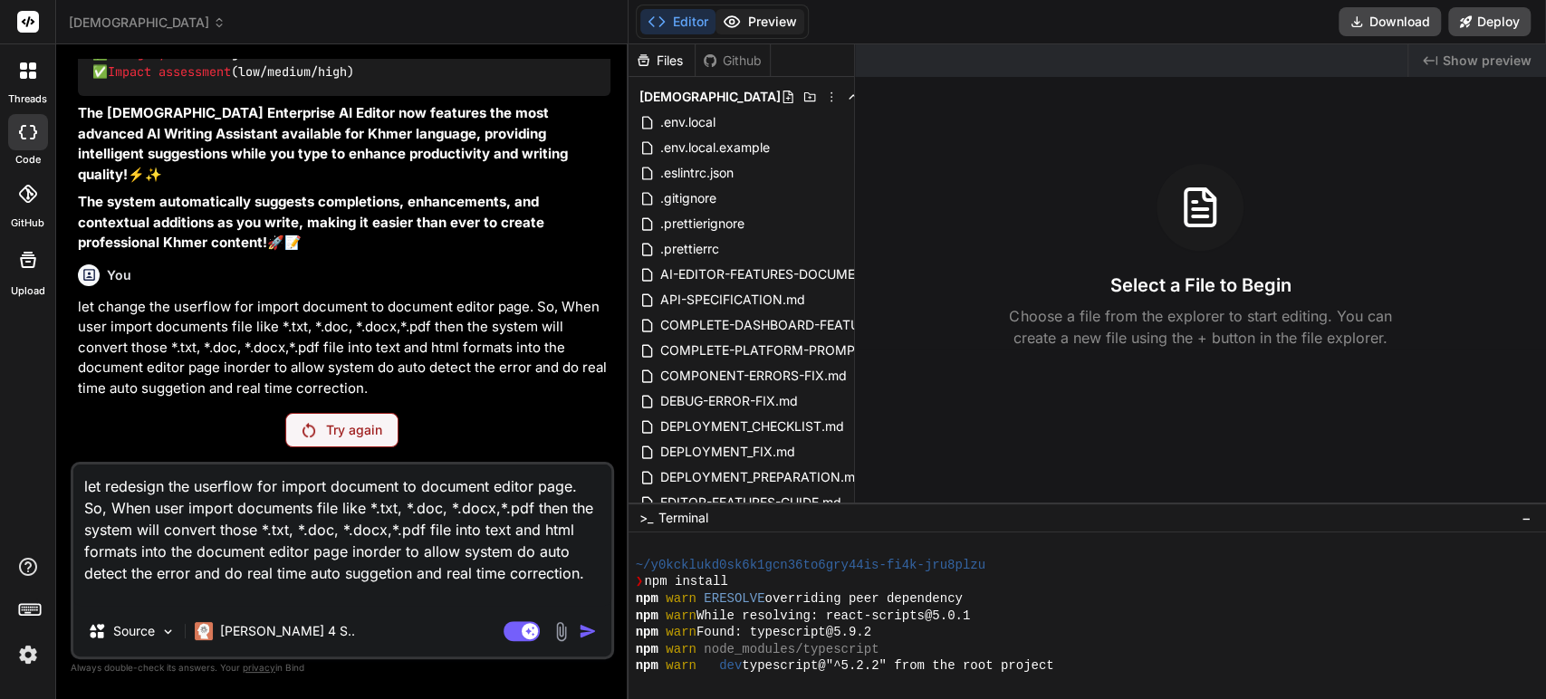
click at [725, 24] on button "Preview" at bounding box center [760, 21] width 89 height 25
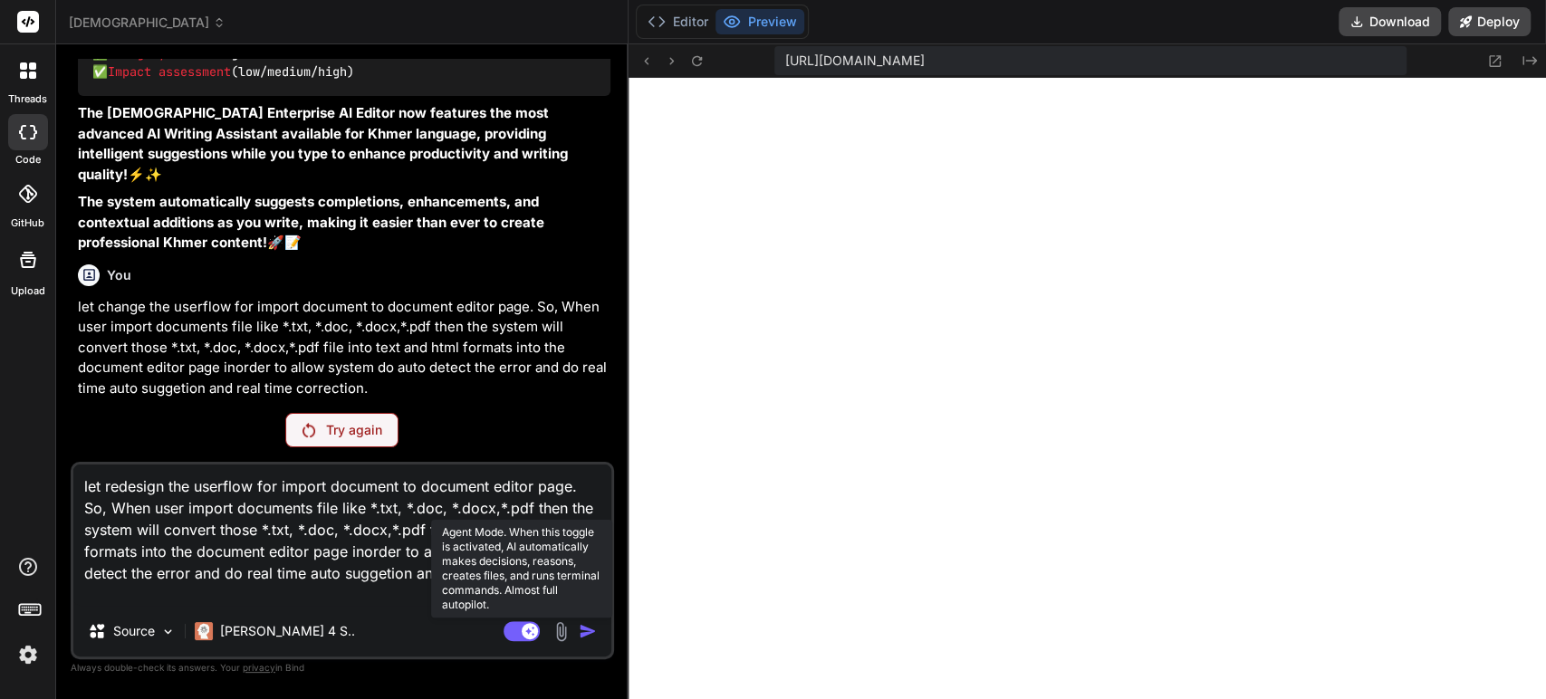
click at [504, 627] on rect at bounding box center [522, 631] width 36 height 20
click at [504, 628] on rect at bounding box center [522, 631] width 36 height 20
click at [338, 581] on textarea "let redesign the userflow for import document to document editor page. So, When…" at bounding box center [342, 535] width 538 height 141
click at [175, 589] on textarea "let redesign the userflow for import document to document editor page. So, When…" at bounding box center [342, 535] width 538 height 141
click at [351, 430] on p "Try again" at bounding box center [354, 430] width 56 height 18
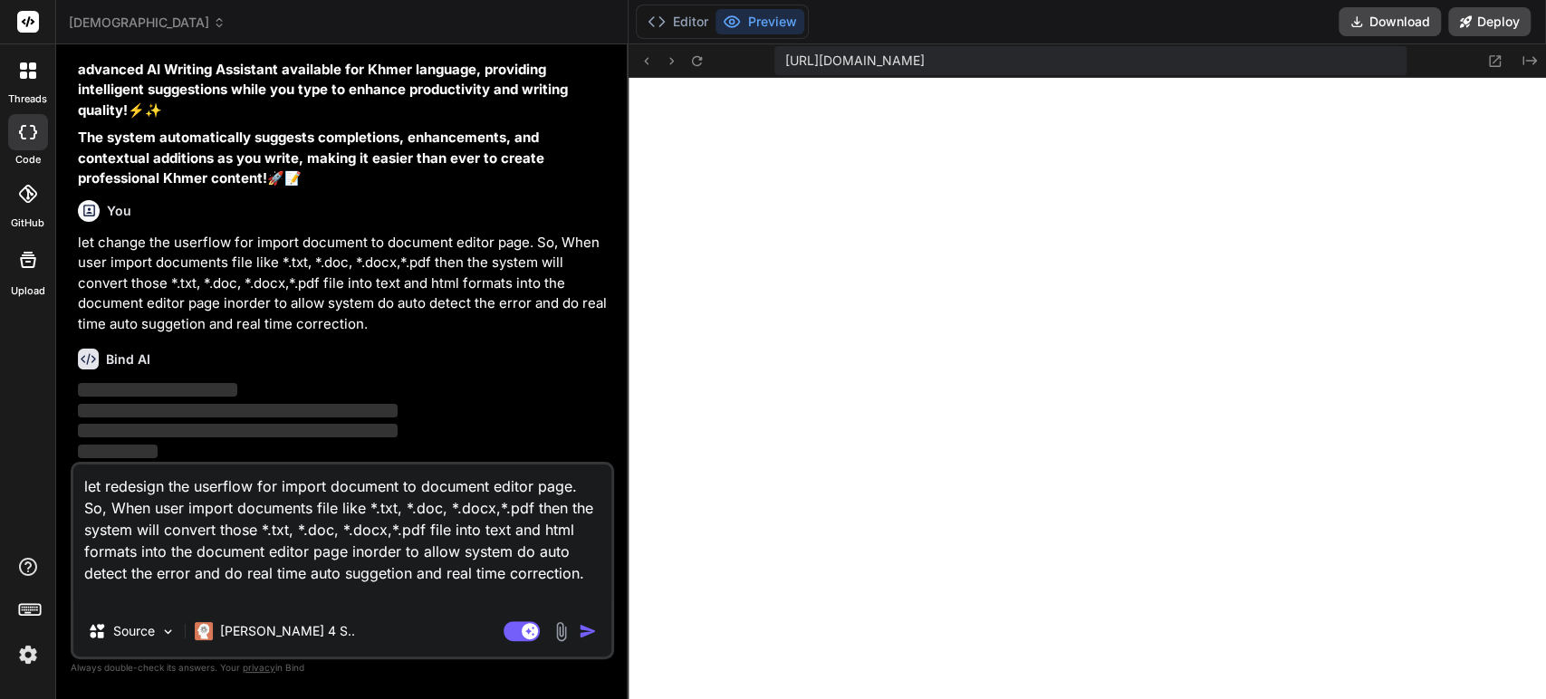
scroll to position [25736, 0]
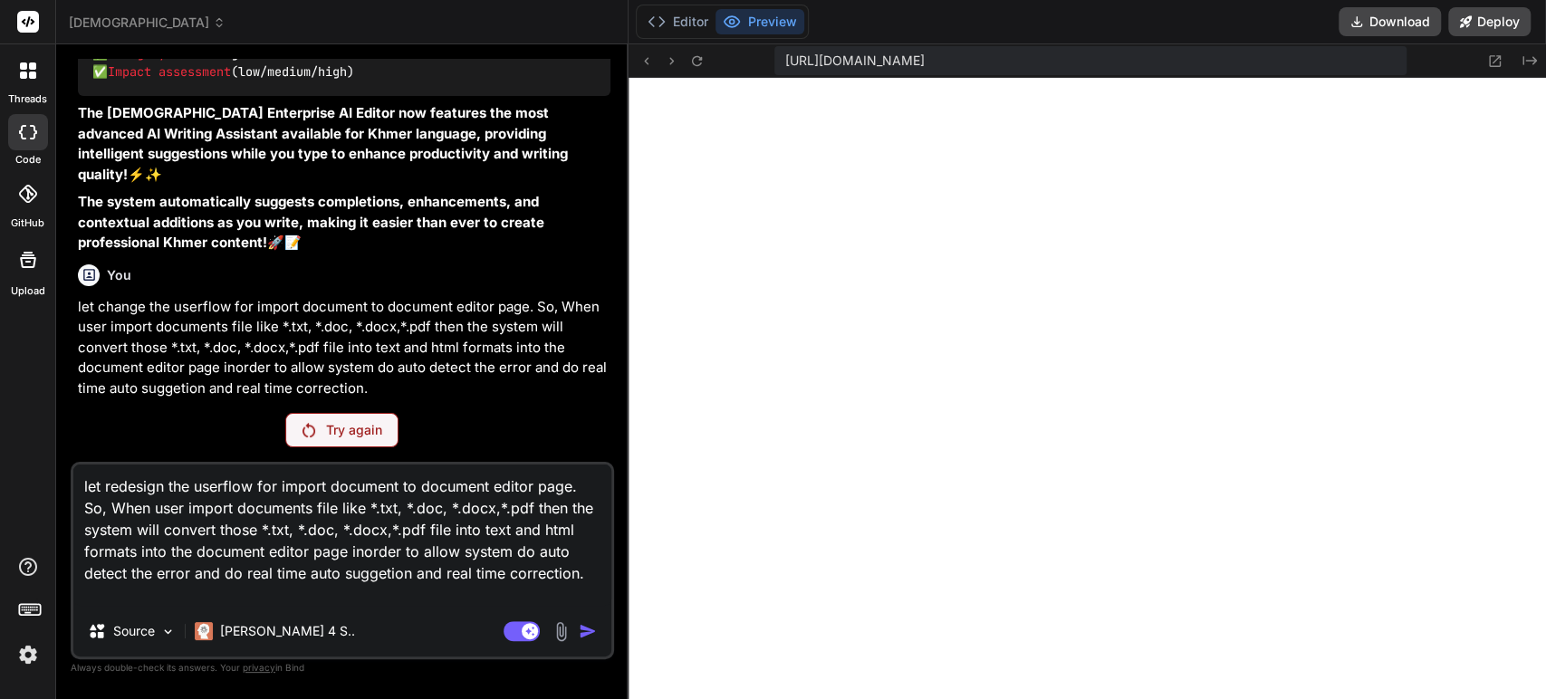
click at [339, 439] on p "Try again" at bounding box center [354, 430] width 56 height 18
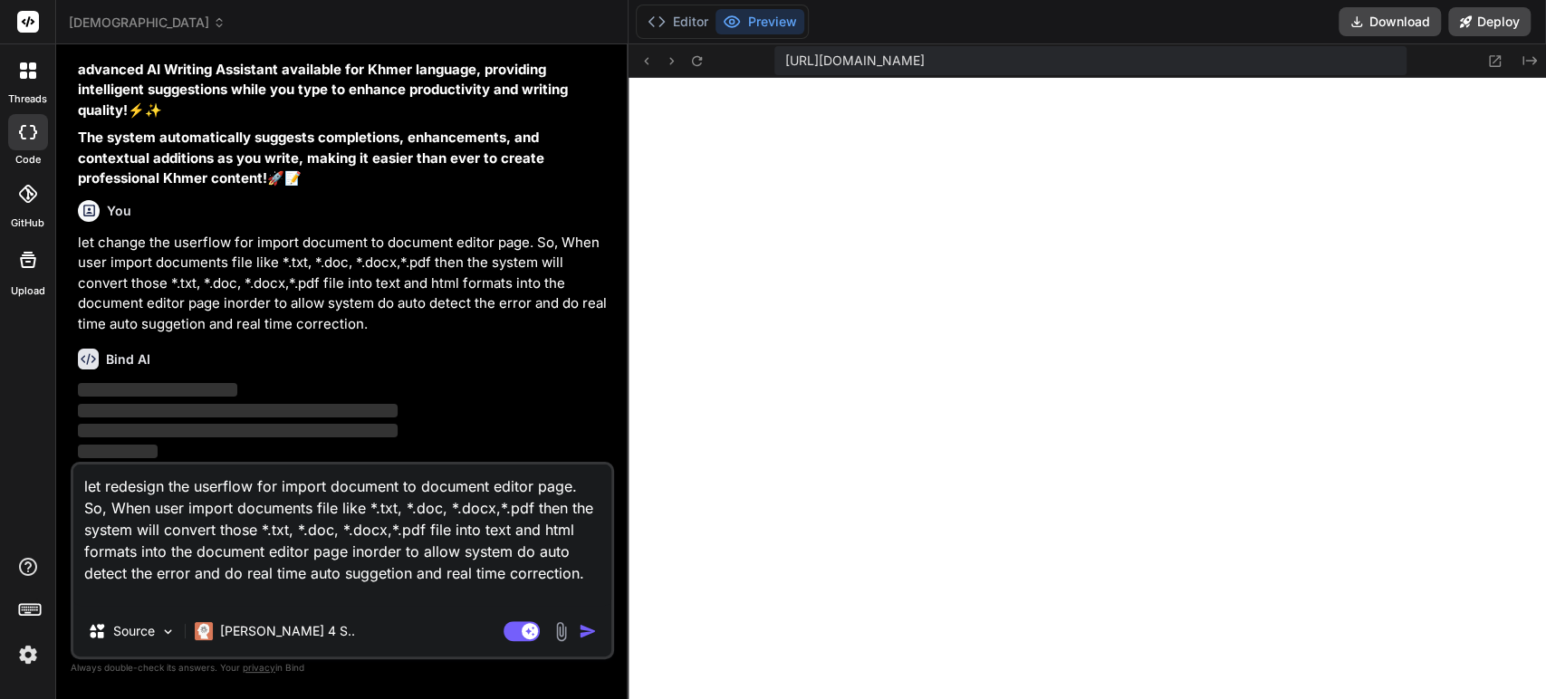
scroll to position [25800, 0]
type textarea "x"
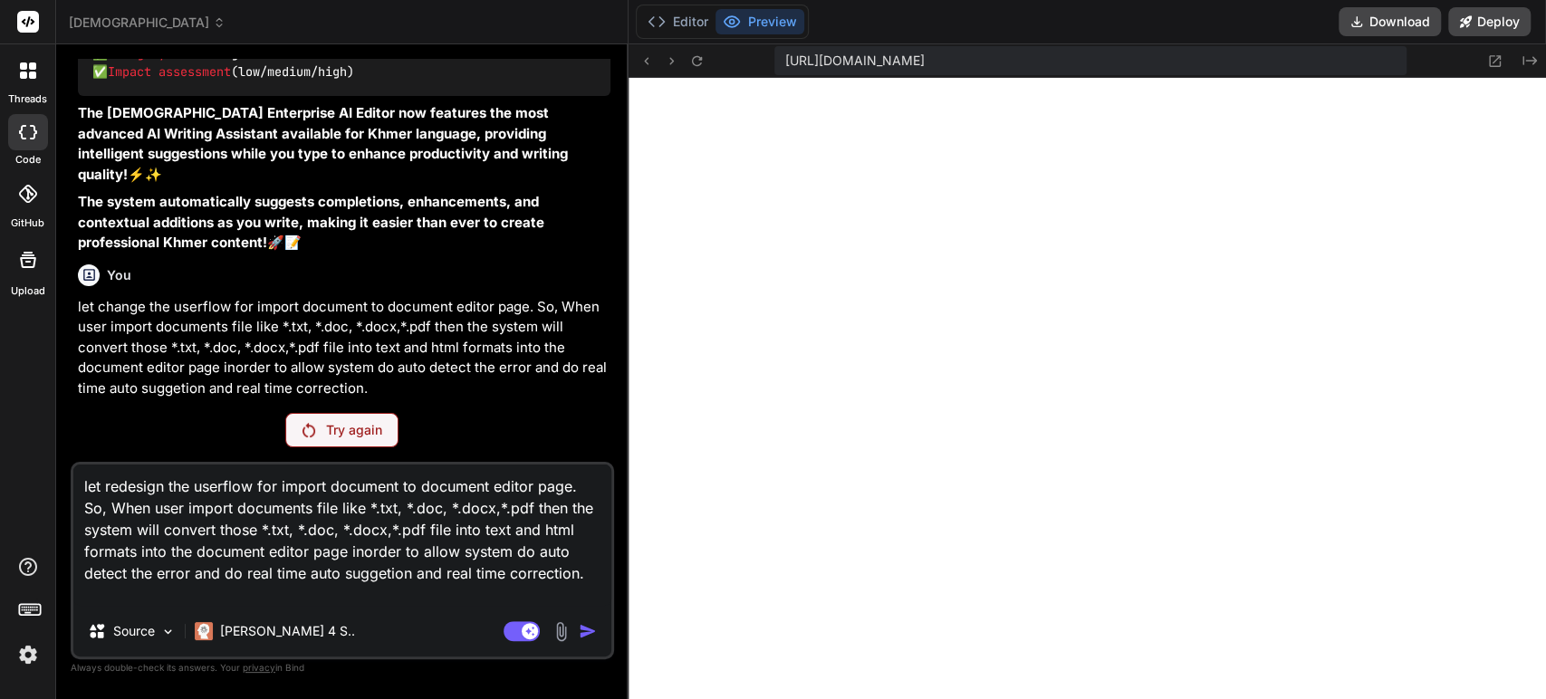
drag, startPoint x: 178, startPoint y: 595, endPoint x: 45, endPoint y: 459, distance: 189.6
click at [45, 459] on div "threads code GitHub Upload khmerscribe_ai Created with Pixso. Bind AI Web Searc…" at bounding box center [773, 349] width 1546 height 699
type textarea "i"
type textarea "x"
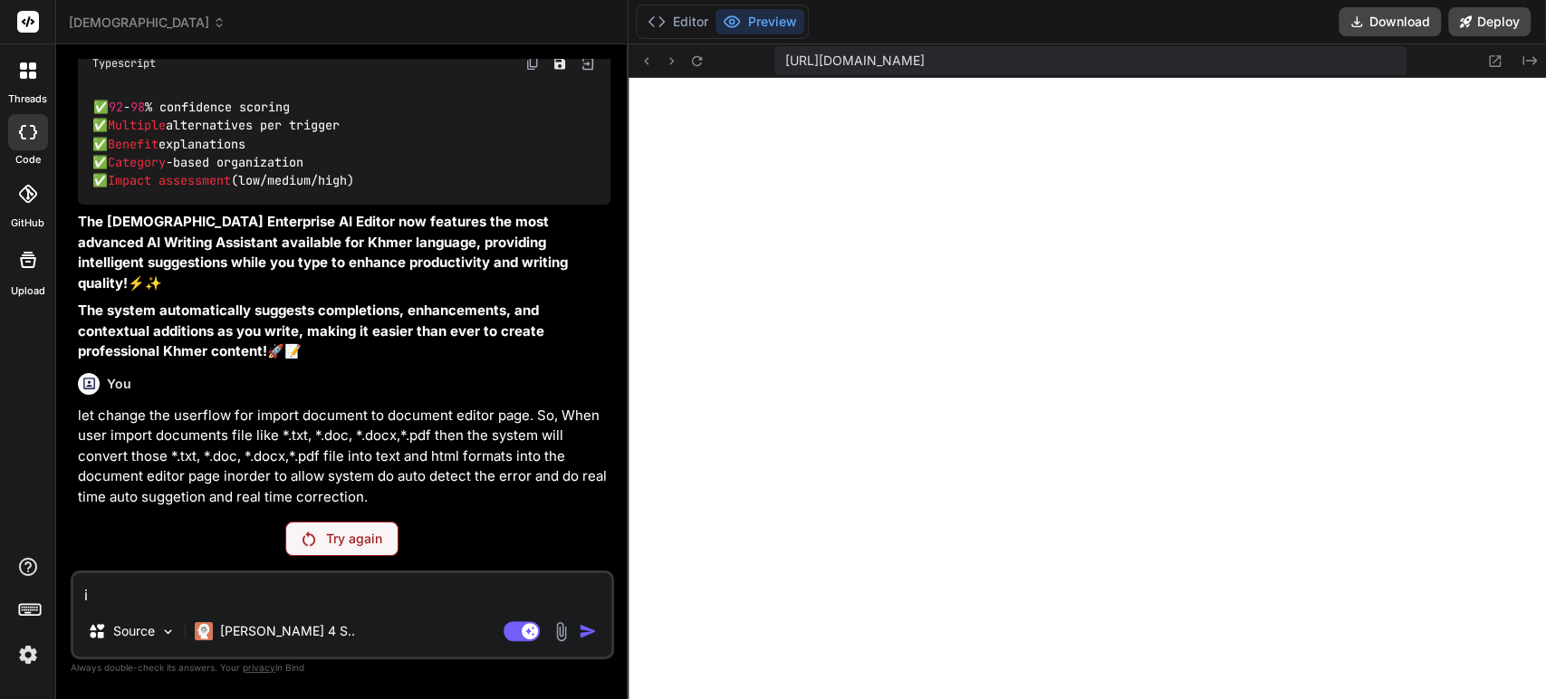
scroll to position [25627, 0]
type textarea "i"
type textarea "x"
type textarea "i g"
type textarea "x"
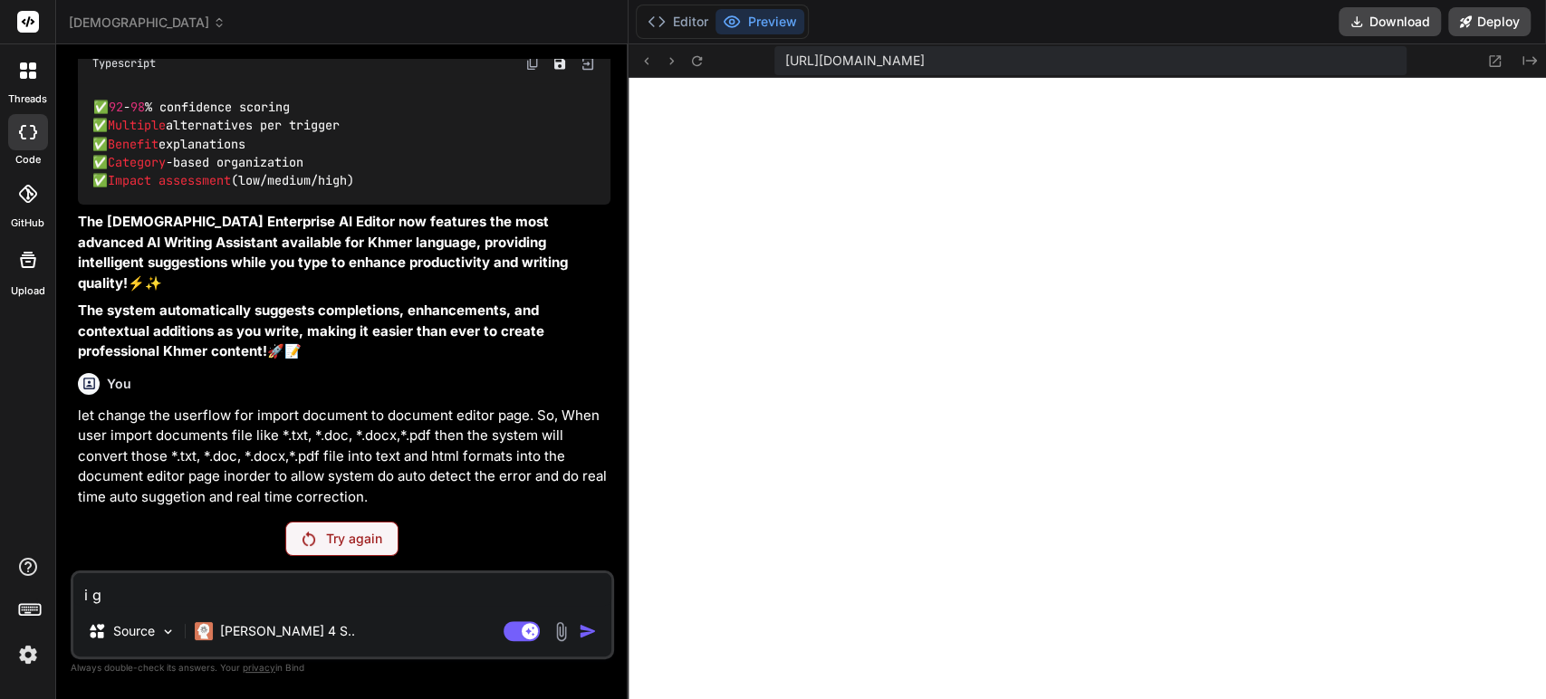
type textarea "i go"
type textarea "x"
type textarea "i got"
type textarea "x"
type textarea "i got"
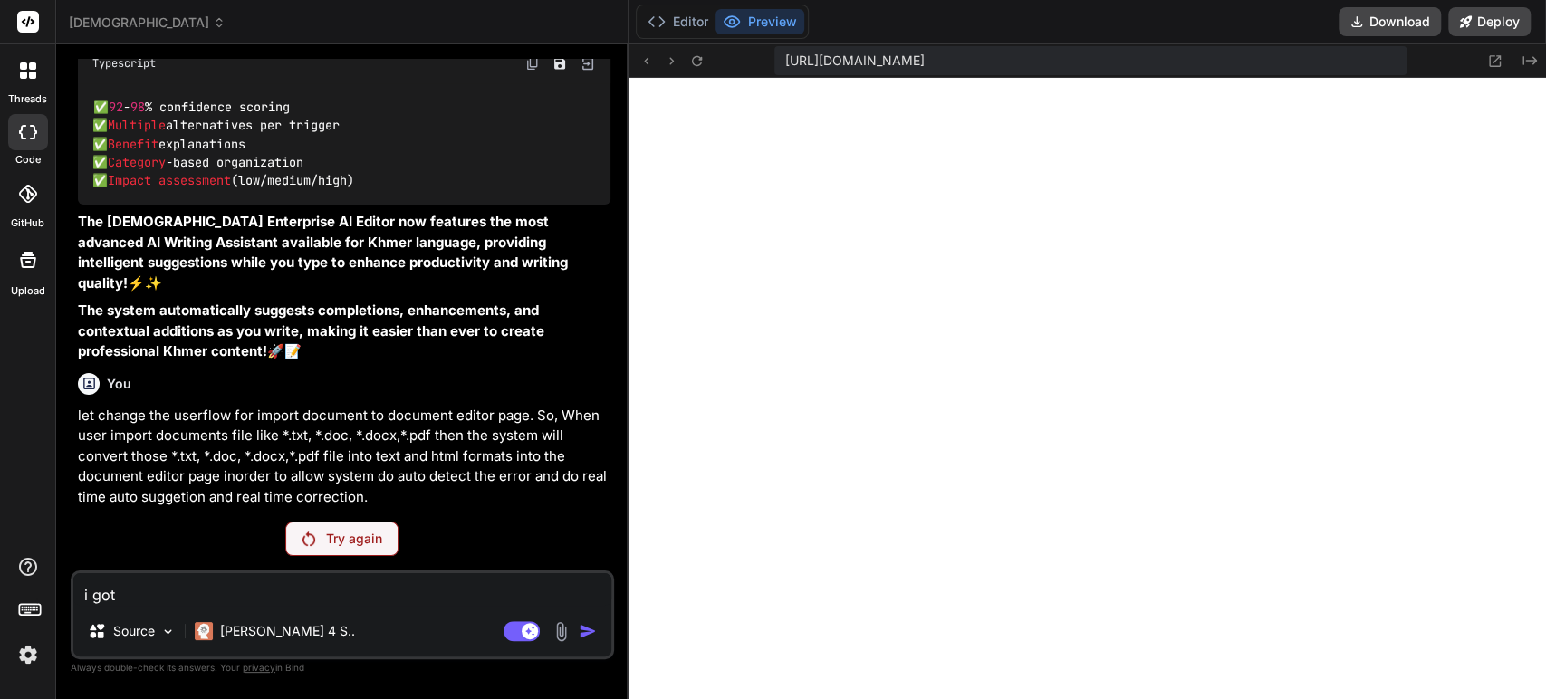
type textarea "x"
type textarea "i got t"
type textarea "x"
type textarea "i got th"
type textarea "x"
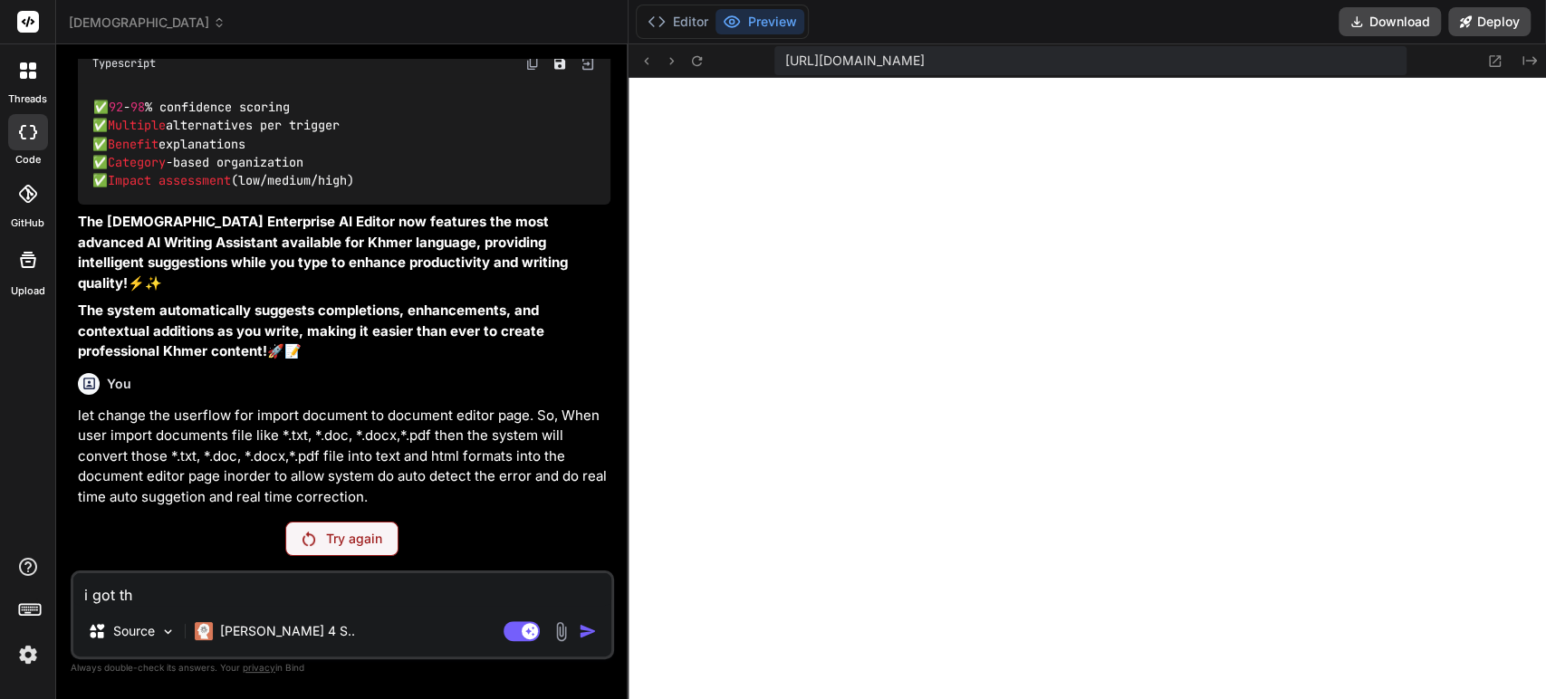
type textarea "i got the"
type textarea "x"
type textarea "i got thes"
type textarea "x"
type textarea "i got these"
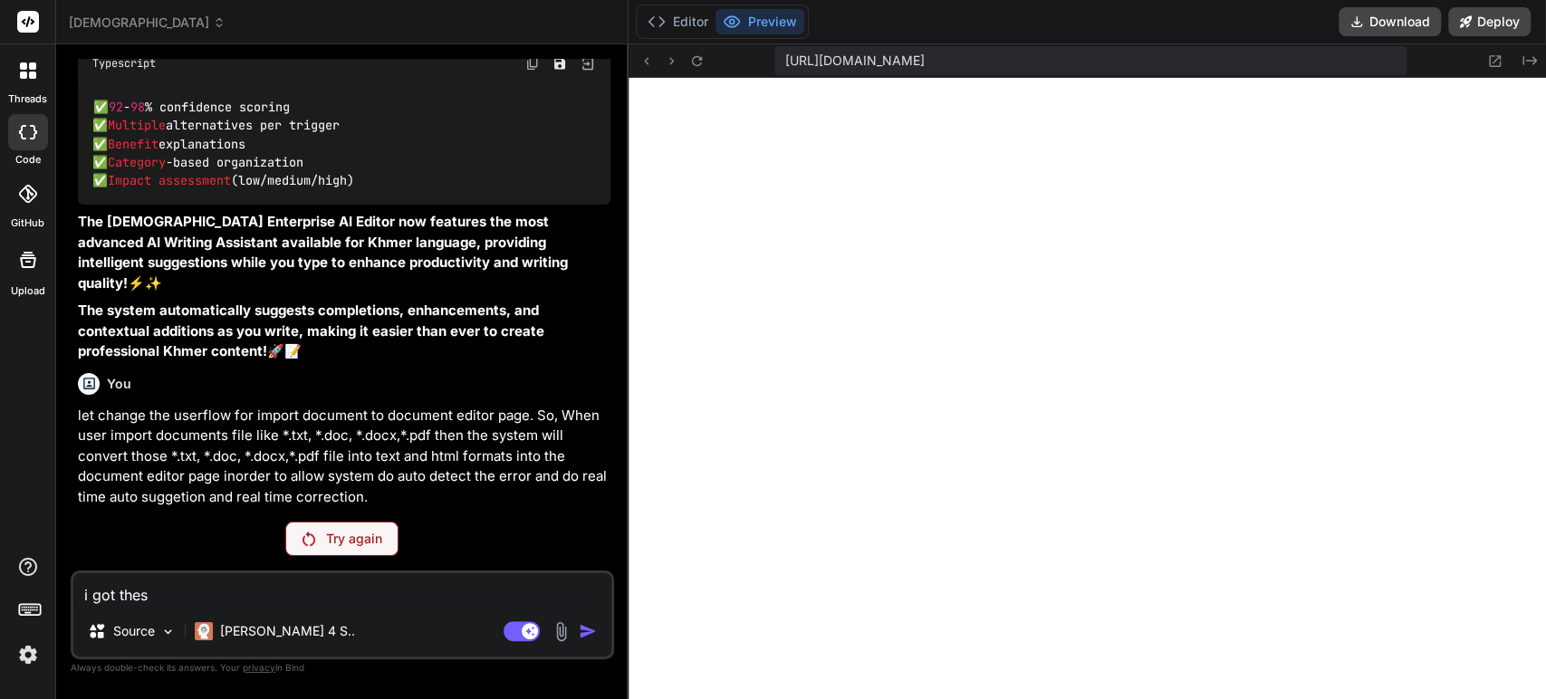
type textarea "x"
type textarea "i got these"
type textarea "x"
type textarea "i got these e"
type textarea "x"
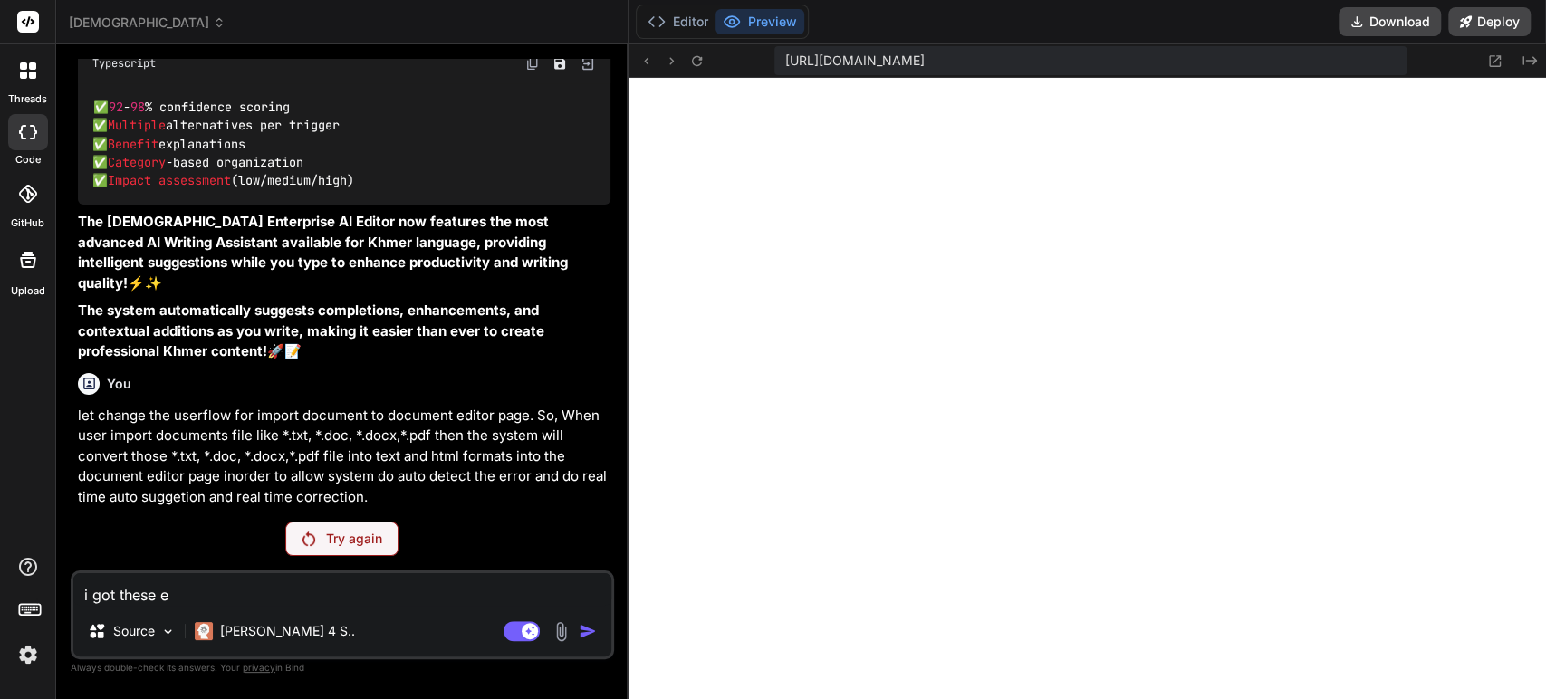
type textarea "i got these er"
type textarea "x"
type textarea "i got these err"
type textarea "x"
type textarea "i got these erro"
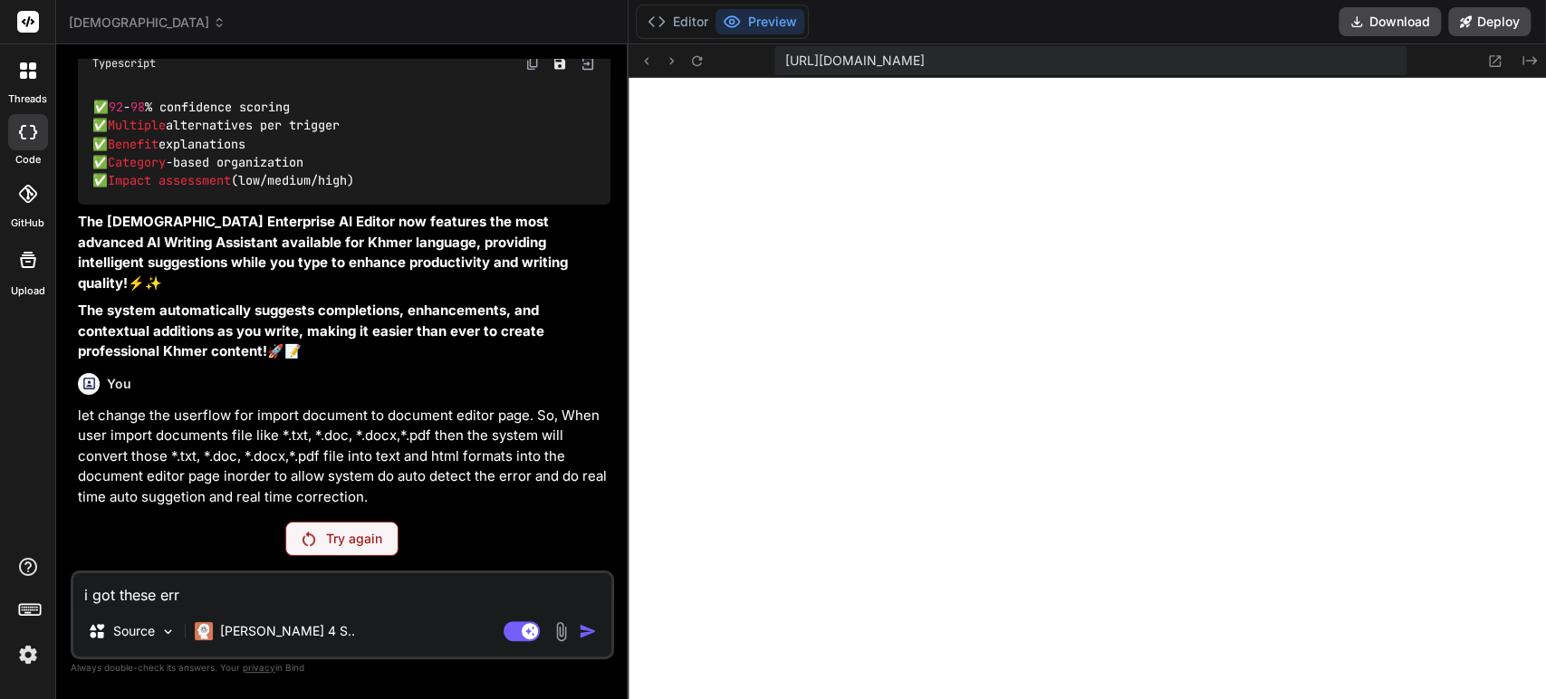
type textarea "x"
type textarea "i got these error"
type textarea "x"
type textarea "i got these errors"
type textarea "x"
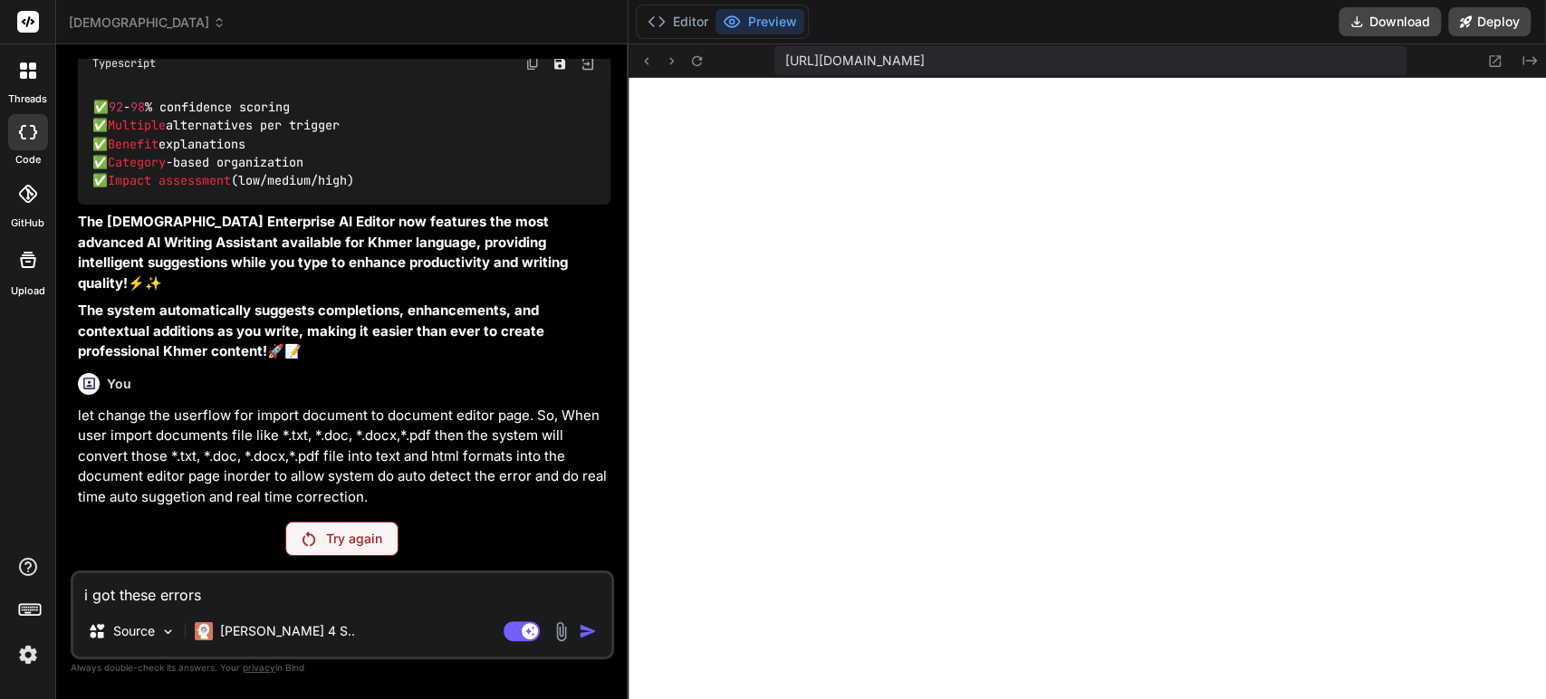
type textarea "i got these errors"
type textarea "x"
type textarea "i got these errors l"
type textarea "x"
type textarea "i got these errors"
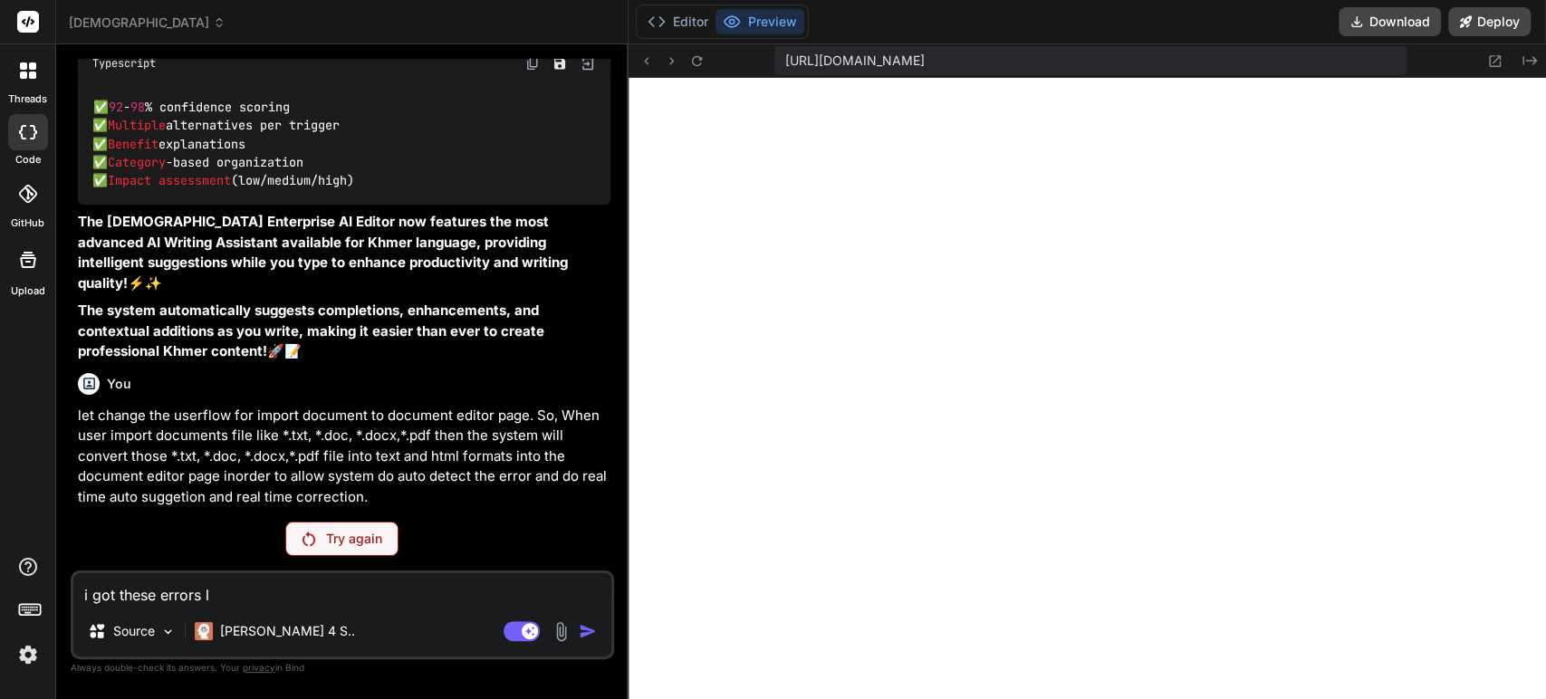
type textarea "x"
type textarea "i got these errors"
type textarea "x"
type textarea "i got these errors"
type textarea "x"
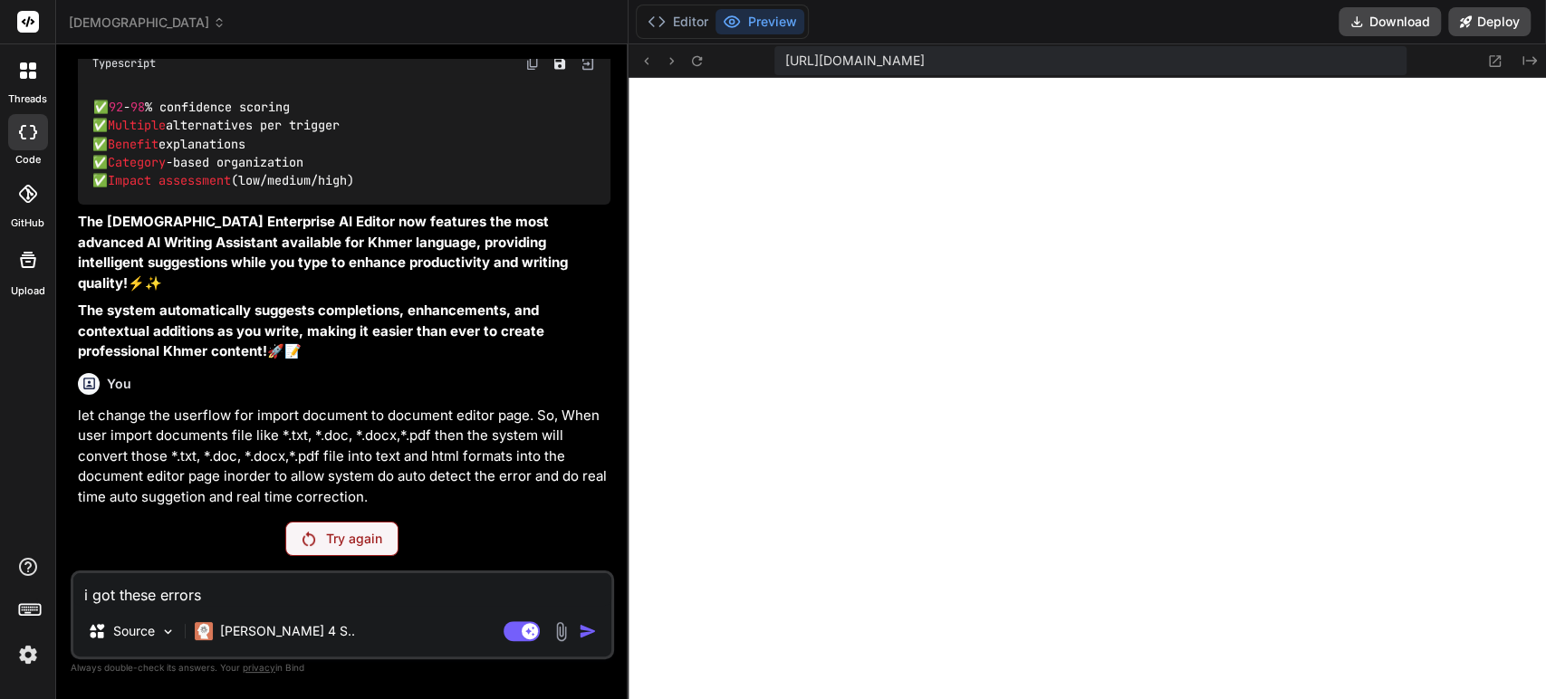
type textarea "i got these errors ""
type textarea "x"
type textarea "i got these errors """
type textarea "x"
paste textarea "./app/globals.css.webpack[javascript/auto]!=!./node_modules/next/dist/build/web…"
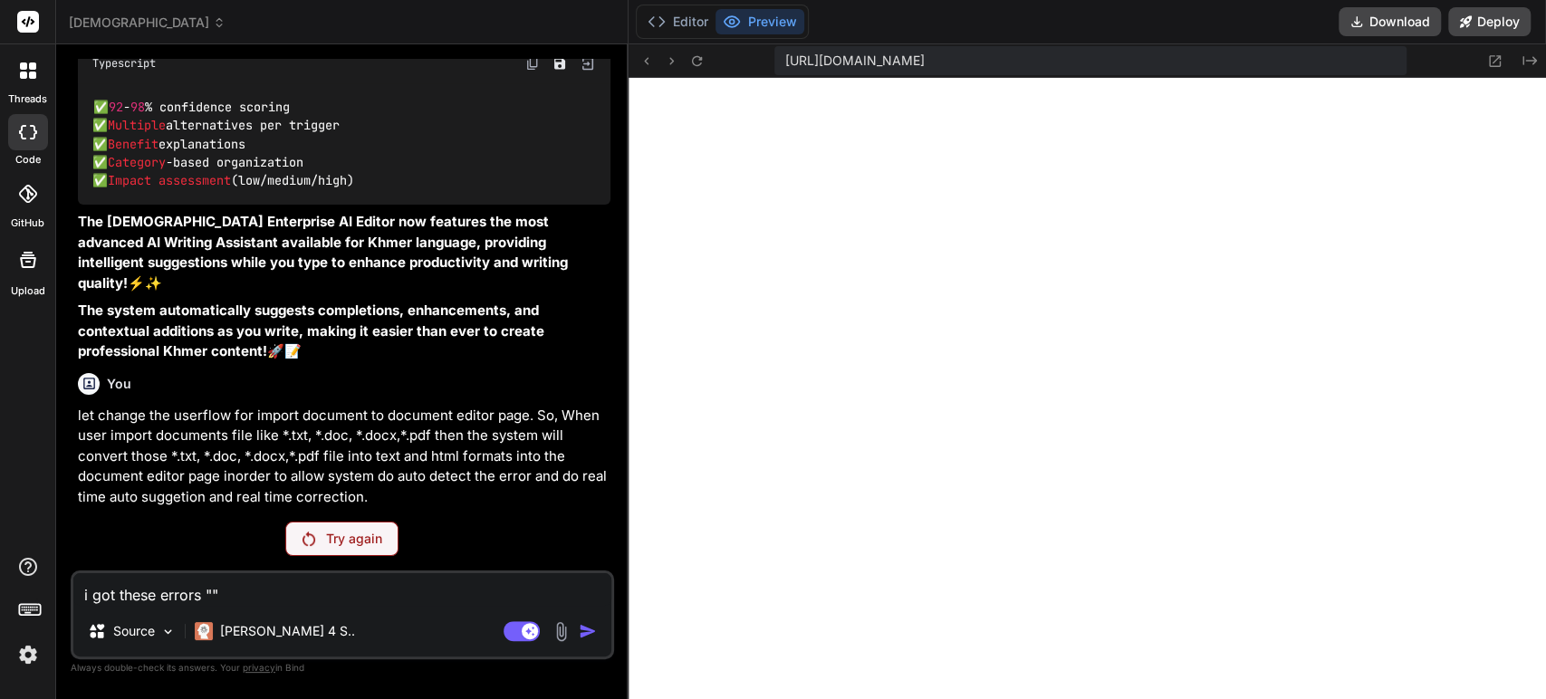
type textarea "i got these errors "./app/globals.css.webpack[javascript/auto]!=!./node_modules…"
type textarea "x"
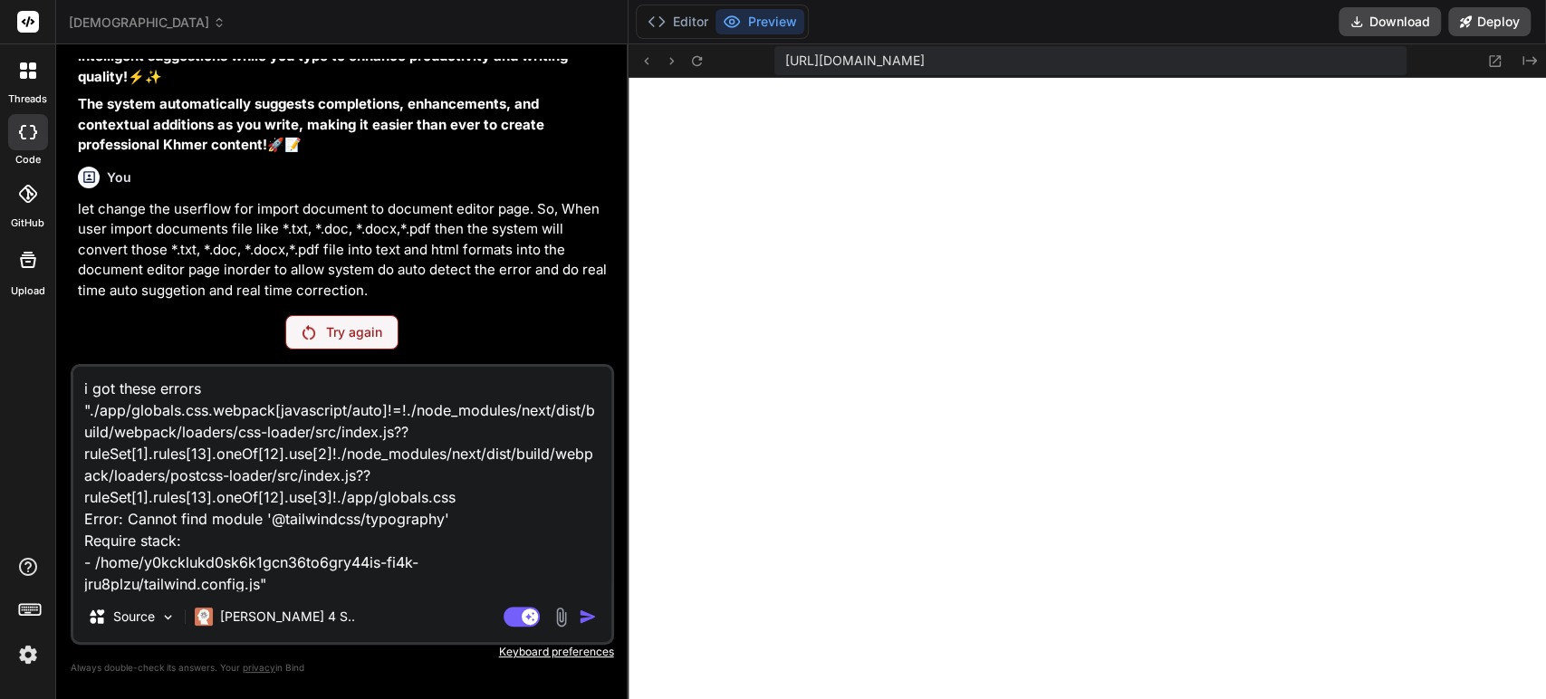
scroll to position [25800, 0]
type textarea "i got these errors "./app/globals.css.webpack[javascript/auto]!=!./node_modules…"
type textarea "x"
type textarea "i got these errors "./app/globals.css.webpack[javascript/auto]!=!./node_modules…"
type textarea "x"
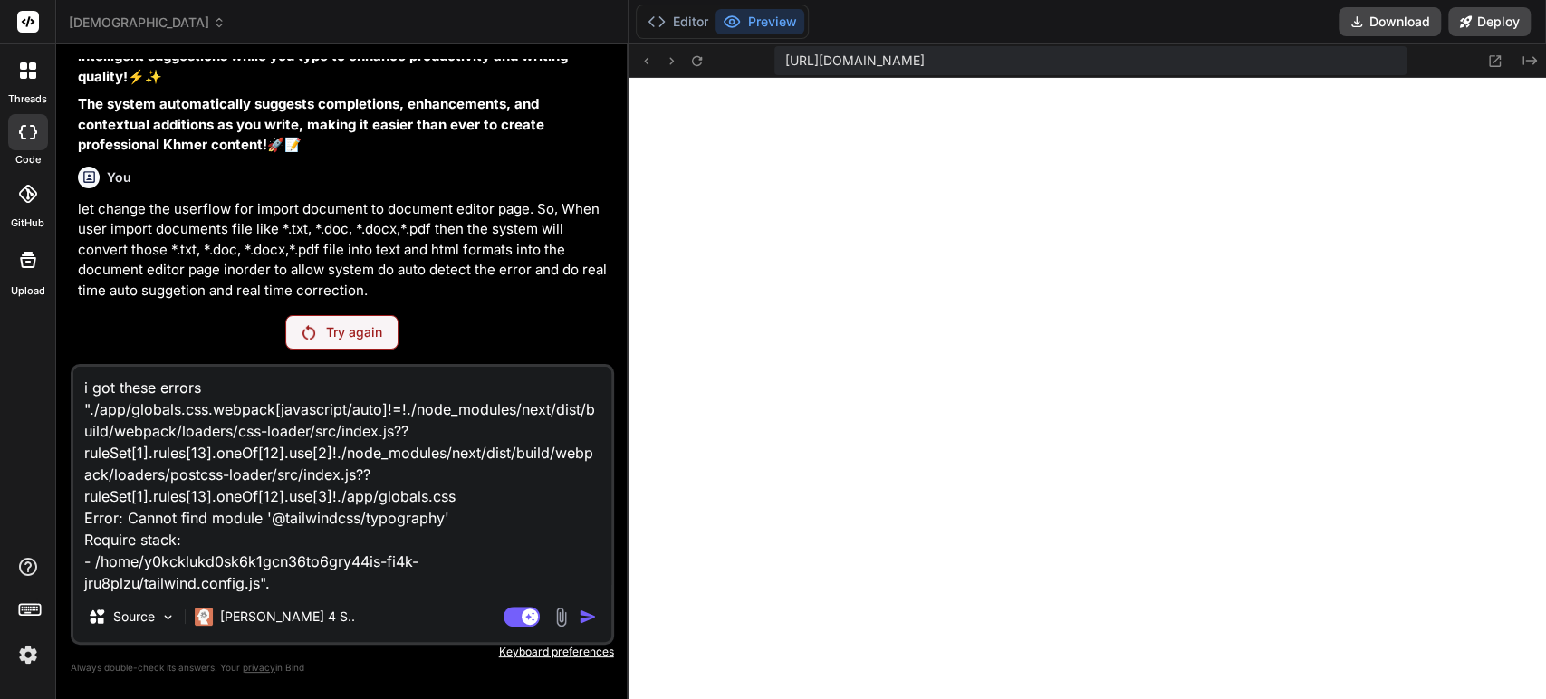
type textarea "i got these errors "./app/globals.css.webpack[javascript/auto]!=!./node_modules…"
type textarea "x"
type textarea "i got these errors "./app/globals.css.webpack[javascript/auto]!=!./node_modules…"
type textarea "x"
type textarea "i got these errors "./app/globals.css.webpack[javascript/auto]!=!./node_modules…"
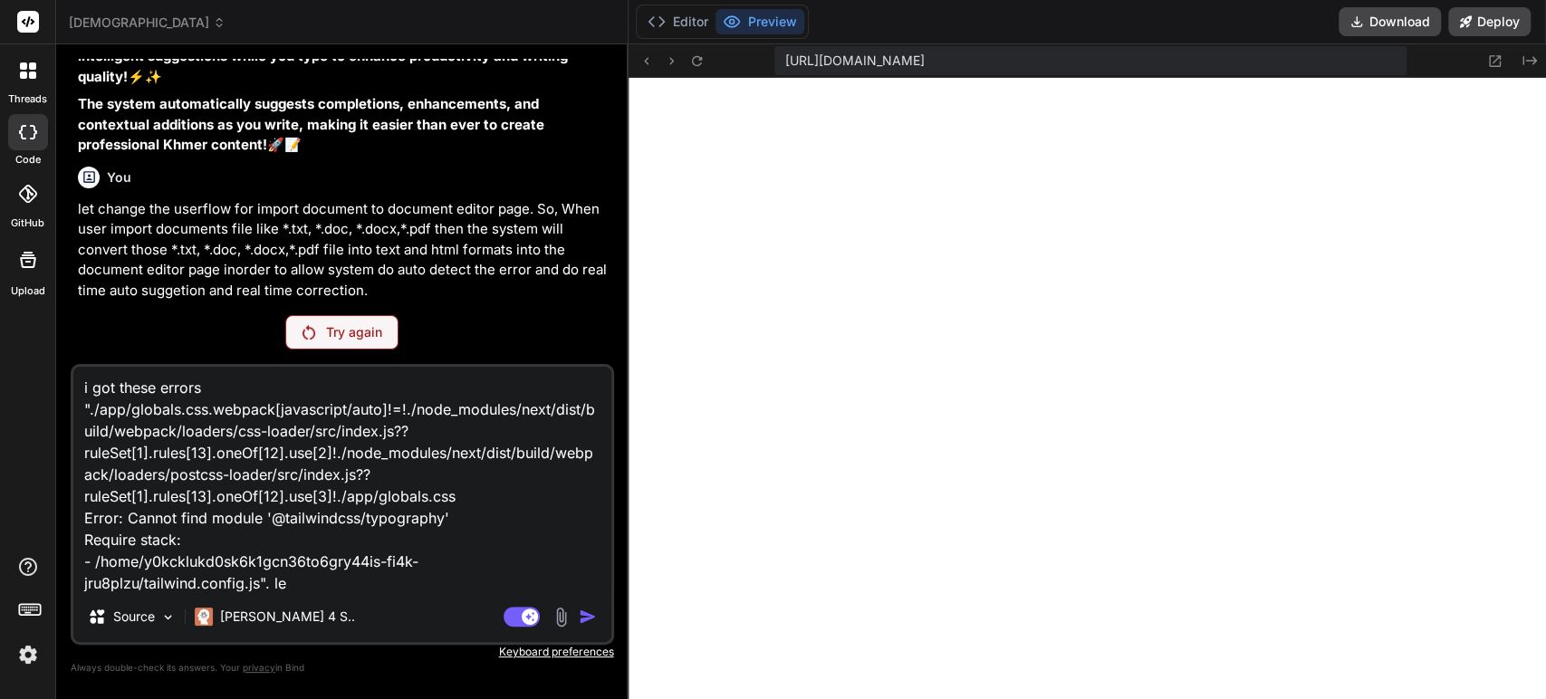
type textarea "x"
type textarea "i got these errors "./app/globals.css.webpack[javascript/auto]!=!./node_modules…"
type textarea "x"
type textarea "i got these errors "./app/globals.css.webpack[javascript/auto]!=!./node_modules…"
type textarea "x"
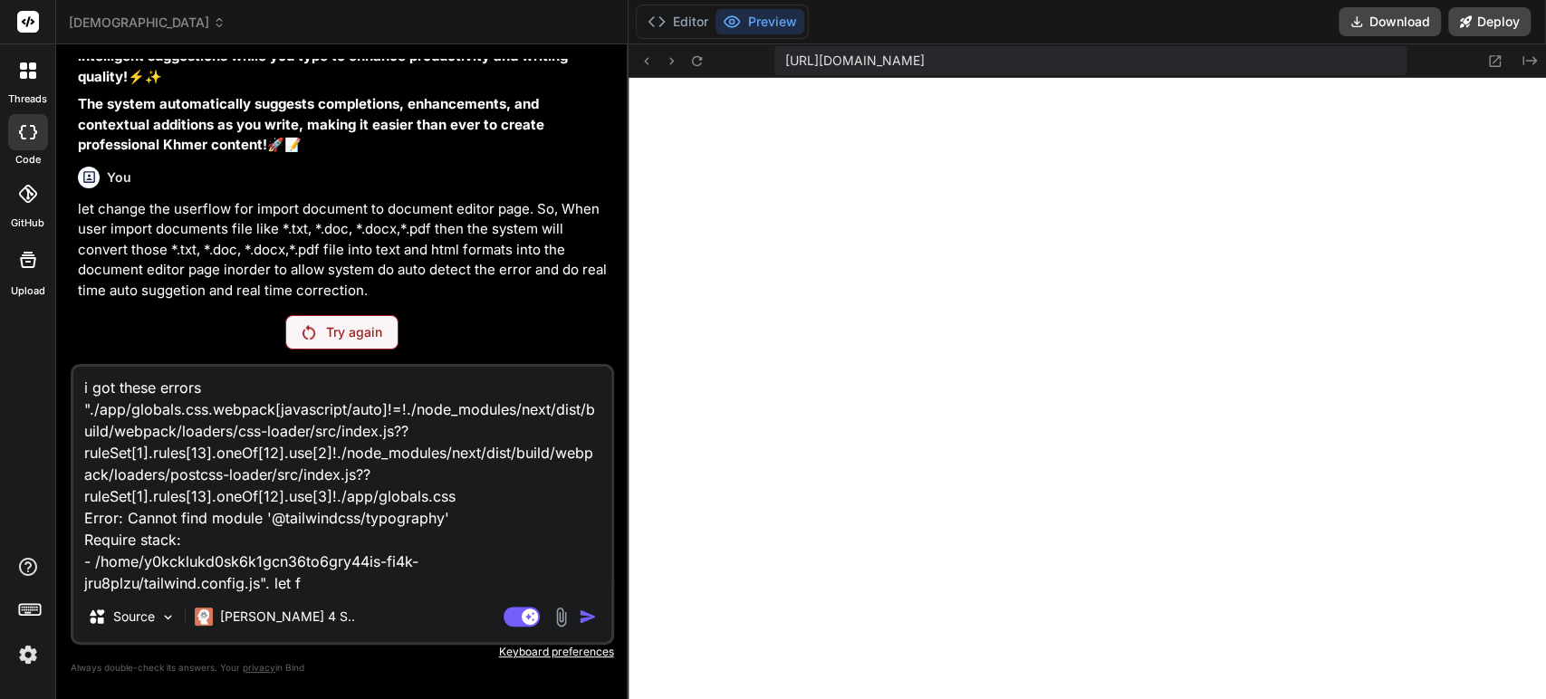
type textarea "i got these errors "./app/globals.css.webpack[javascript/auto]!=!./node_modules…"
type textarea "x"
type textarea "i got these errors "./app/globals.css.webpack[javascript/auto]!=!./node_modules…"
type textarea "x"
type textarea "i got these errors "./app/globals.css.webpack[javascript/auto]!=!./node_modules…"
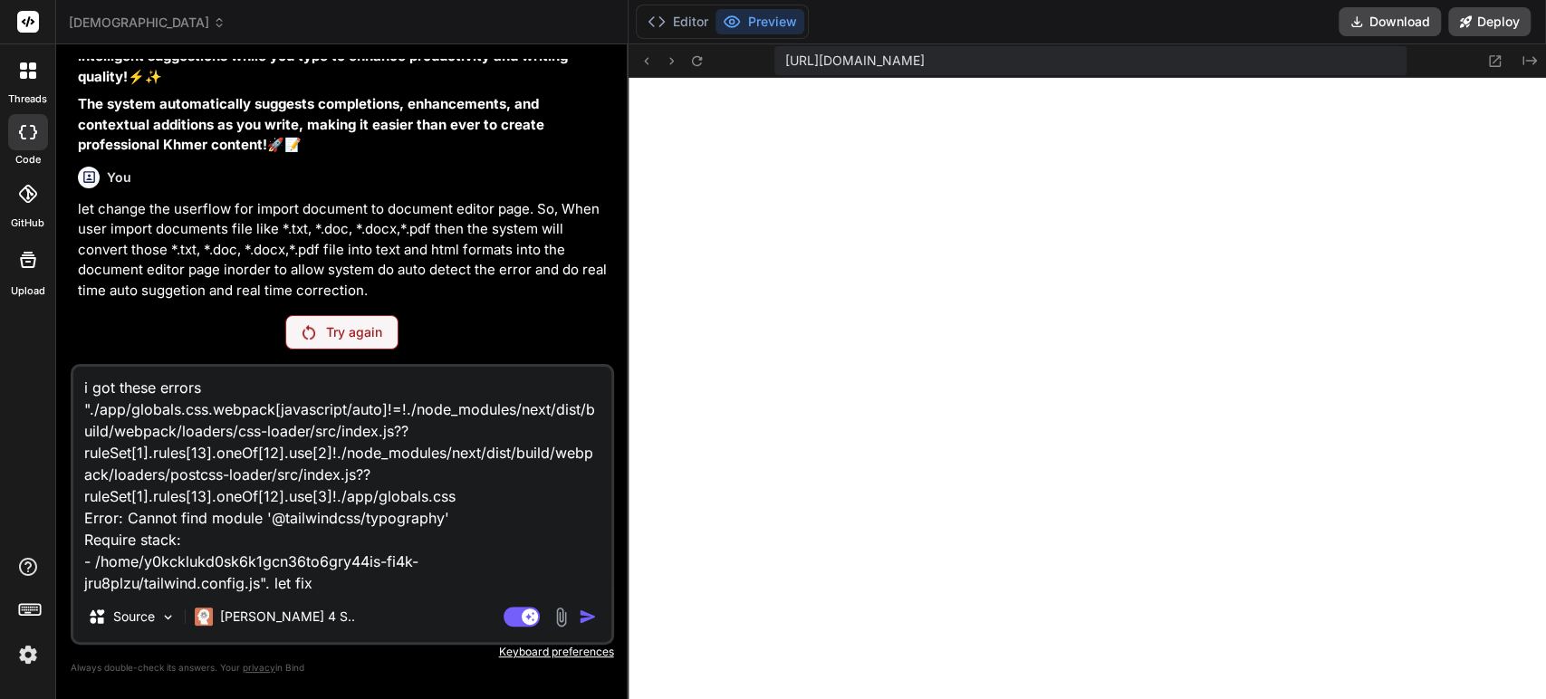
type textarea "x"
type textarea "i got these errors "./app/globals.css.webpack[javascript/auto]!=!./node_modules…"
type textarea "x"
type textarea "i got these errors "./app/globals.css.webpack[javascript/auto]!=!./node_modules…"
type textarea "x"
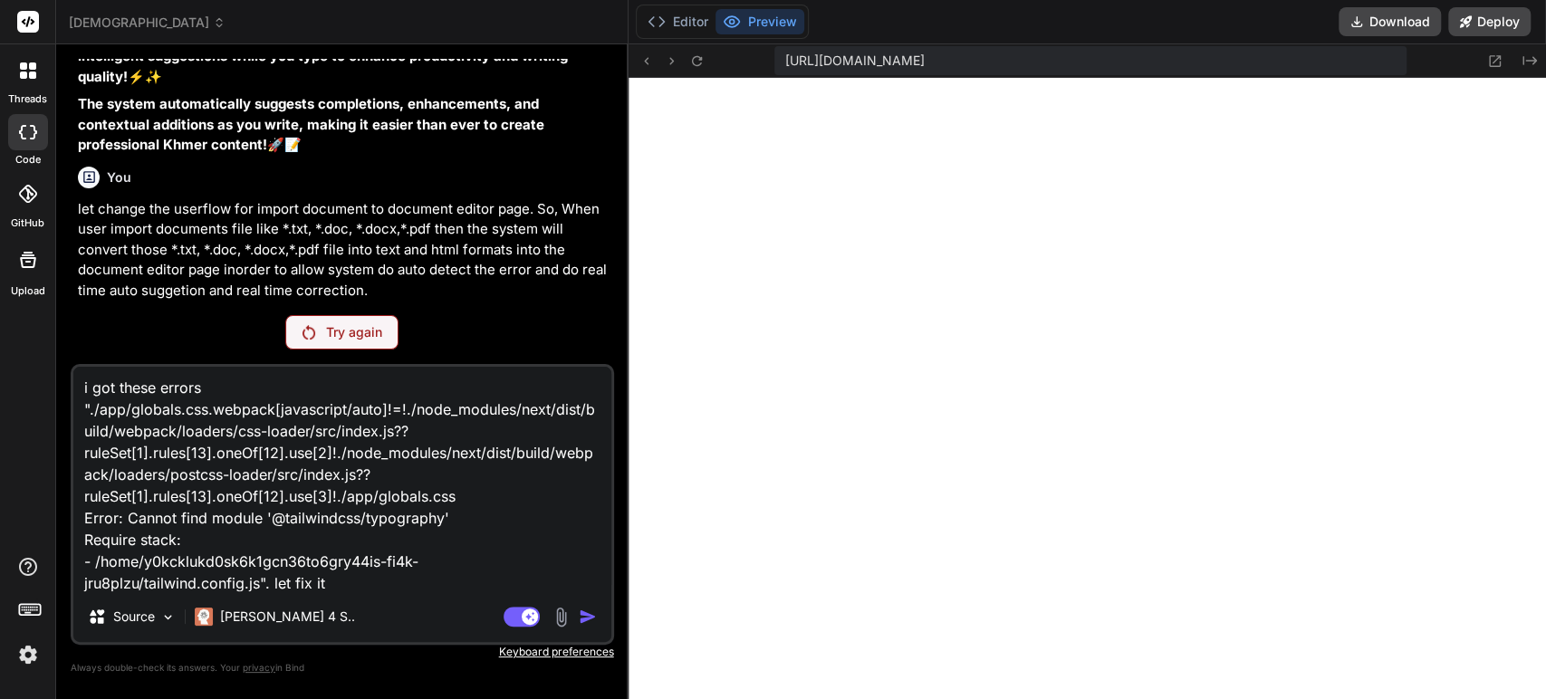
type textarea "i got these errors "./app/globals.css.webpack[javascript/auto]!=!./node_modules…"
type textarea "x"
type textarea "i got these errors "./app/globals.css.webpack[javascript/auto]!=!./node_modules…"
click at [341, 329] on p "Try again" at bounding box center [354, 332] width 56 height 18
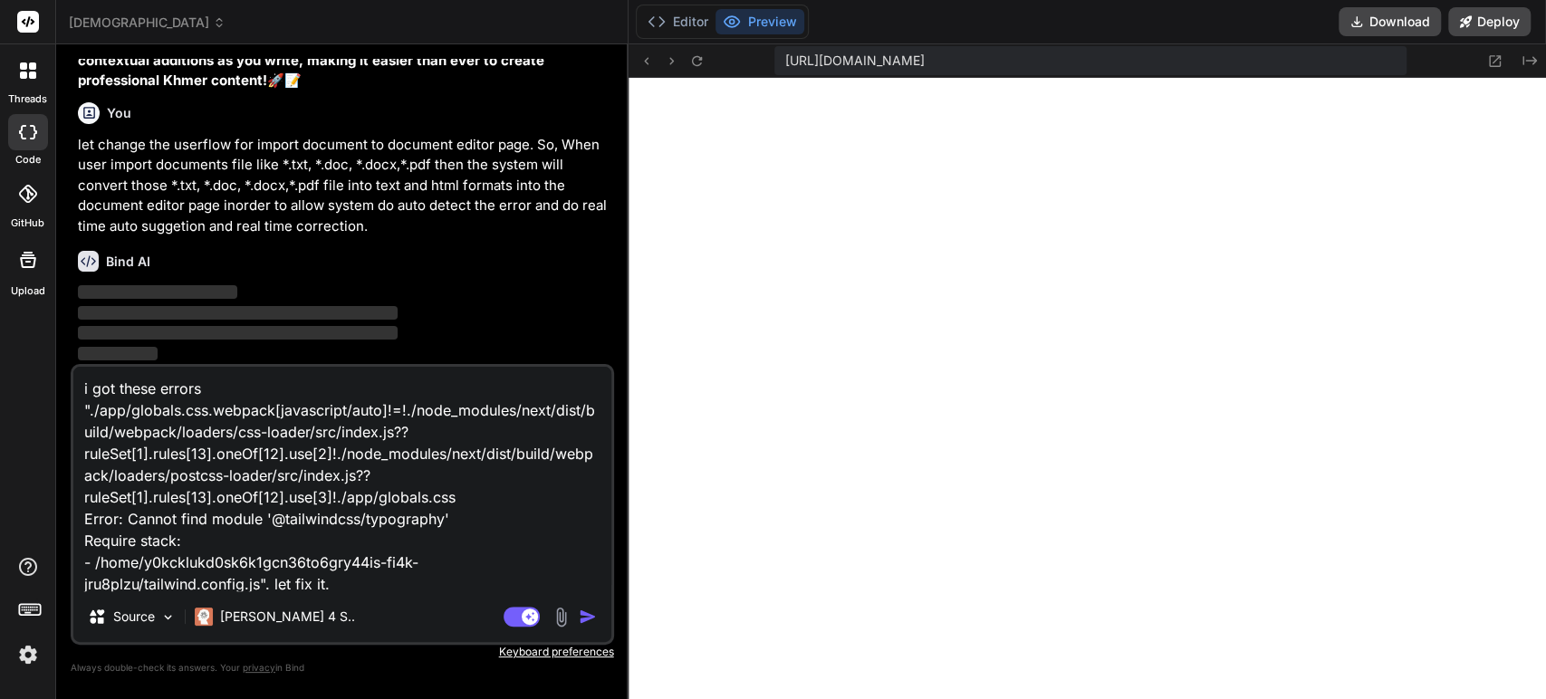
scroll to position [25898, 0]
type textarea "x"
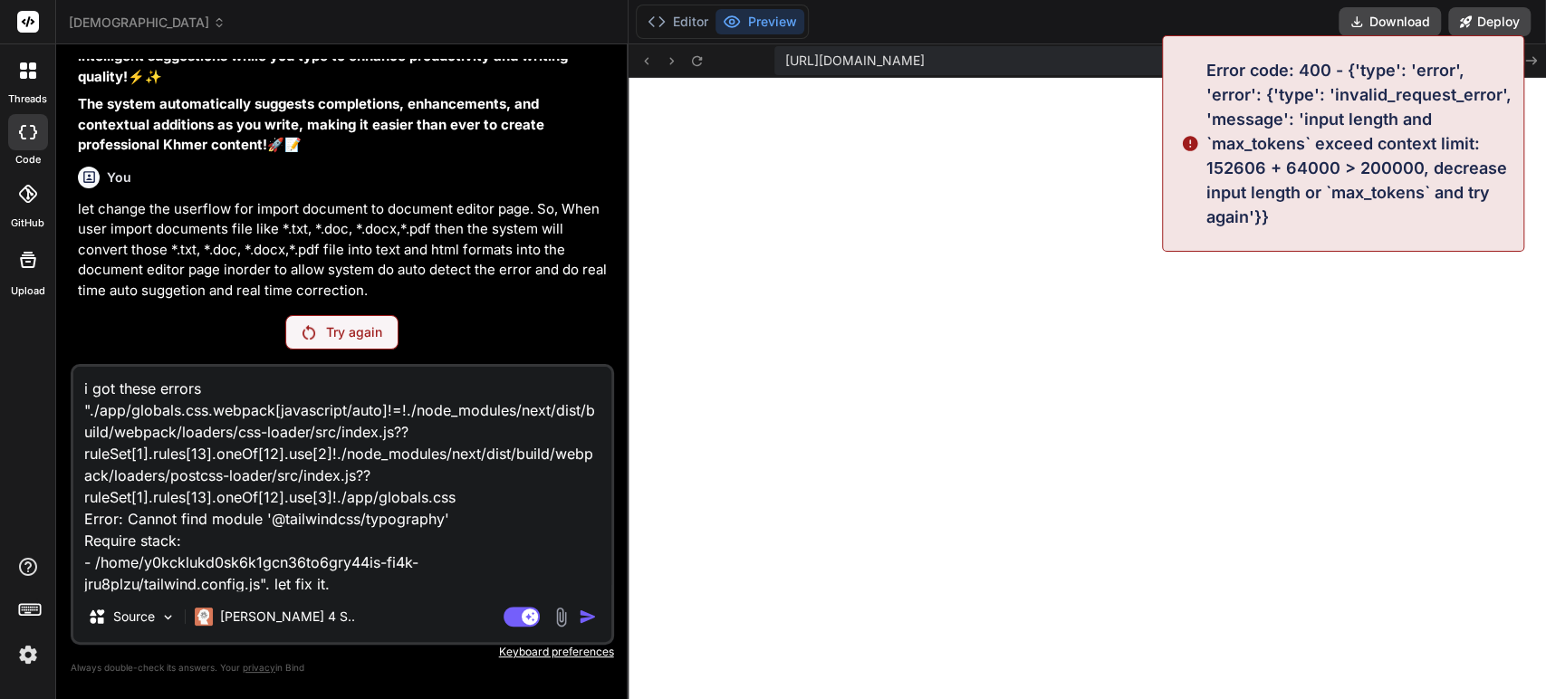
scroll to position [25832, 0]
